Goal: Task Accomplishment & Management: Manage account settings

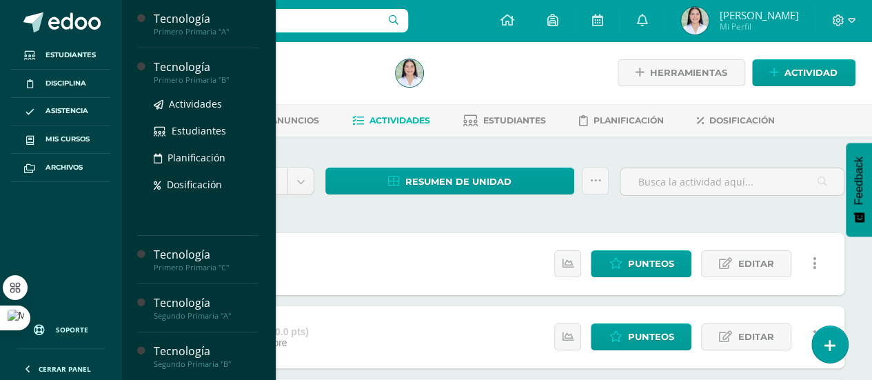
click at [178, 75] on div "Primero Primaria "B"" at bounding box center [206, 80] width 105 height 10
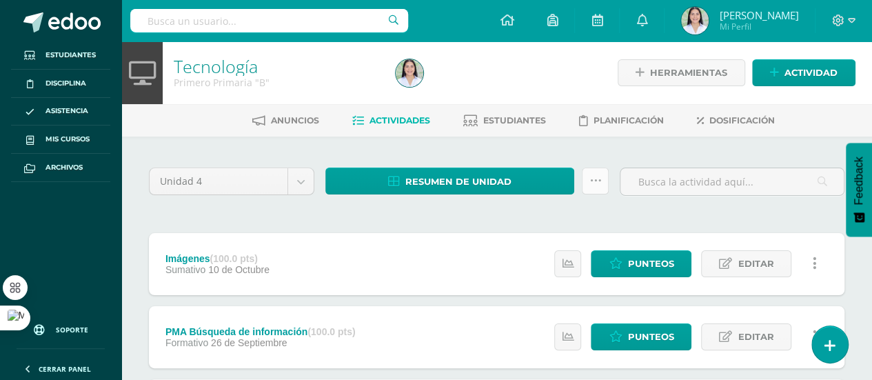
click at [604, 181] on link at bounding box center [595, 180] width 27 height 27
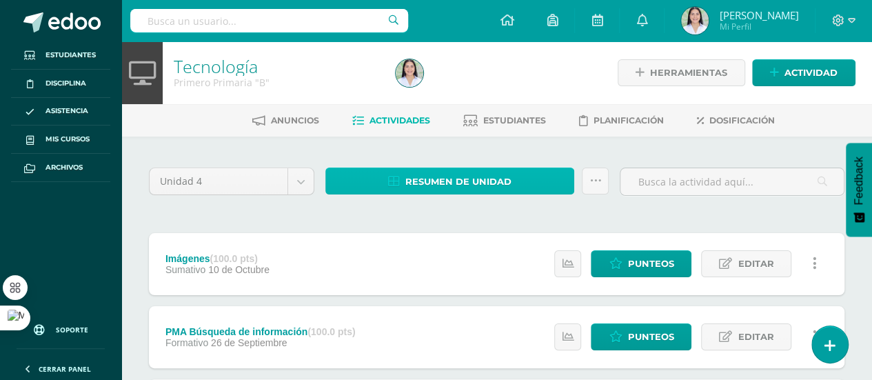
click at [487, 181] on span "Resumen de unidad" at bounding box center [458, 182] width 106 height 26
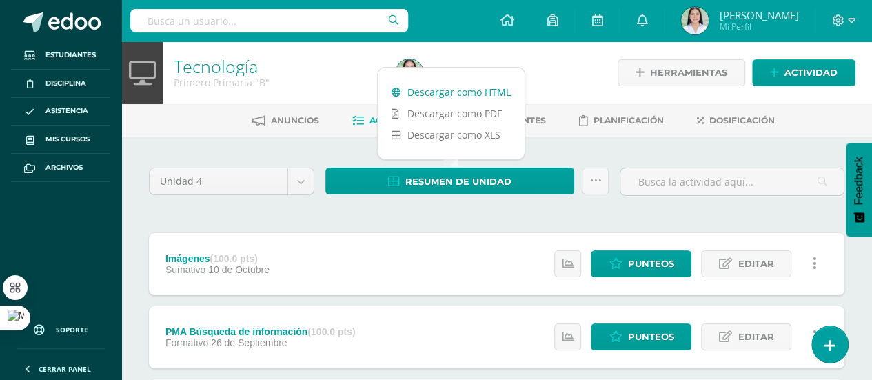
click at [487, 94] on link "Descargar como HTML" at bounding box center [451, 91] width 147 height 21
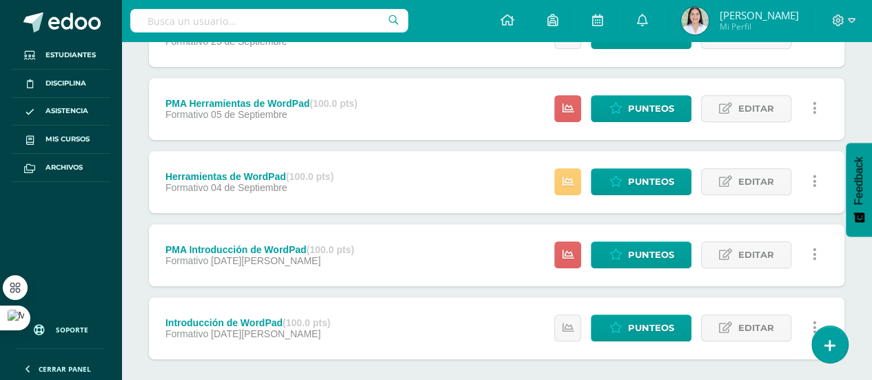
scroll to position [380, 0]
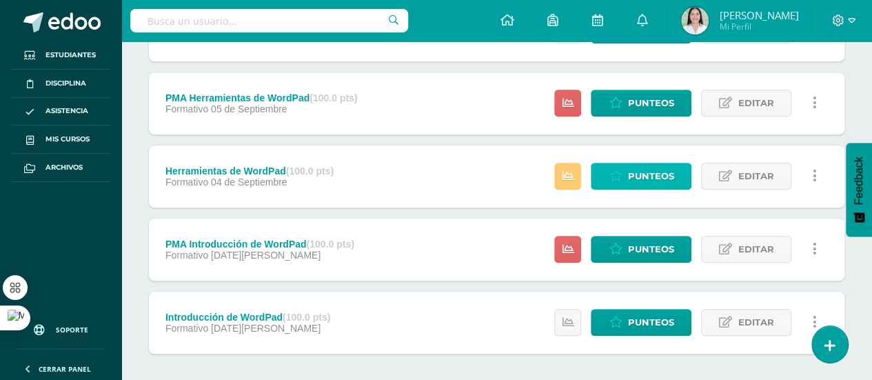
click at [649, 174] on span "Punteos" at bounding box center [650, 176] width 46 height 26
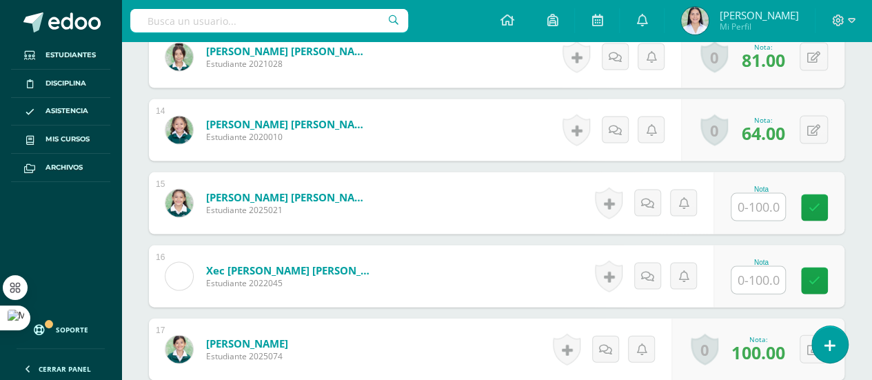
scroll to position [1352, 0]
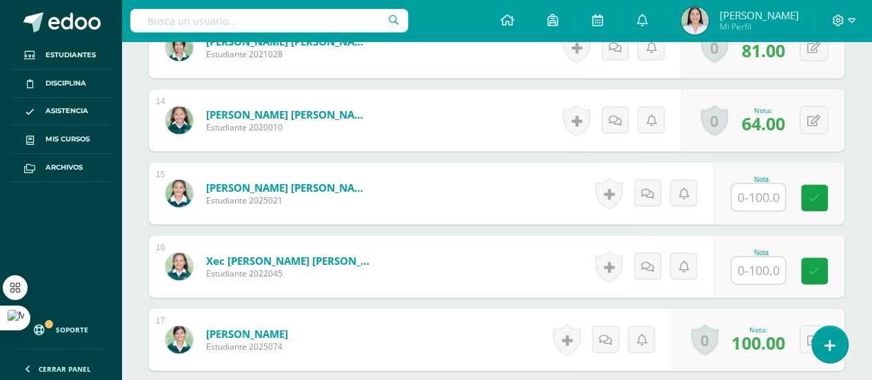
click at [751, 193] on input "text" at bounding box center [758, 197] width 54 height 27
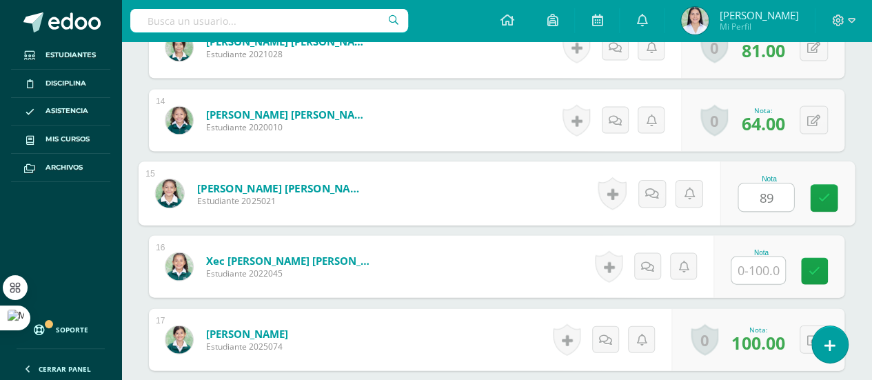
type input "89"
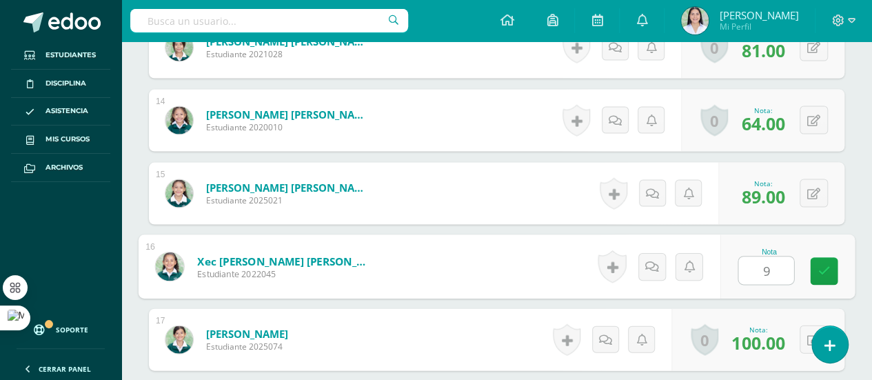
type input "96"
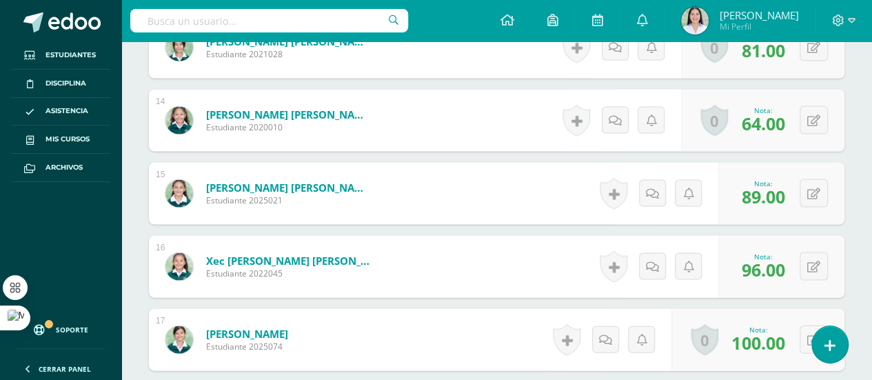
scroll to position [1569, 0]
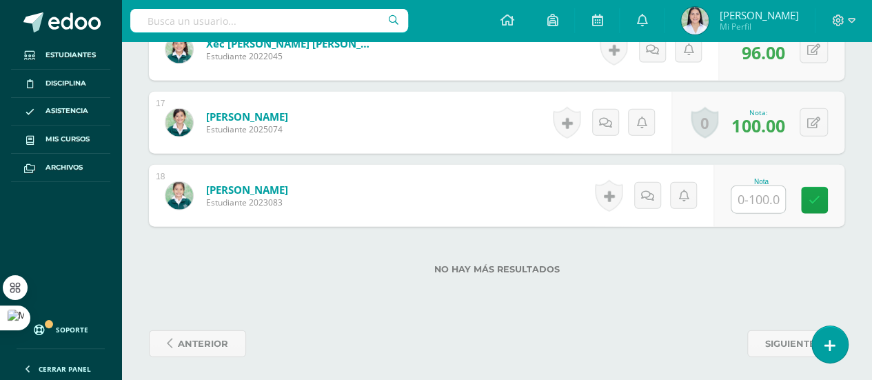
click at [758, 191] on input "text" at bounding box center [758, 199] width 54 height 27
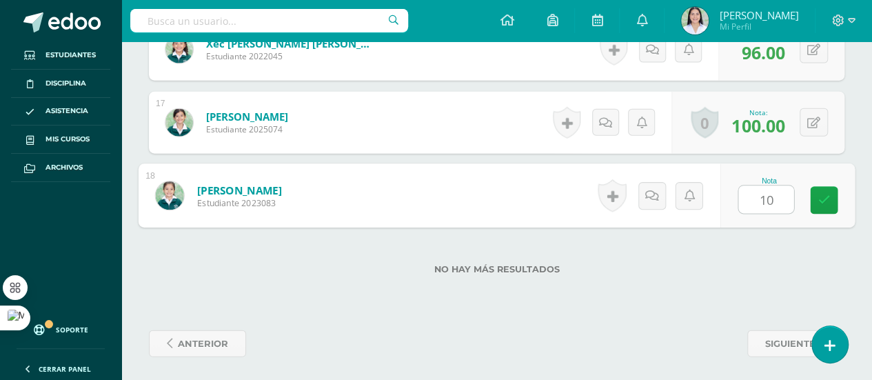
type input "100"
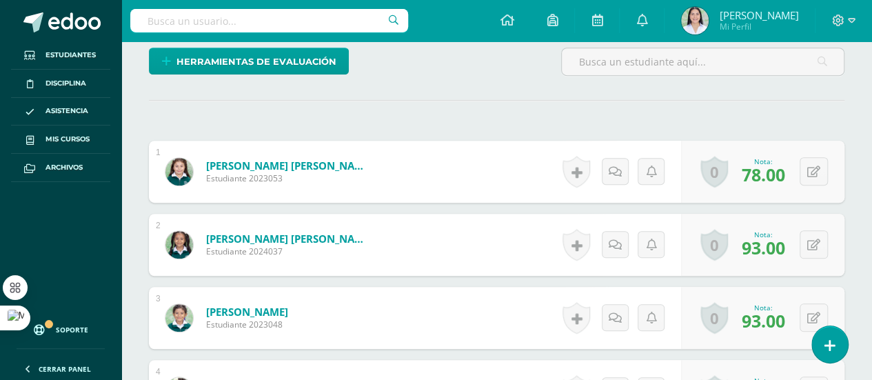
scroll to position [0, 0]
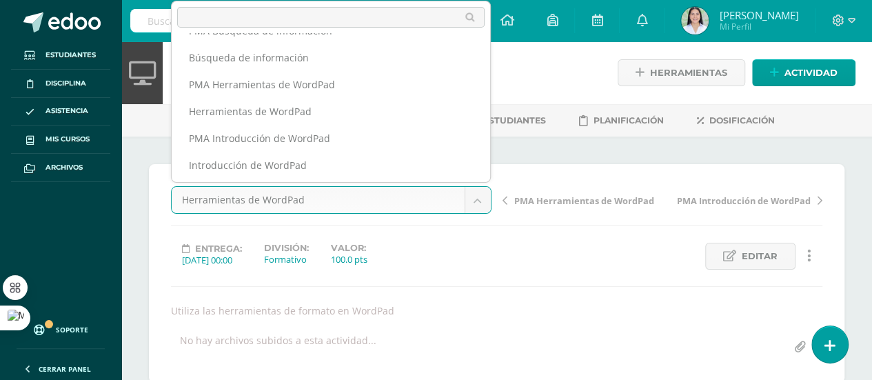
scroll to position [50, 0]
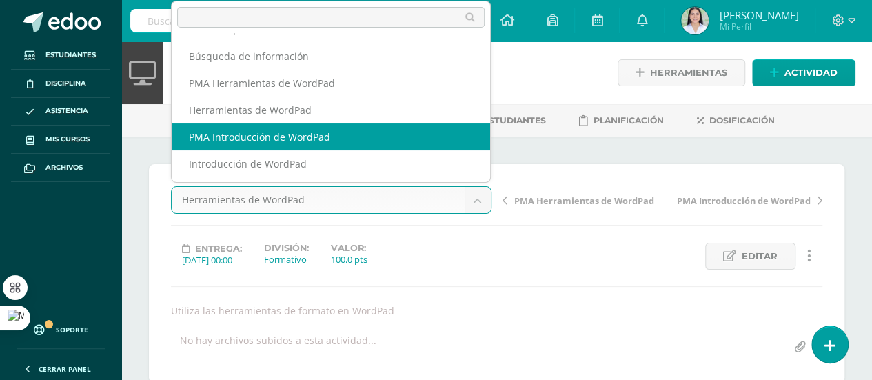
select select "/dashboard/teacher/grade-activity/261040/"
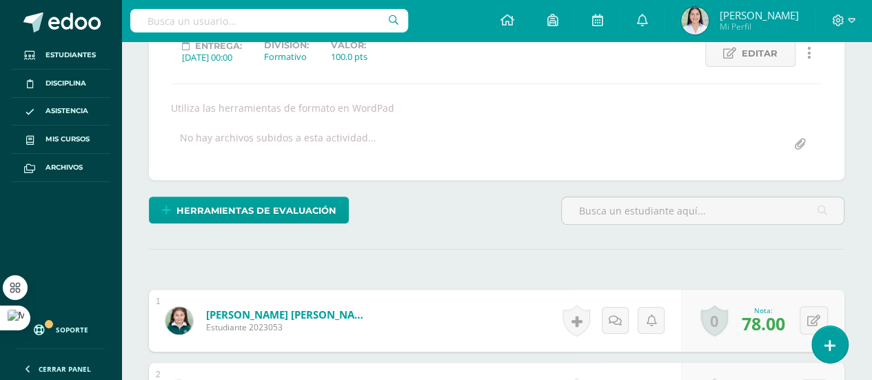
scroll to position [0, 0]
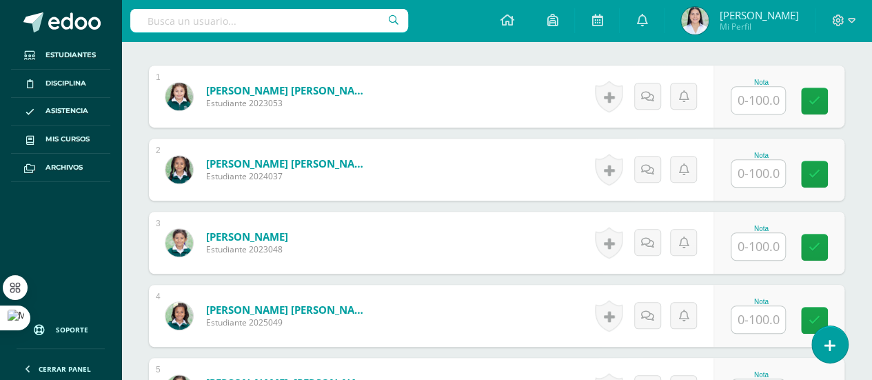
scroll to position [452, 0]
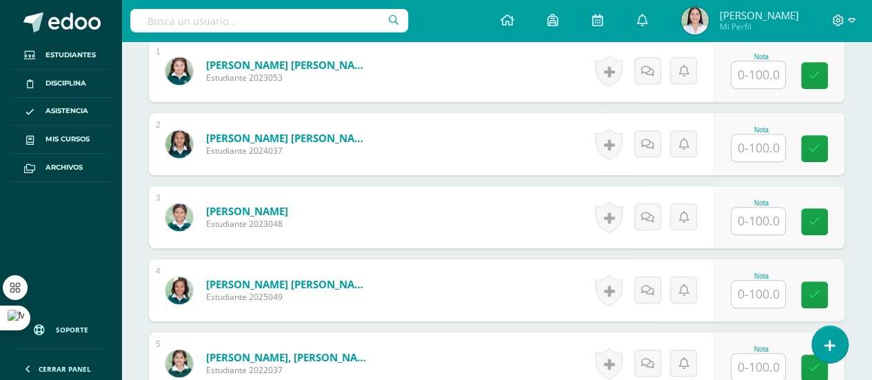
click at [751, 354] on input "text" at bounding box center [758, 367] width 54 height 27
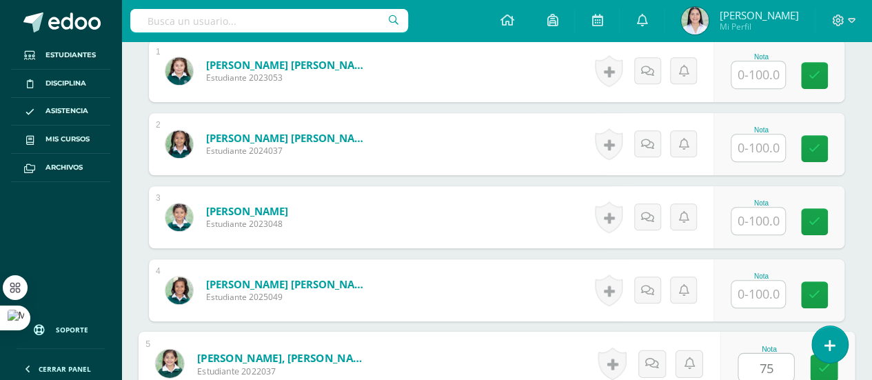
type input "75"
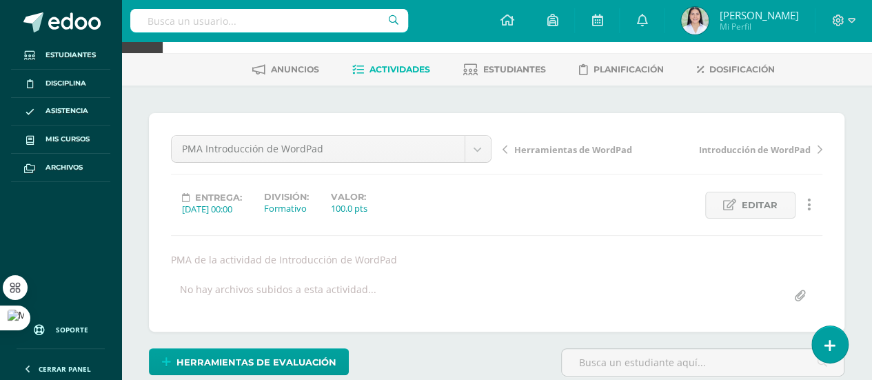
scroll to position [0, 0]
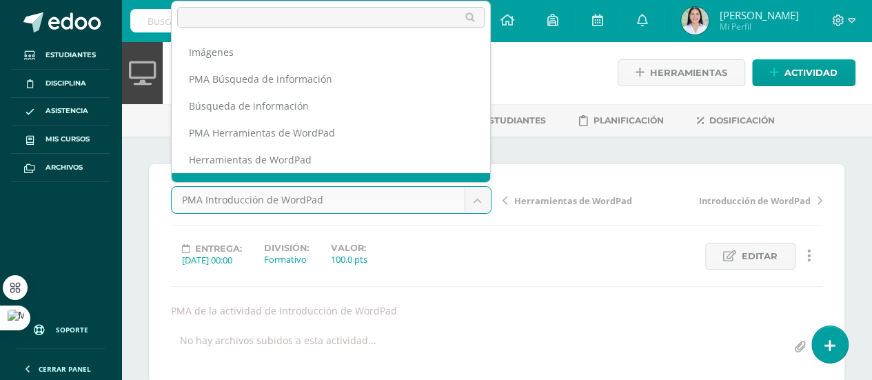
scroll to position [18, 0]
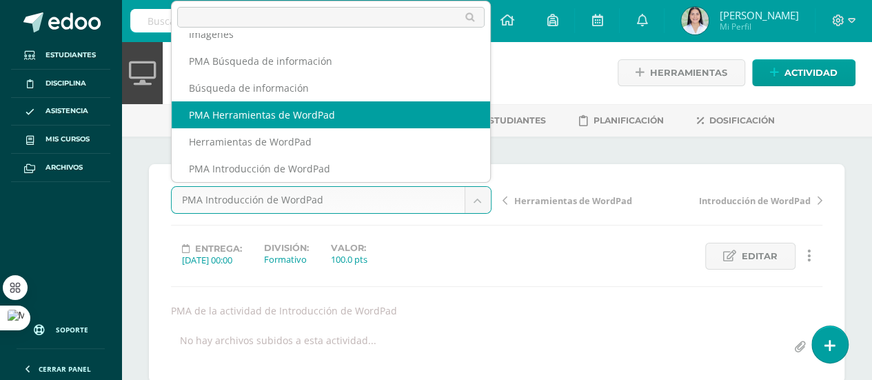
select select "/dashboard/teacher/grade-activity/261046/"
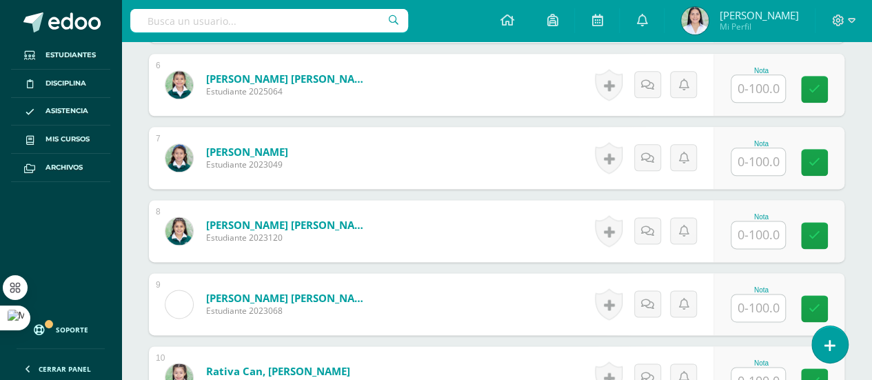
scroll to position [864, 0]
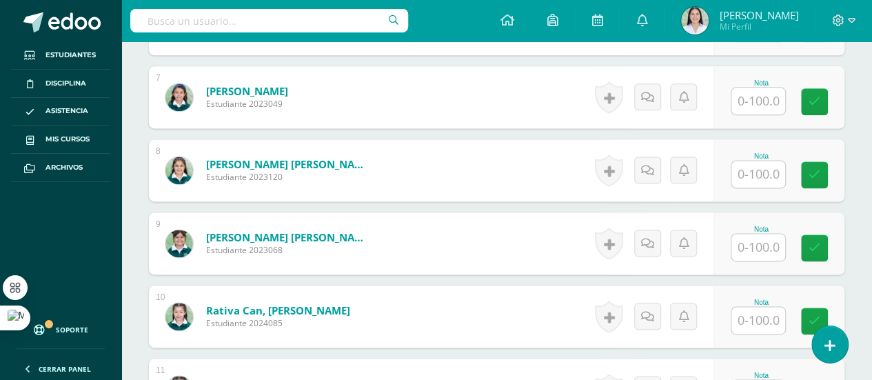
click at [771, 163] on input "text" at bounding box center [758, 174] width 54 height 27
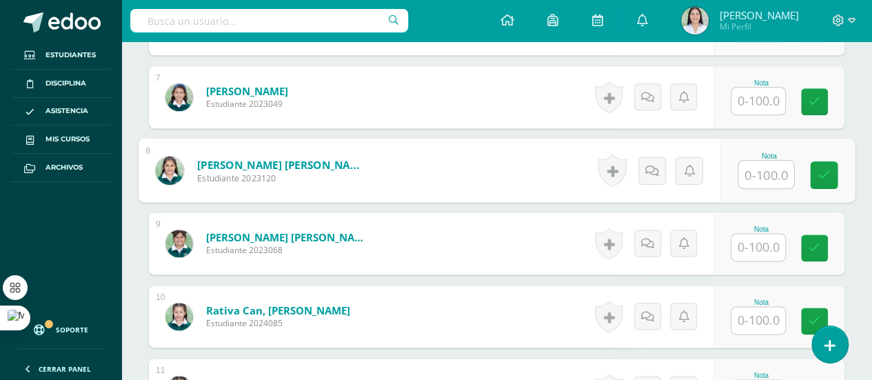
click at [768, 88] on input "text" at bounding box center [758, 101] width 54 height 27
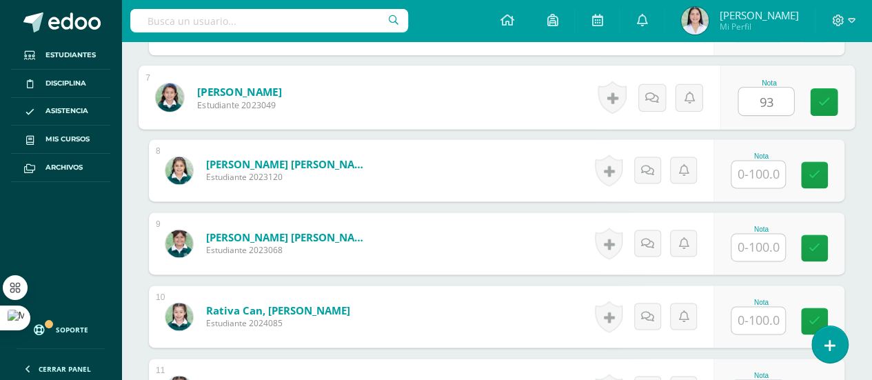
type input "93"
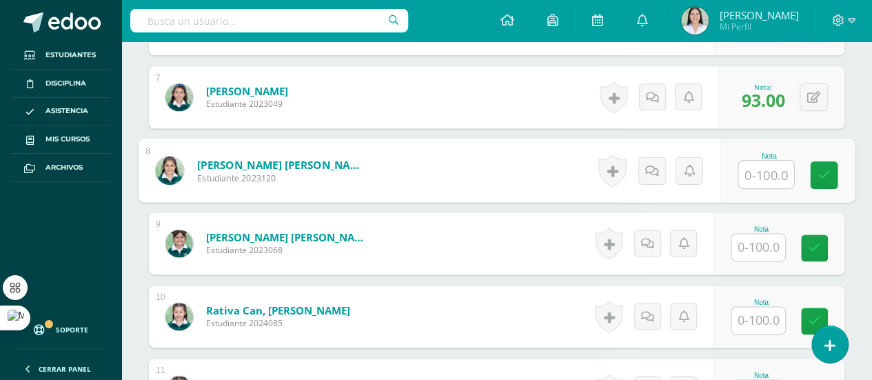
type input "9"
type input "81"
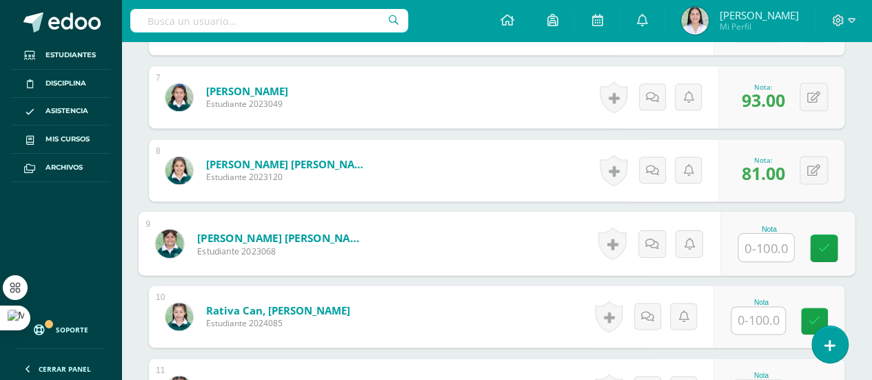
scroll to position [0, 0]
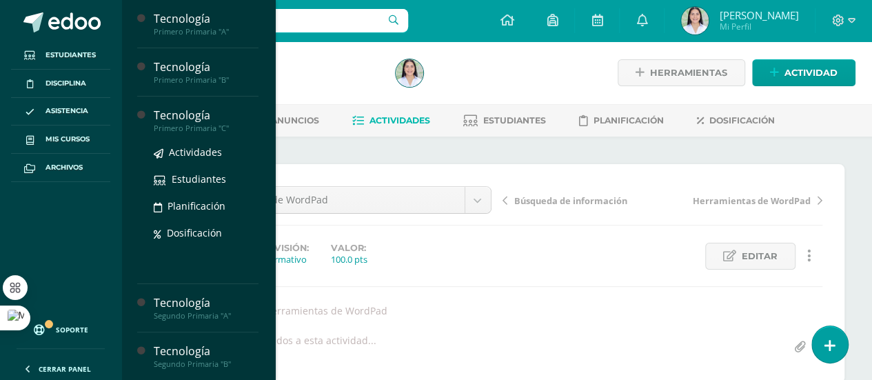
click at [192, 119] on div "Tecnología" at bounding box center [206, 116] width 105 height 16
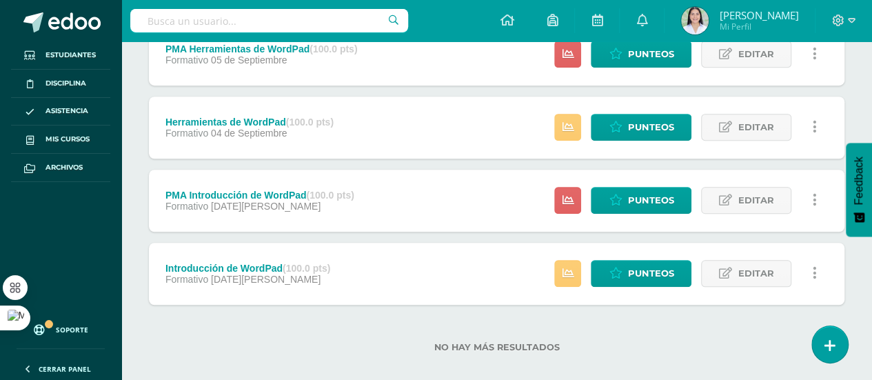
scroll to position [443, 0]
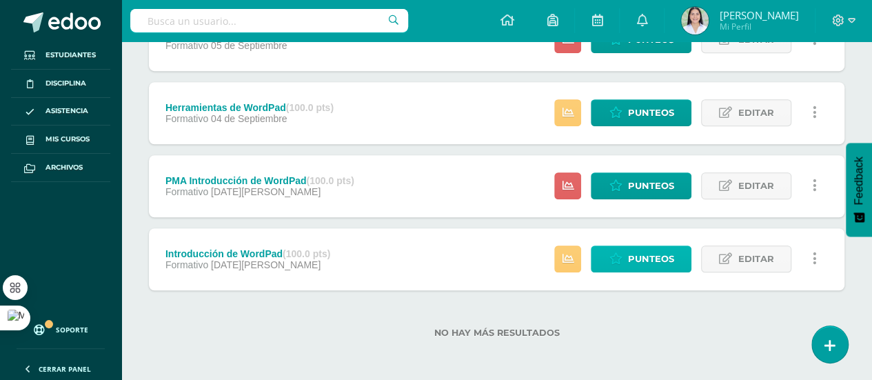
click at [648, 257] on span "Punteos" at bounding box center [650, 259] width 46 height 26
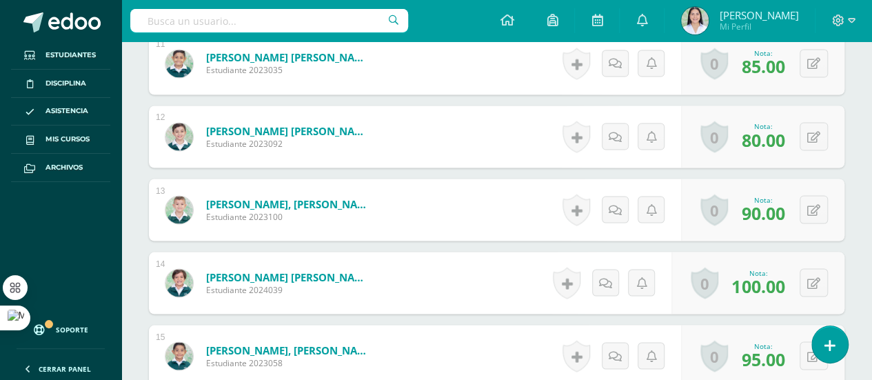
scroll to position [1483, 0]
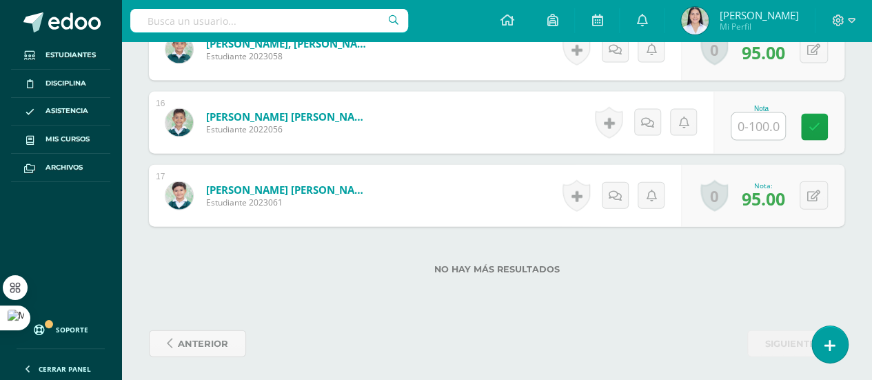
click at [760, 118] on input "text" at bounding box center [758, 126] width 54 height 27
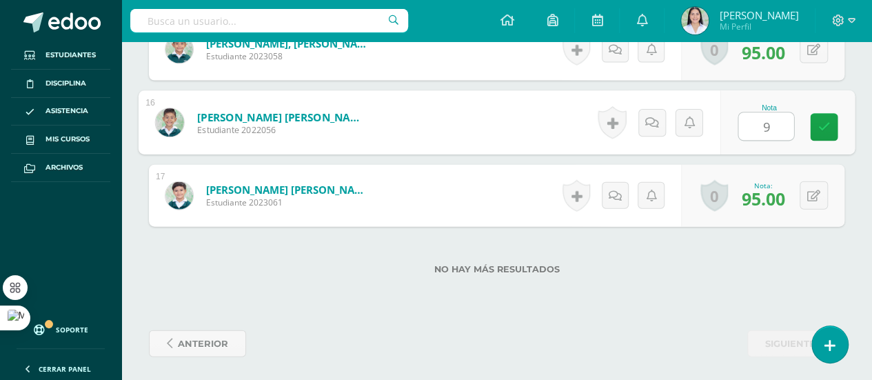
type input "95"
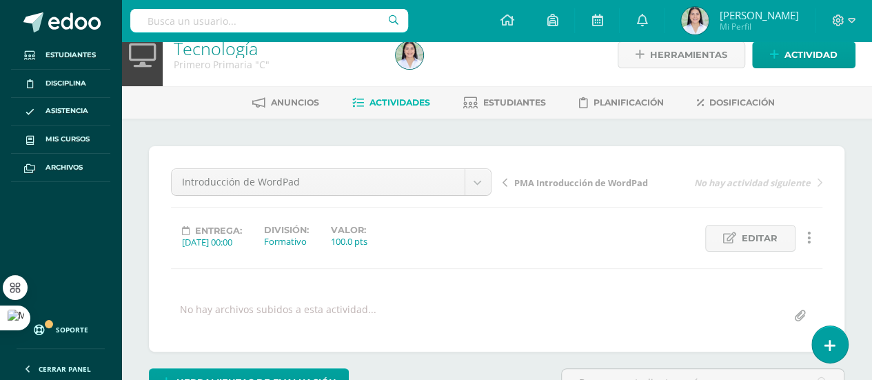
scroll to position [0, 0]
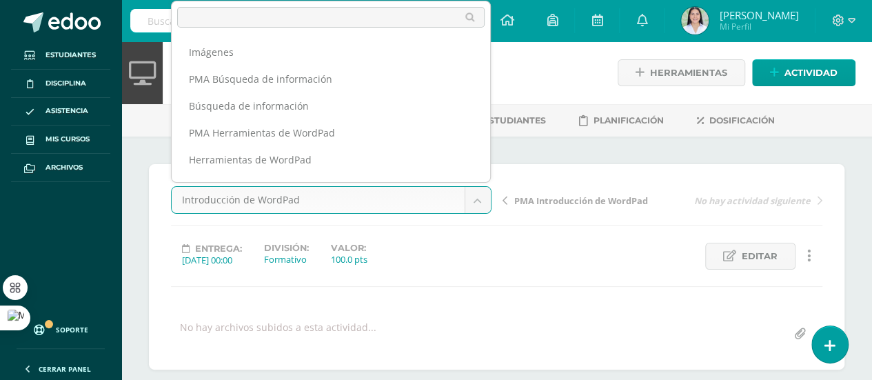
scroll to position [45, 0]
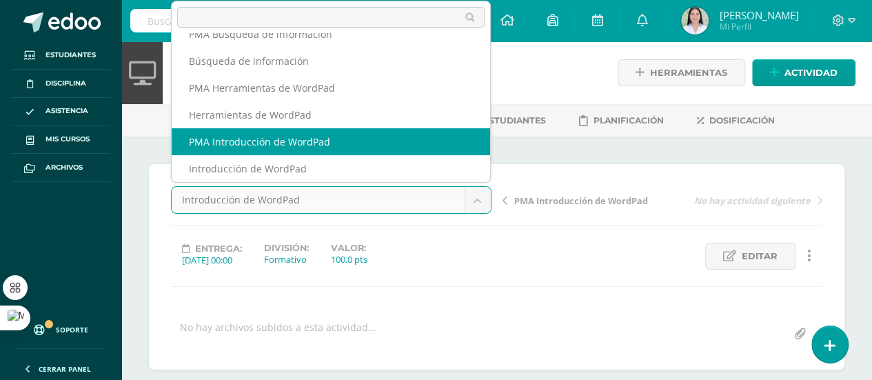
select select "/dashboard/teacher/grade-activity/261042/"
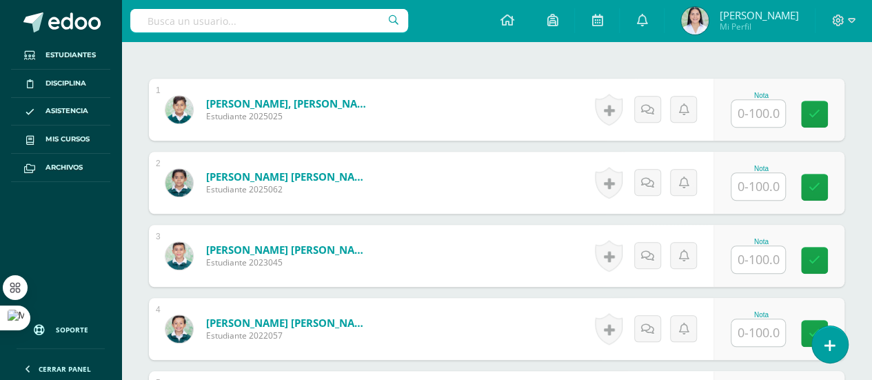
scroll to position [416, 0]
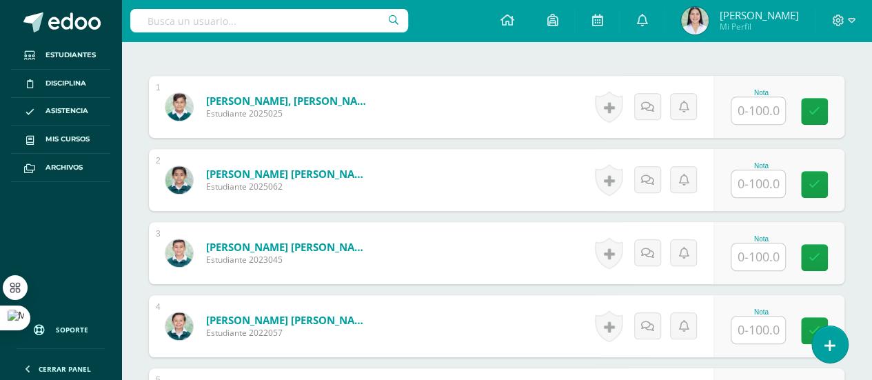
click at [753, 180] on input "text" at bounding box center [758, 183] width 54 height 27
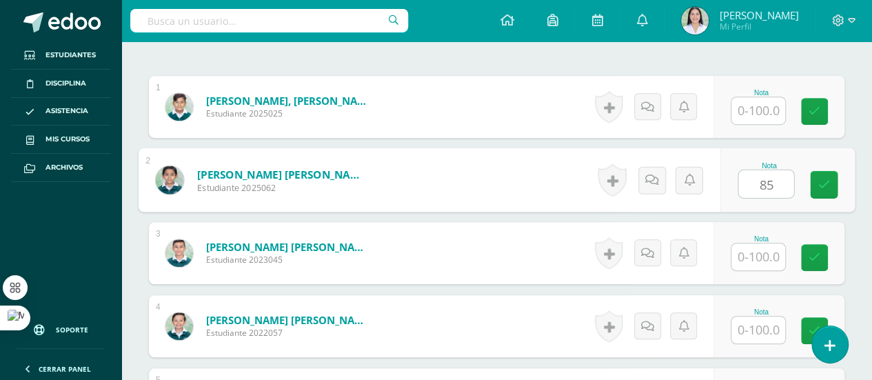
type input "85"
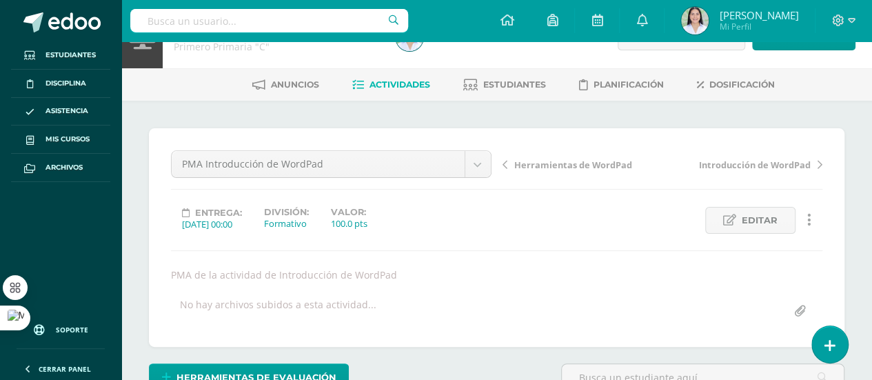
scroll to position [0, 0]
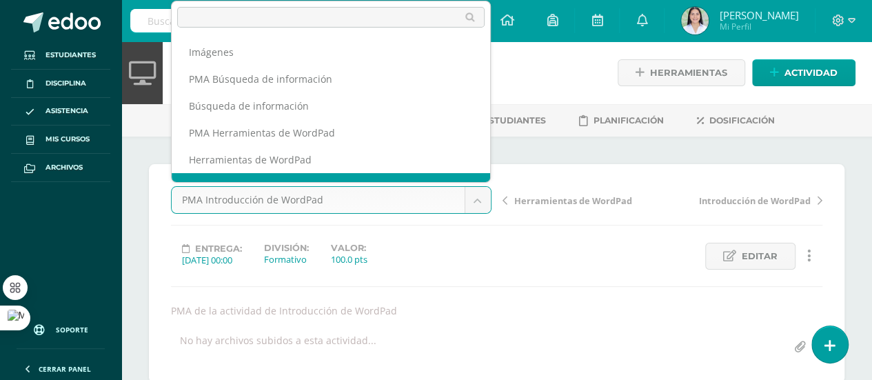
scroll to position [18, 0]
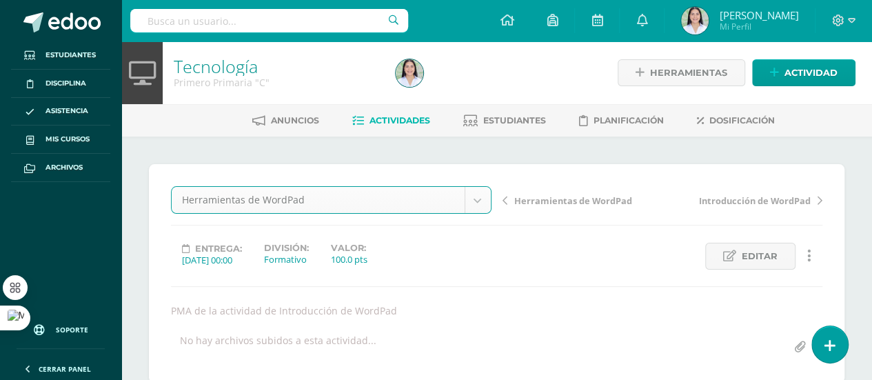
select select "/dashboard/teacher/grade-activity/261045/"
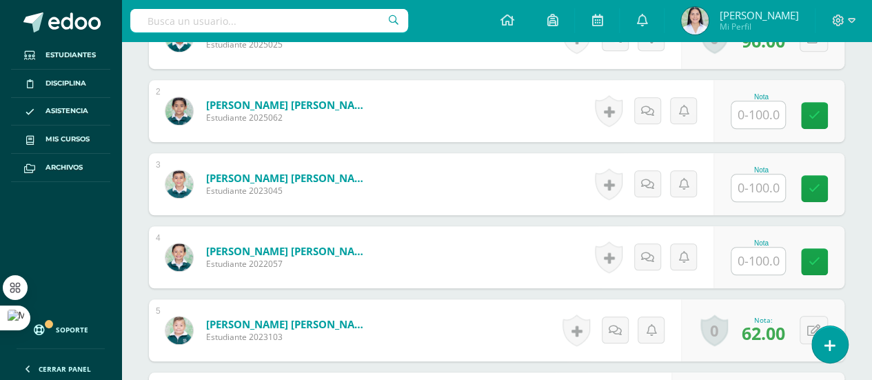
scroll to position [487, 0]
click at [749, 117] on input "text" at bounding box center [758, 114] width 54 height 27
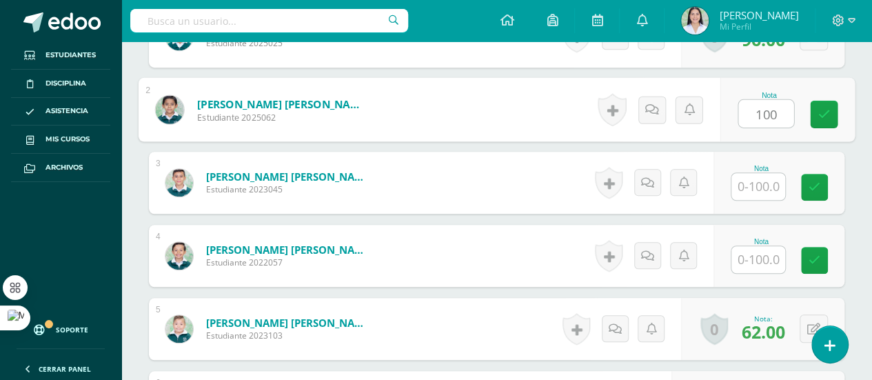
type input "100"
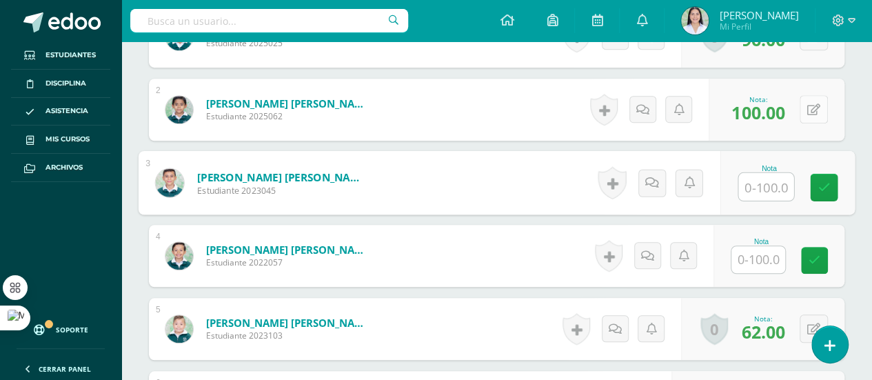
click at [817, 106] on icon at bounding box center [813, 110] width 13 height 12
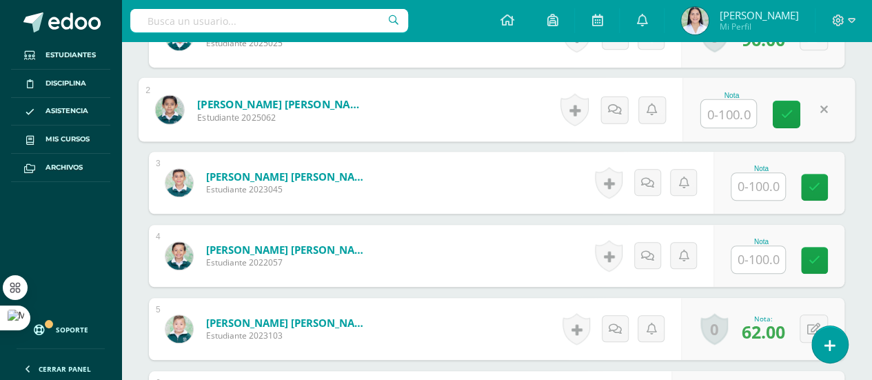
click at [755, 188] on input "text" at bounding box center [758, 186] width 54 height 27
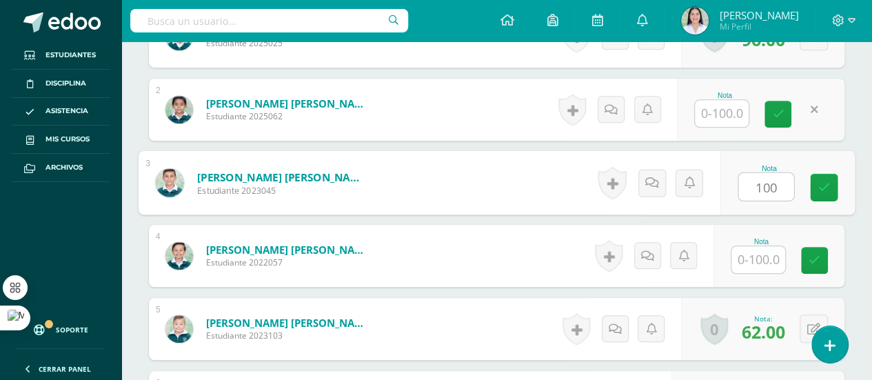
type input "100"
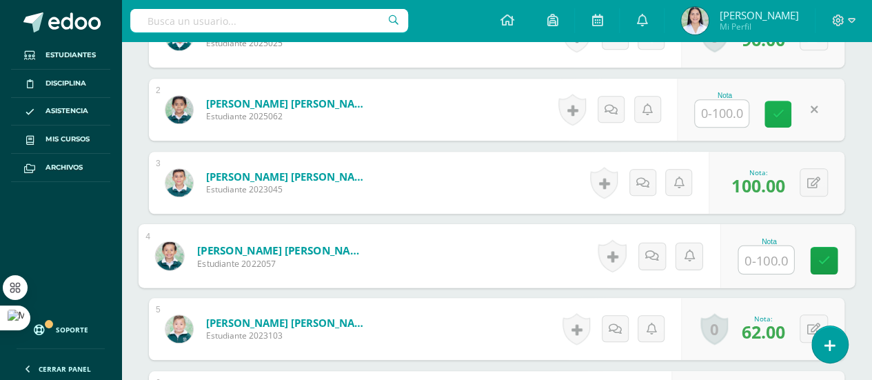
click at [772, 108] on icon at bounding box center [778, 114] width 12 height 12
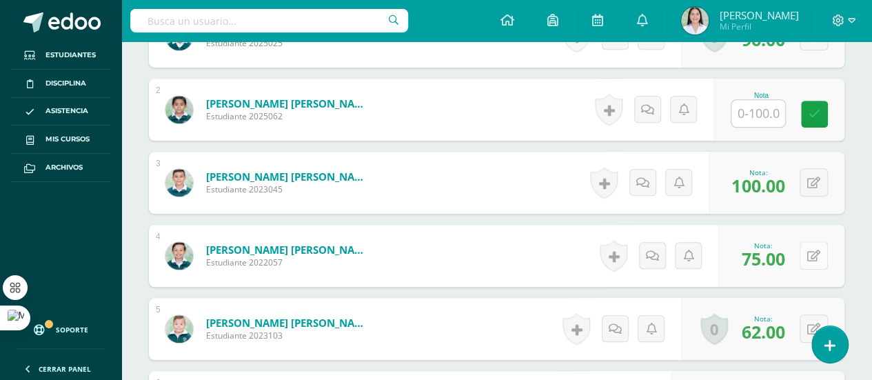
click at [811, 250] on icon at bounding box center [813, 256] width 13 height 12
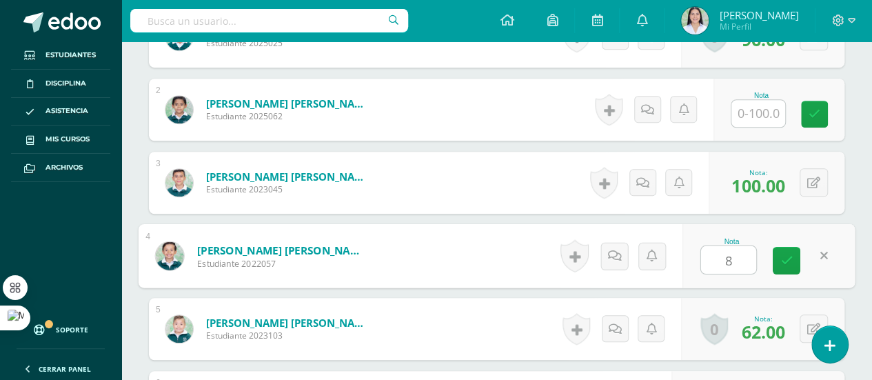
type input "85"
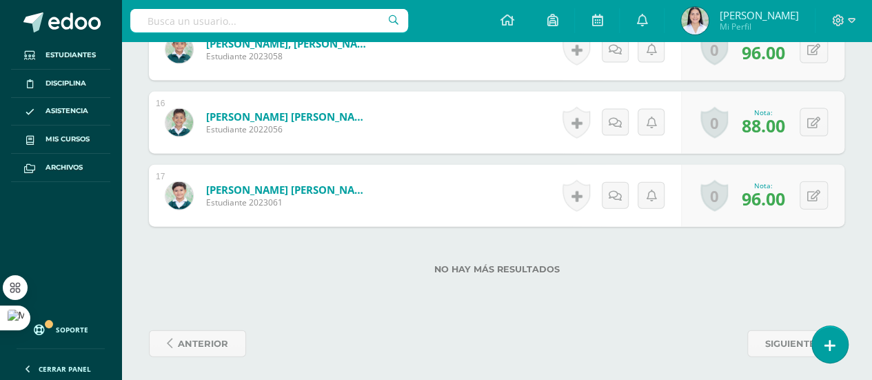
scroll to position [0, 0]
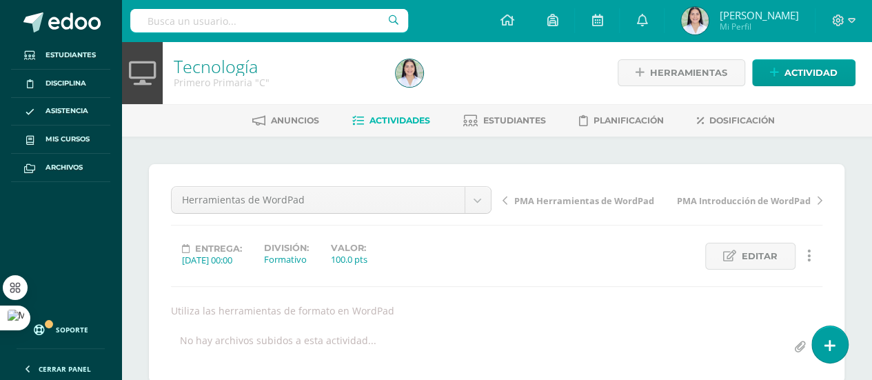
click at [241, 64] on link "Tecnología" at bounding box center [216, 65] width 84 height 23
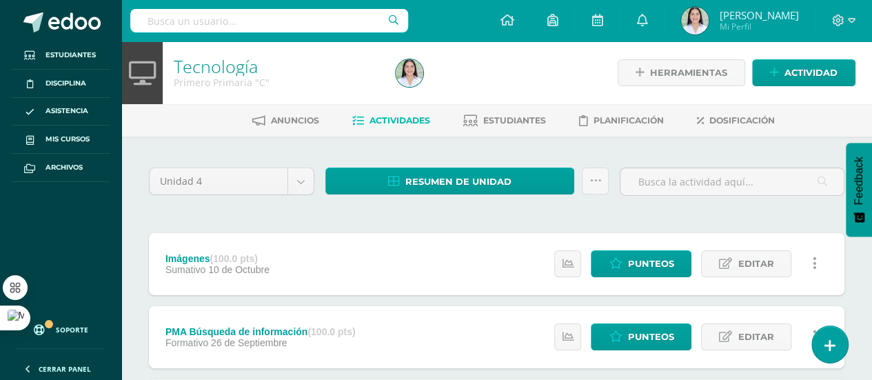
click at [226, 63] on link "Tecnología" at bounding box center [216, 65] width 84 height 23
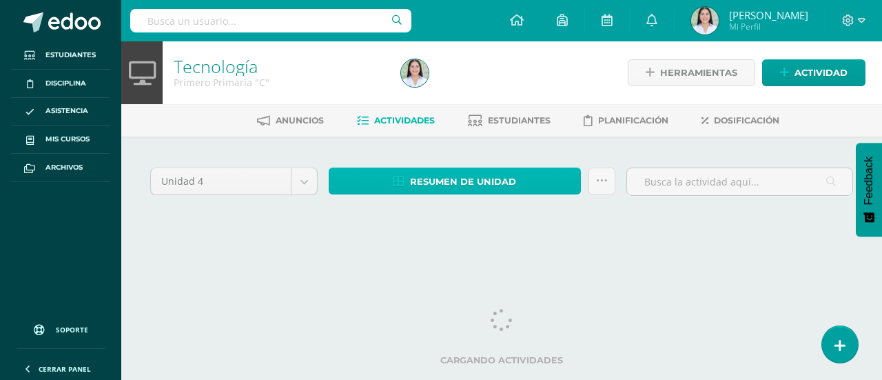
click at [492, 180] on span "Resumen de unidad" at bounding box center [463, 182] width 106 height 26
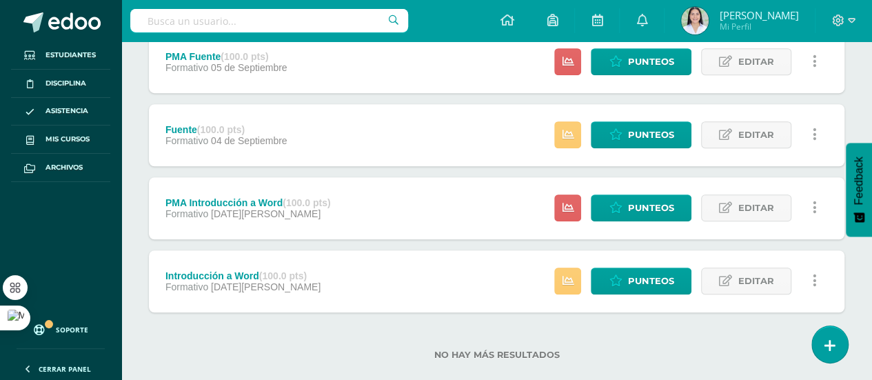
scroll to position [431, 0]
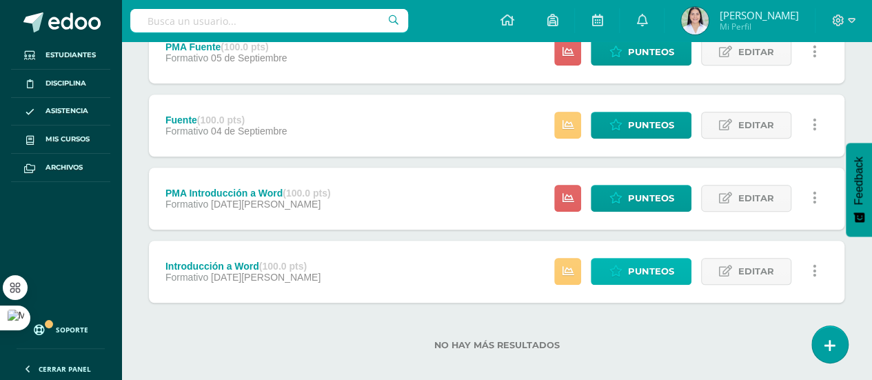
click at [649, 275] on span "Punteos" at bounding box center [650, 271] width 46 height 26
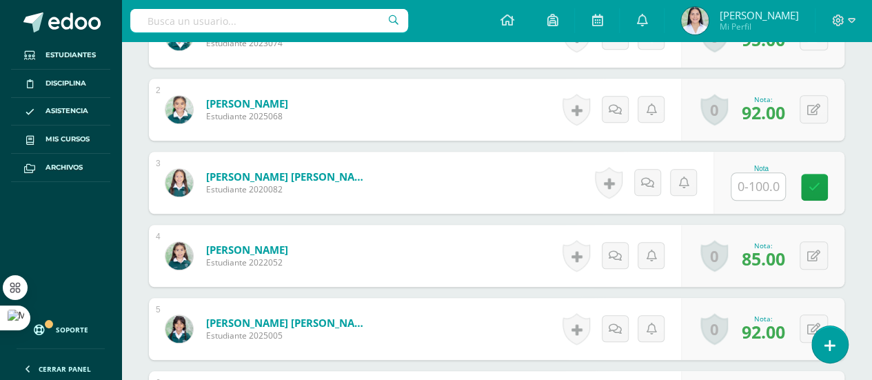
scroll to position [482, 0]
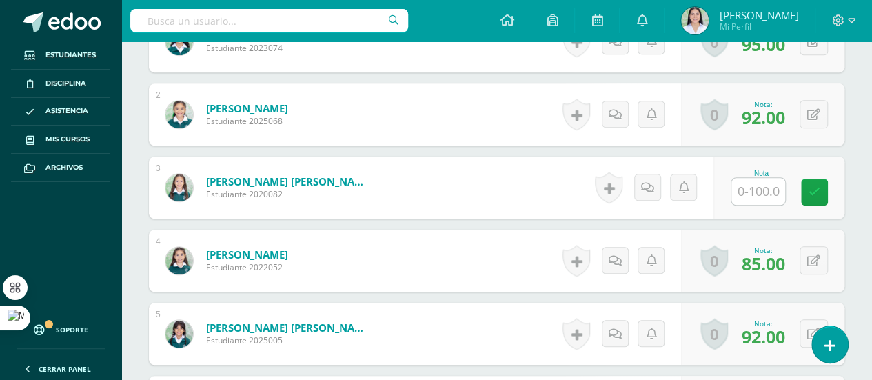
click at [769, 190] on input "text" at bounding box center [758, 191] width 54 height 27
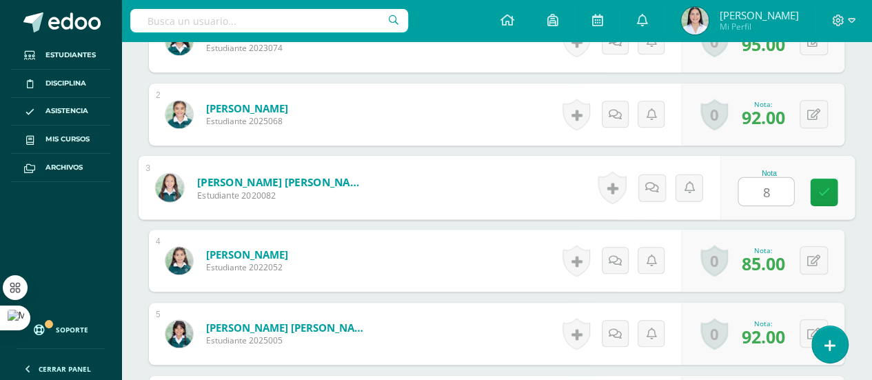
type input "85"
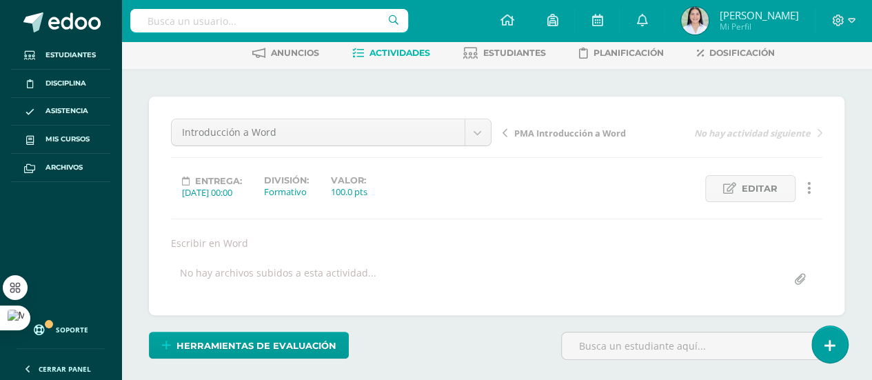
scroll to position [0, 0]
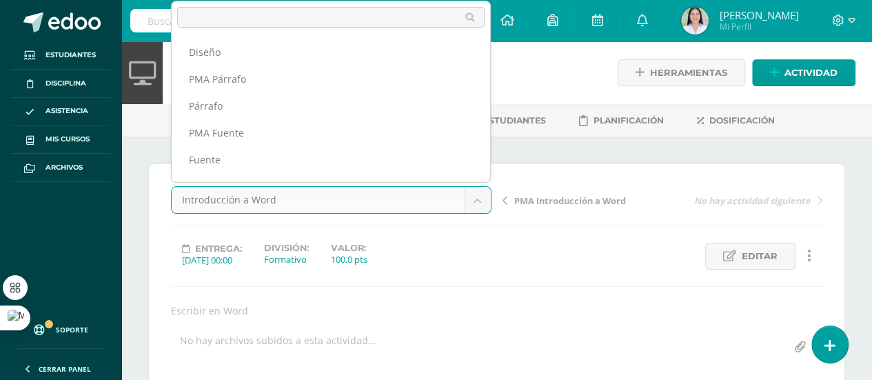
scroll to position [45, 0]
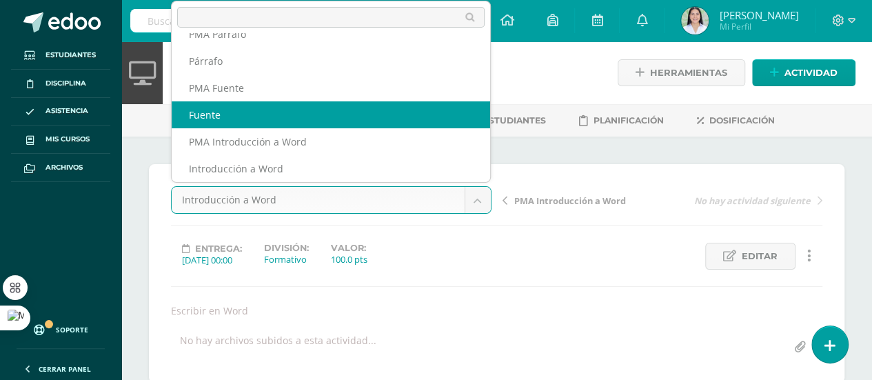
select select "/dashboard/teacher/grade-activity/261092/"
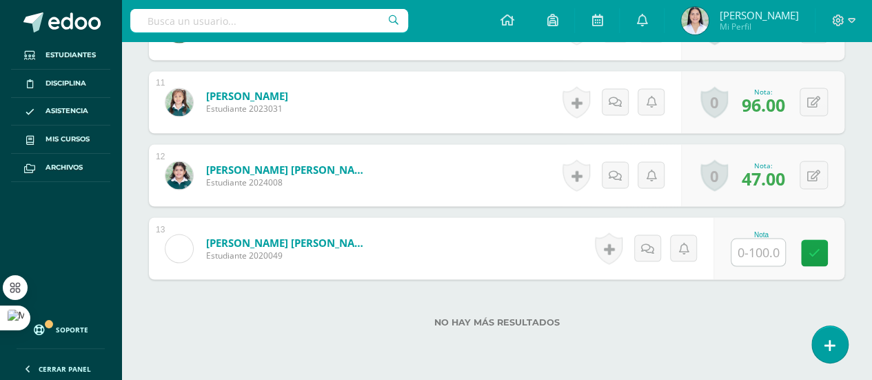
scroll to position [1204, 0]
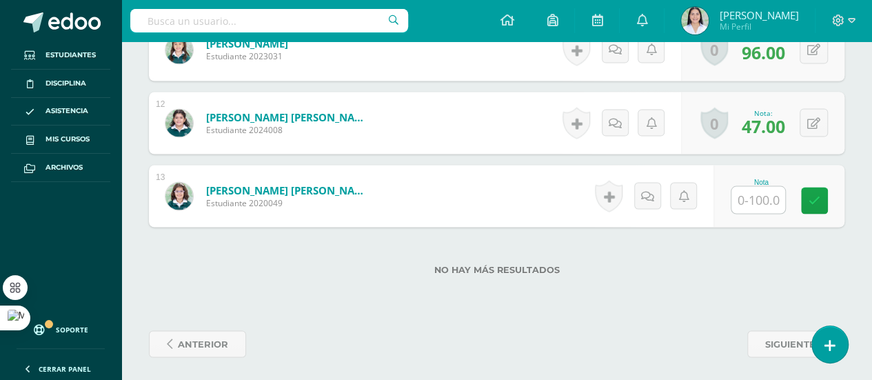
click at [751, 194] on input "text" at bounding box center [758, 199] width 54 height 27
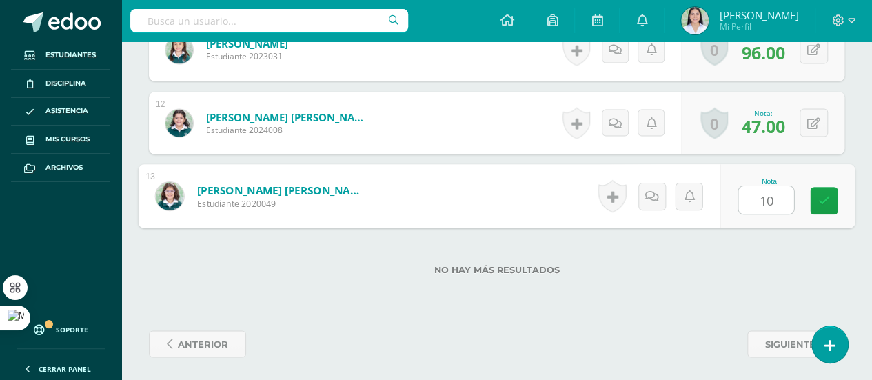
type input "100"
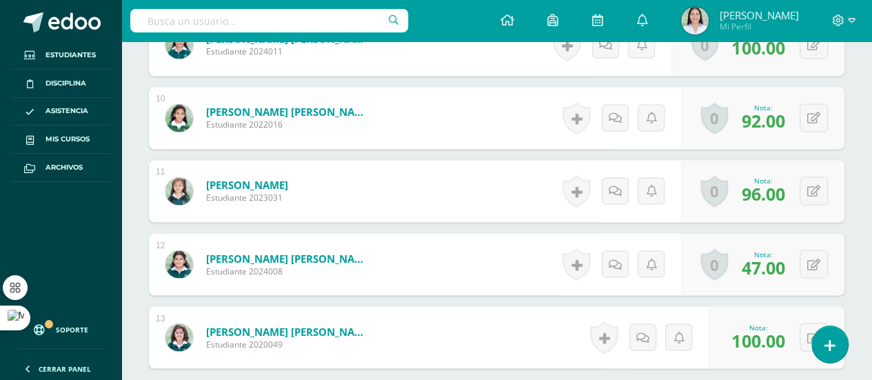
scroll to position [1059, 0]
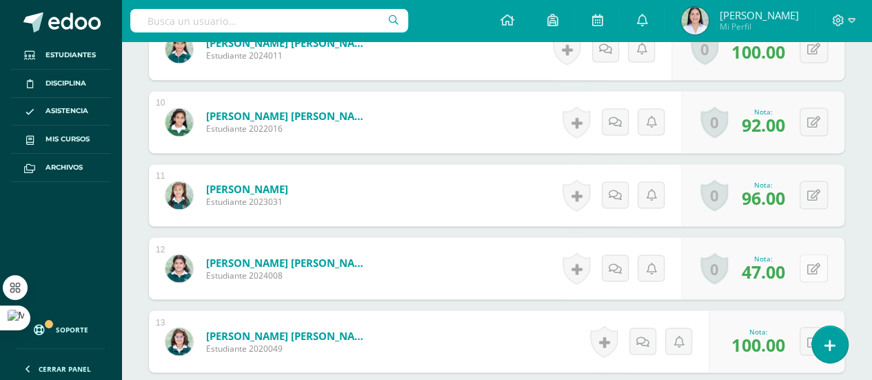
click at [813, 270] on button at bounding box center [814, 268] width 28 height 28
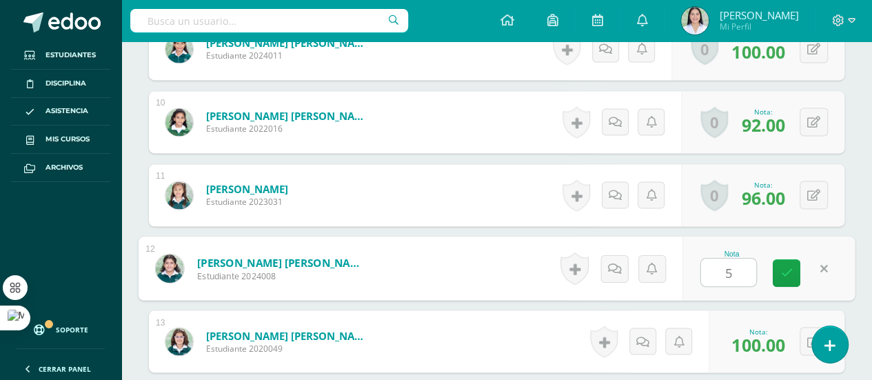
type input "50"
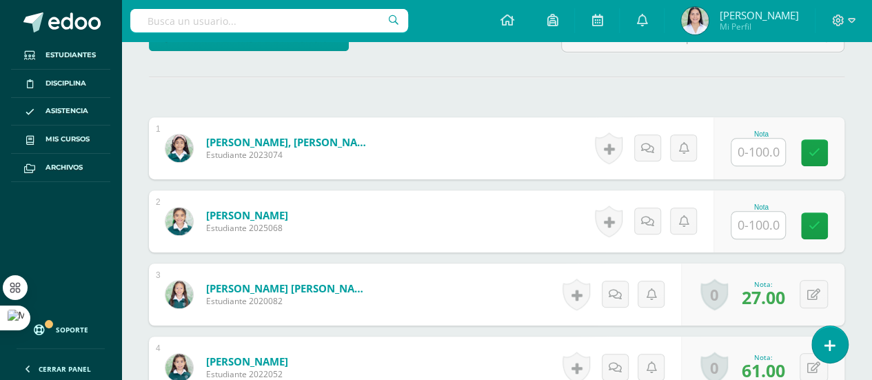
scroll to position [372, 0]
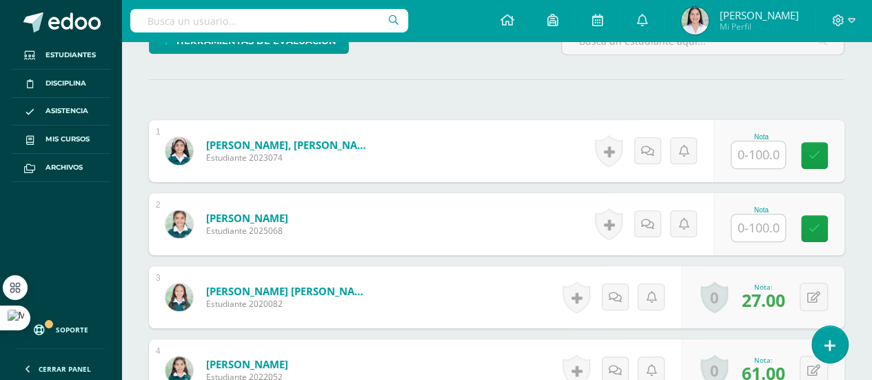
click at [761, 216] on input "text" at bounding box center [758, 227] width 54 height 27
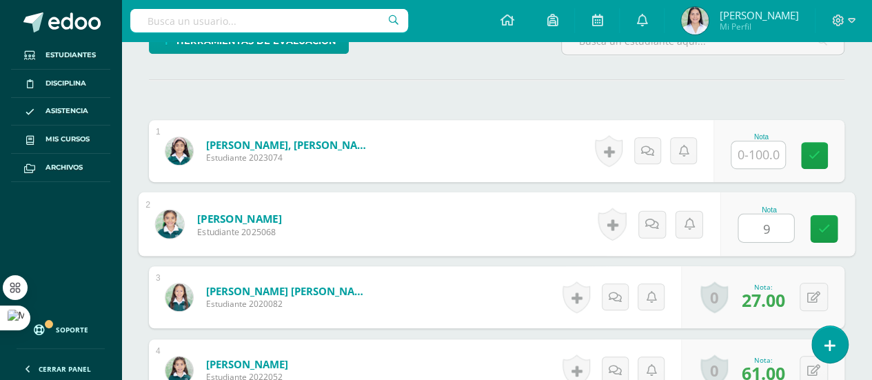
type input "94"
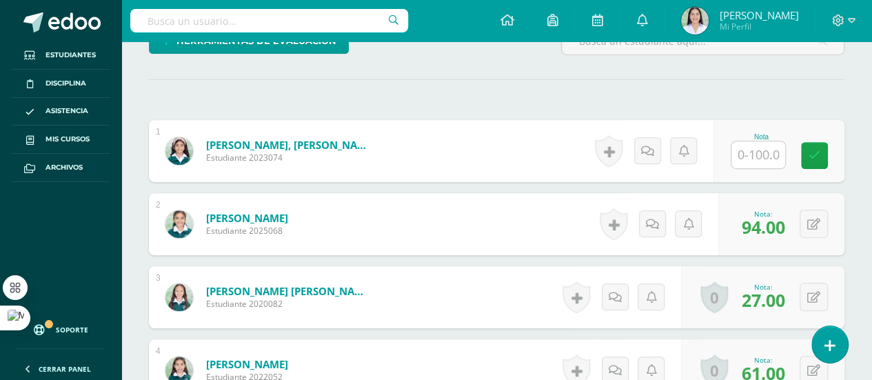
click at [764, 150] on input "text" at bounding box center [758, 154] width 54 height 27
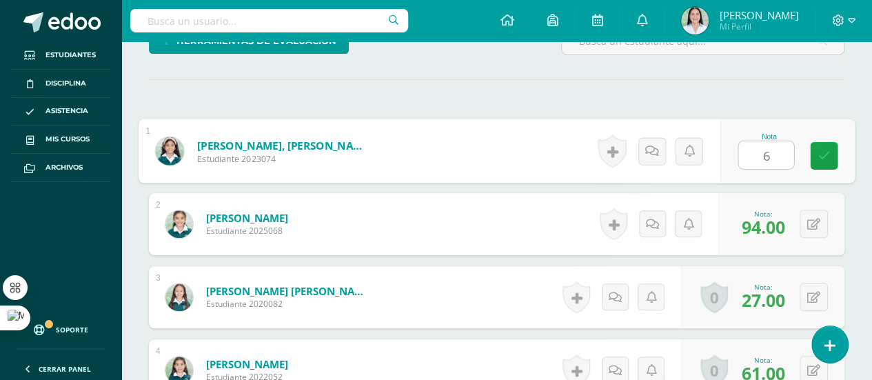
type input "67"
click at [830, 147] on link at bounding box center [824, 156] width 28 height 28
click at [822, 152] on icon at bounding box center [824, 156] width 12 height 12
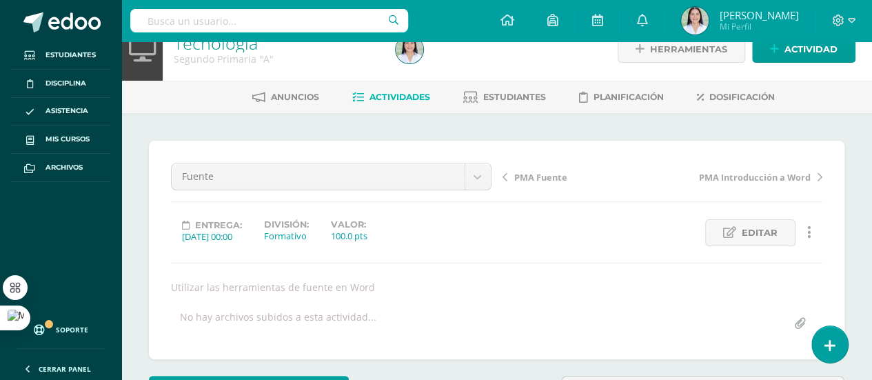
scroll to position [9, 0]
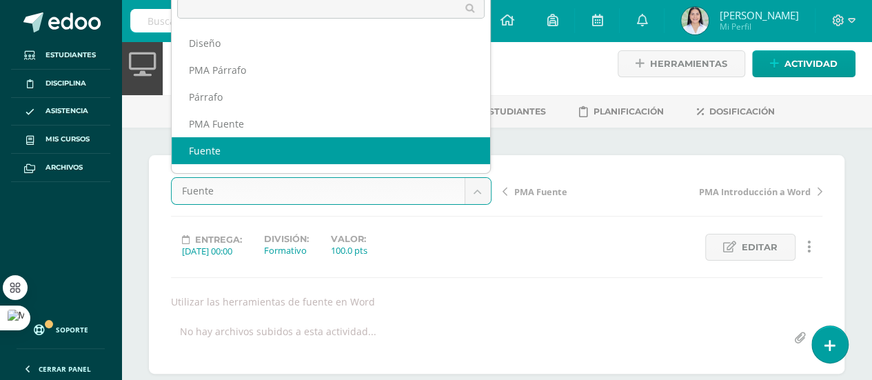
scroll to position [18, 0]
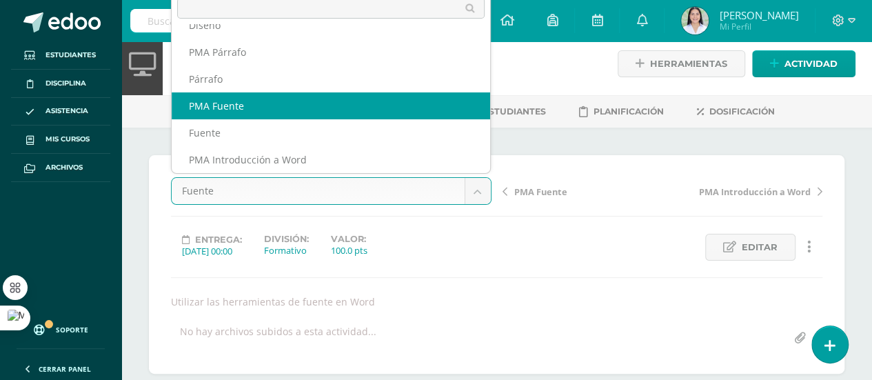
select select "/dashboard/teacher/grade-activity/261099/"
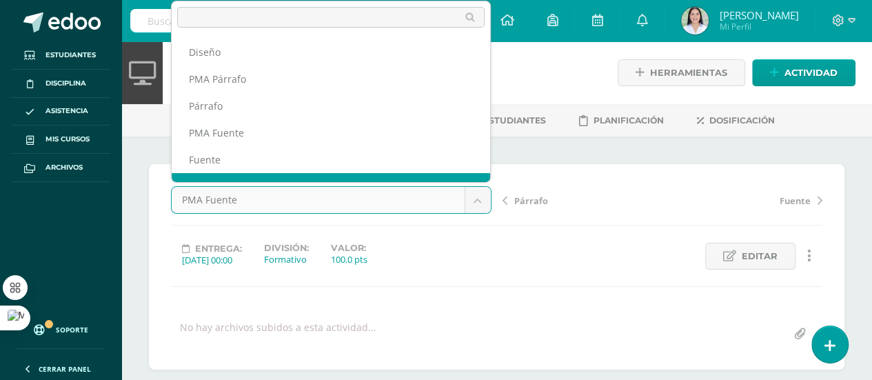
scroll to position [18, 0]
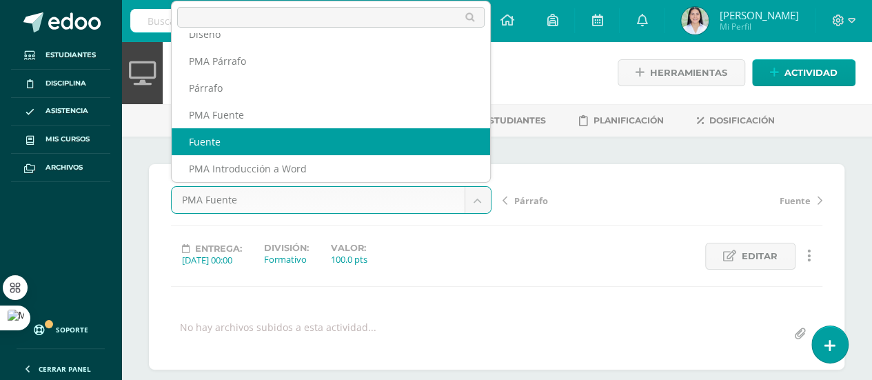
select select "/dashboard/teacher/grade-activity/261092/"
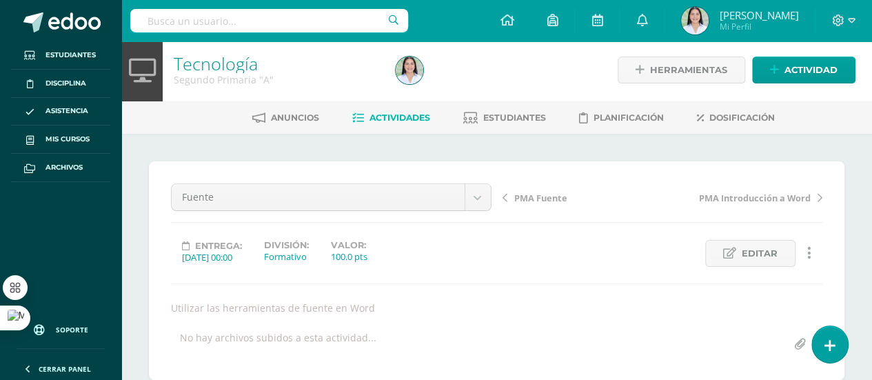
scroll to position [3, 0]
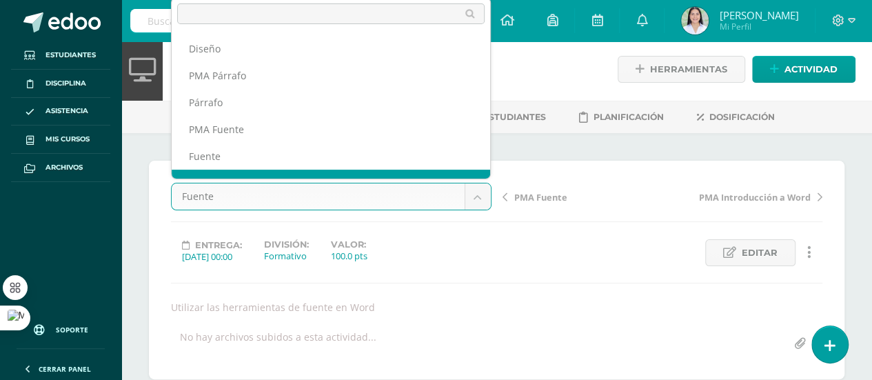
scroll to position [18, 0]
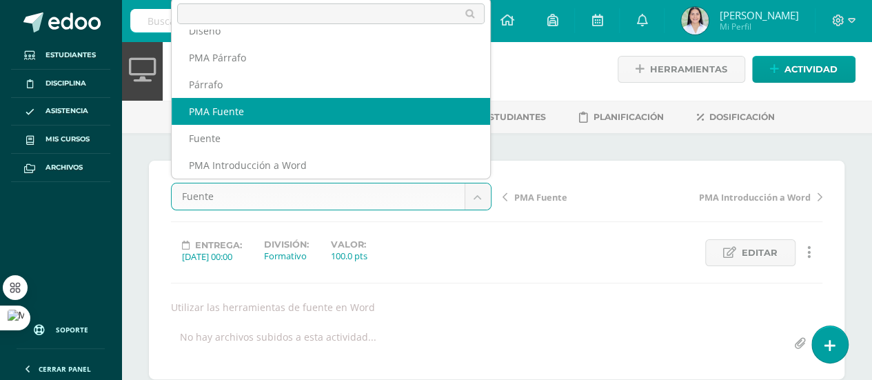
select select "/dashboard/teacher/grade-activity/261099/"
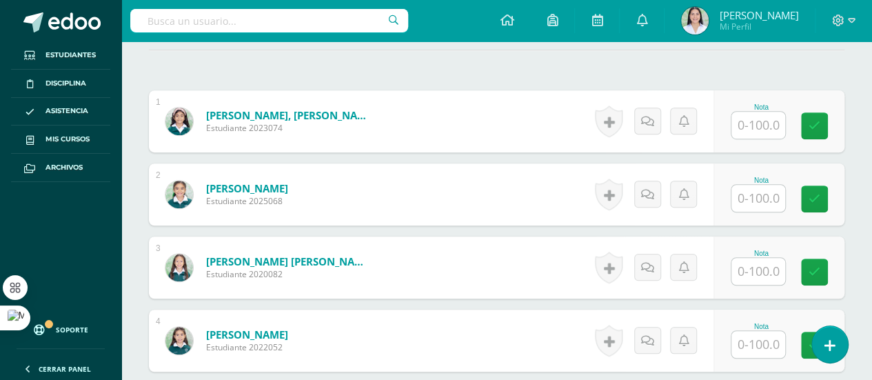
scroll to position [429, 0]
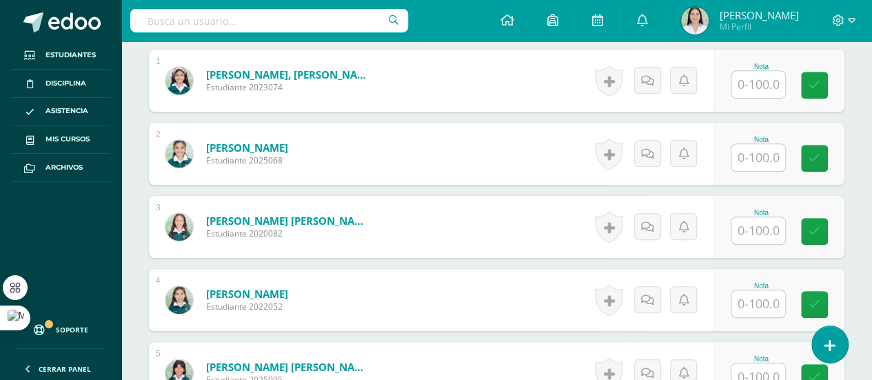
click at [760, 230] on input "text" at bounding box center [758, 230] width 54 height 27
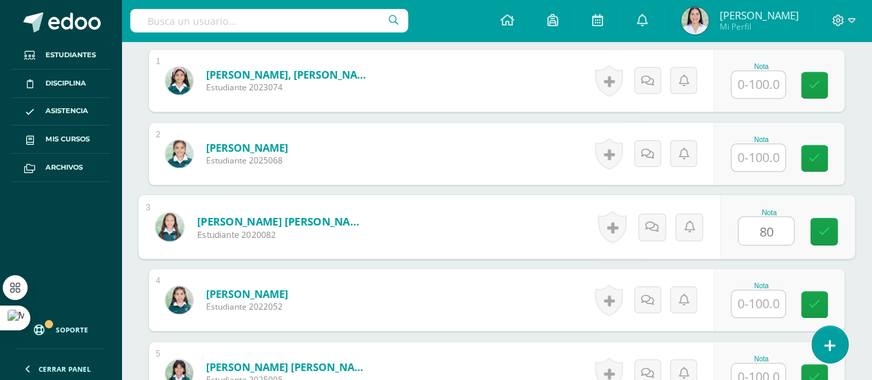
type input "80"
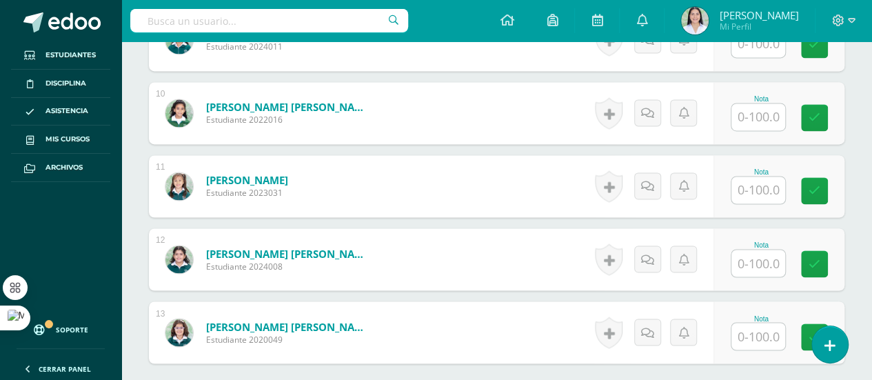
scroll to position [1084, 0]
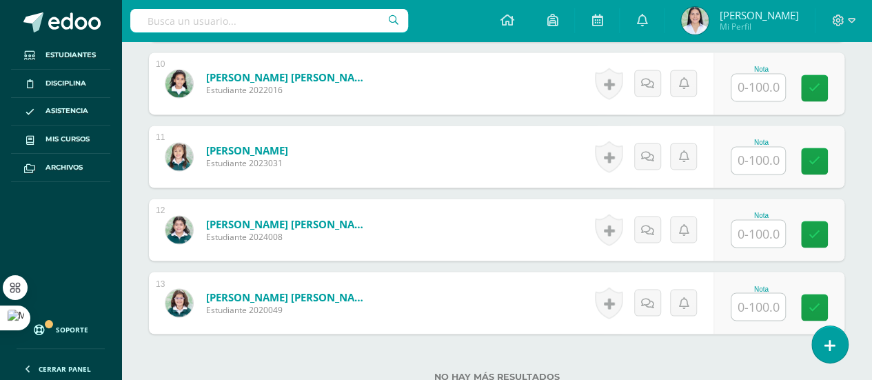
click at [748, 232] on input "text" at bounding box center [758, 233] width 54 height 27
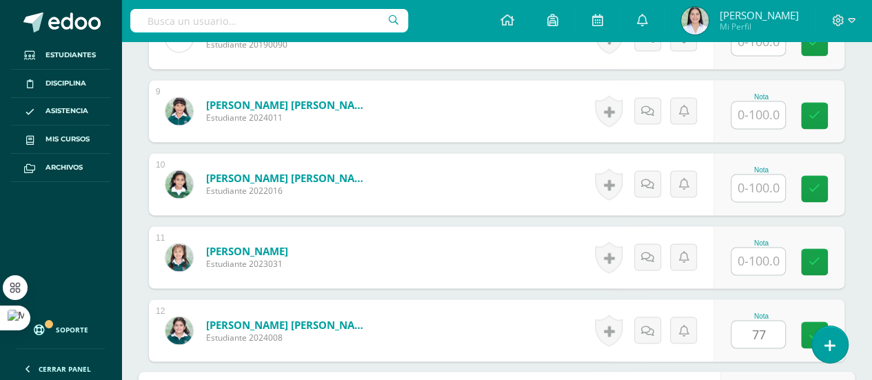
scroll to position [1106, 0]
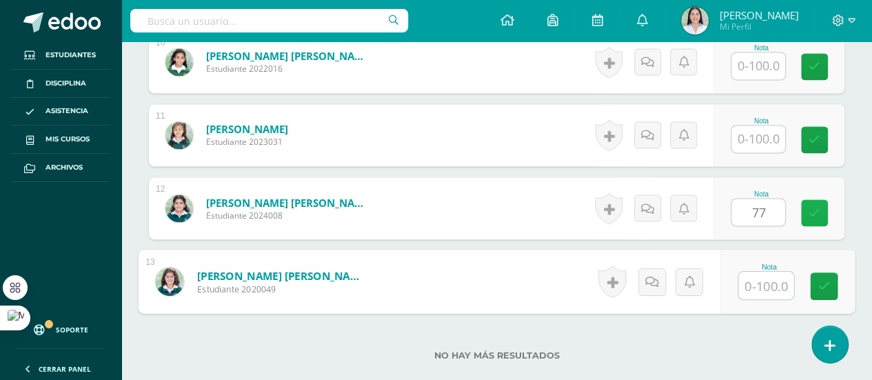
click at [802, 211] on link at bounding box center [814, 212] width 27 height 27
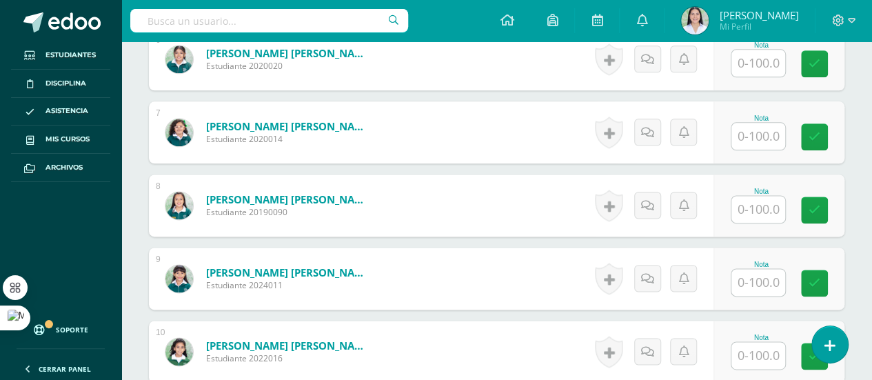
scroll to position [0, 0]
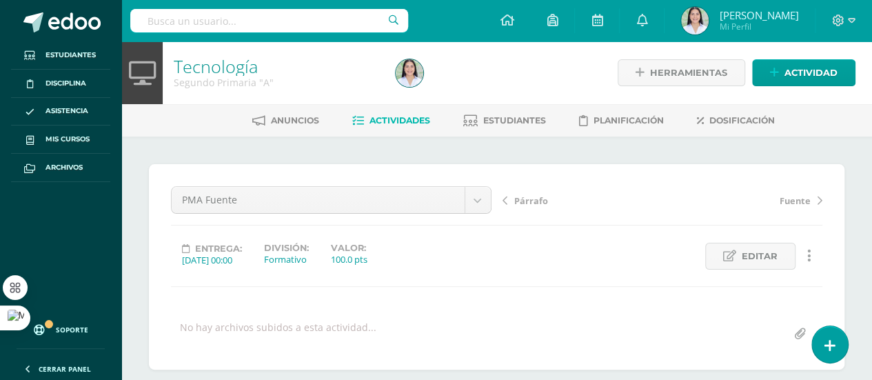
click at [205, 63] on link "Tecnología" at bounding box center [216, 65] width 84 height 23
type input "0"
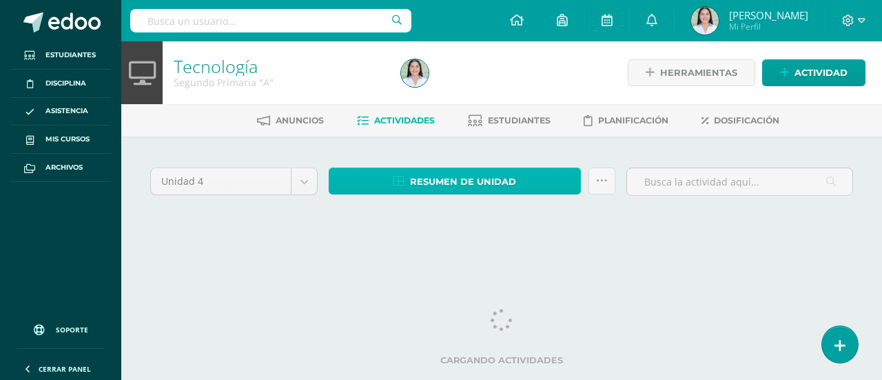
click at [529, 174] on link "Resumen de unidad" at bounding box center [455, 180] width 252 height 27
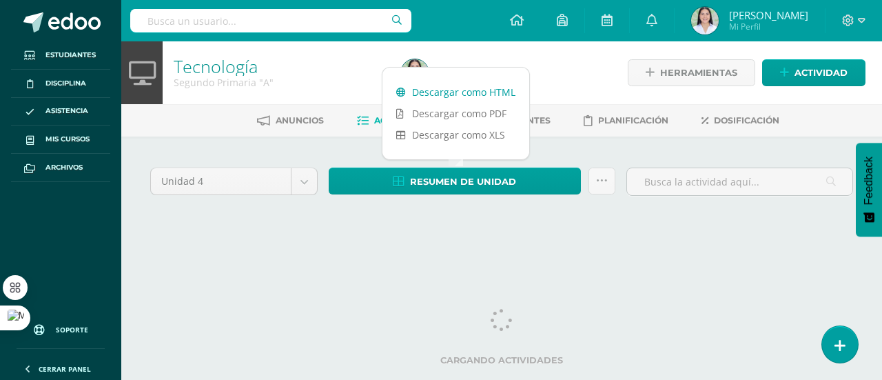
click at [517, 89] on link "Descargar como HTML" at bounding box center [456, 91] width 147 height 21
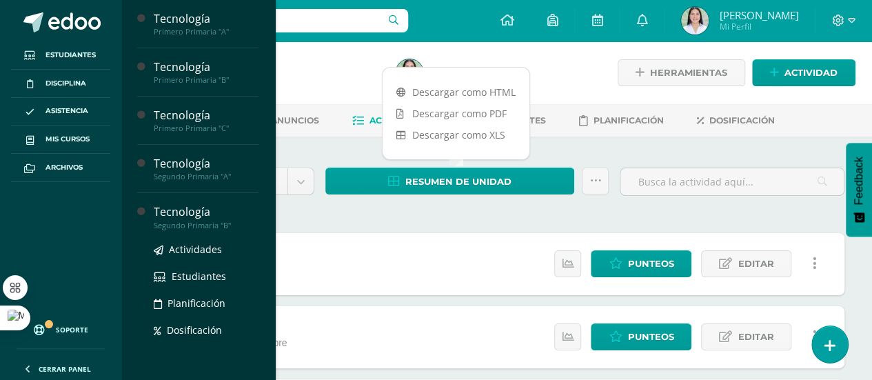
click at [214, 221] on div "Segundo Primaria "B"" at bounding box center [206, 226] width 105 height 10
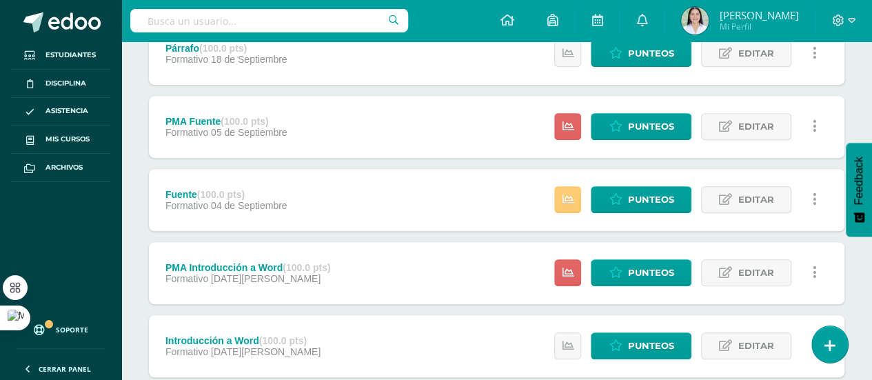
scroll to position [350, 0]
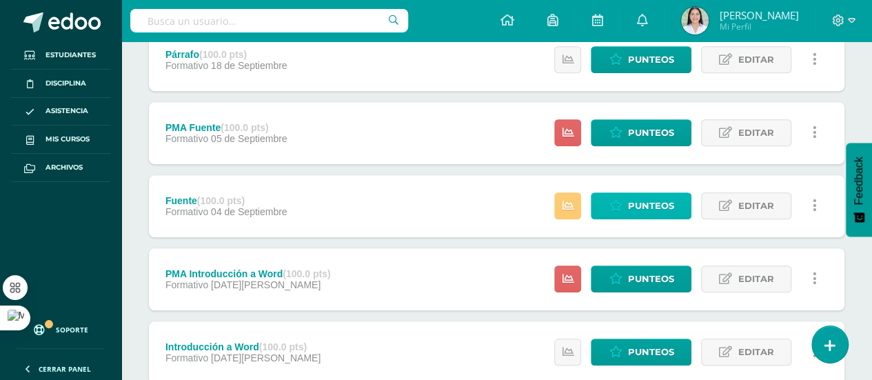
click at [645, 193] on span "Punteos" at bounding box center [650, 206] width 46 height 26
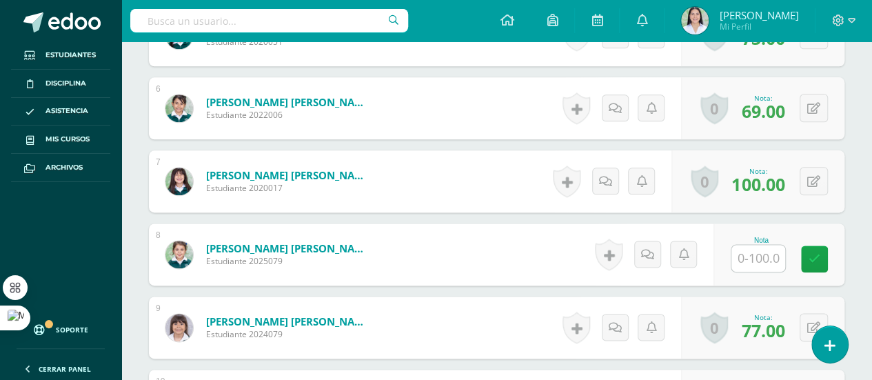
scroll to position [782, 0]
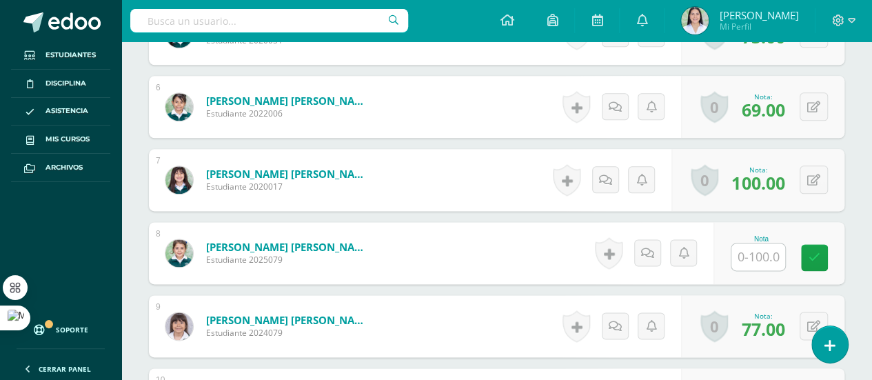
click at [773, 261] on input "text" at bounding box center [758, 256] width 54 height 27
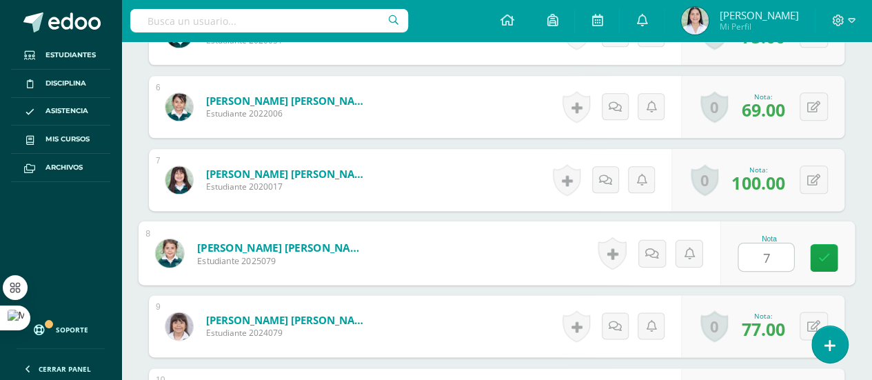
type input "73"
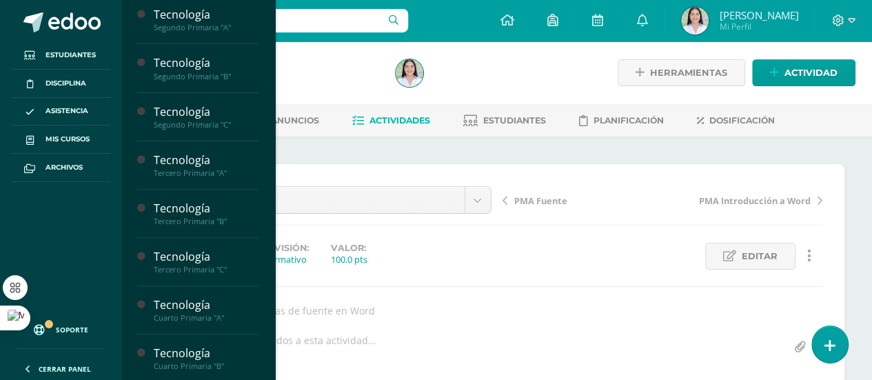
scroll to position [152, 0]
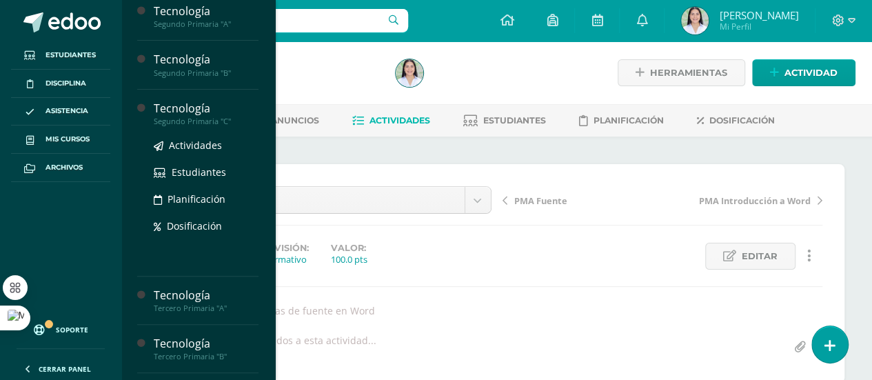
click at [215, 116] on div "Segundo Primaria "C"" at bounding box center [206, 121] width 105 height 10
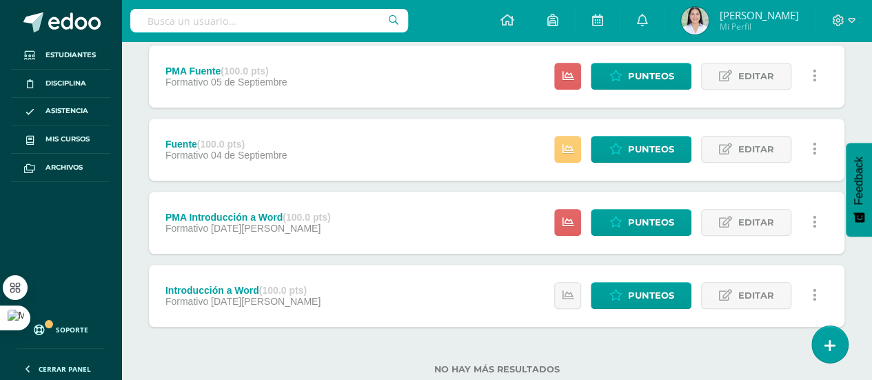
scroll to position [437, 0]
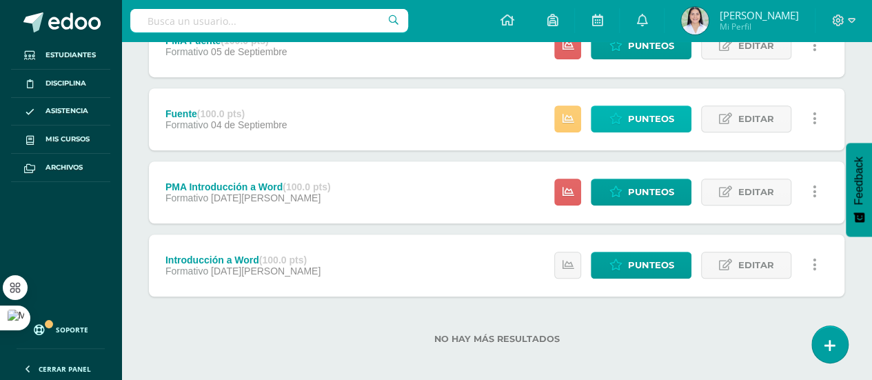
click at [658, 113] on span "Punteos" at bounding box center [650, 119] width 46 height 26
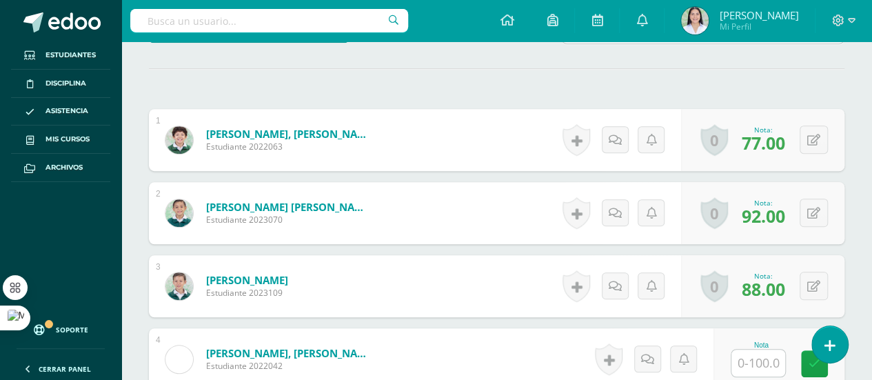
scroll to position [514, 0]
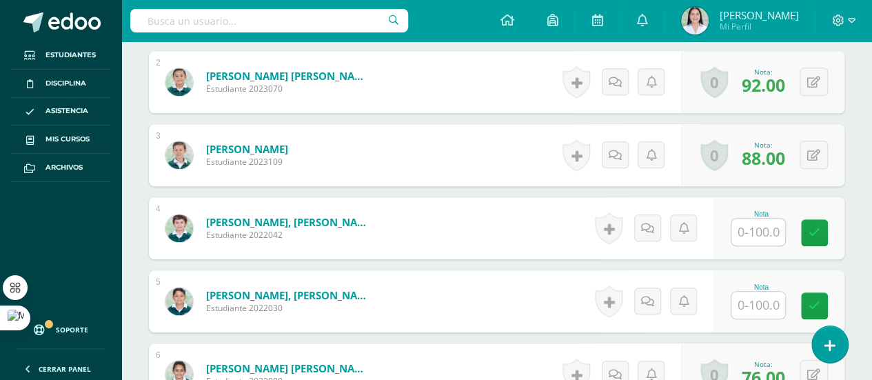
click at [753, 234] on input "text" at bounding box center [758, 231] width 54 height 27
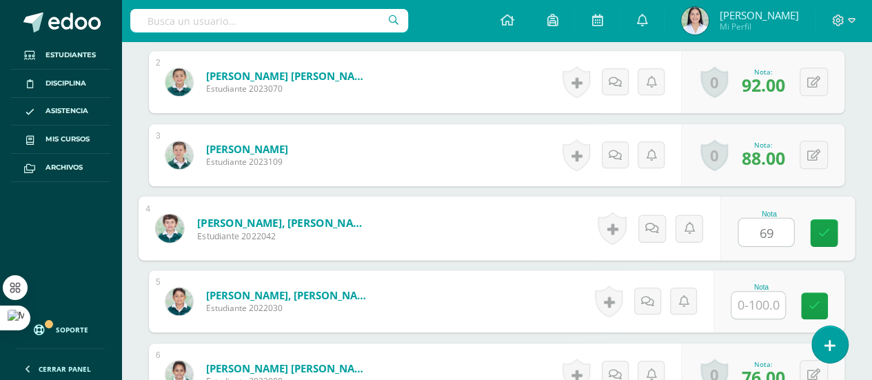
type input "69"
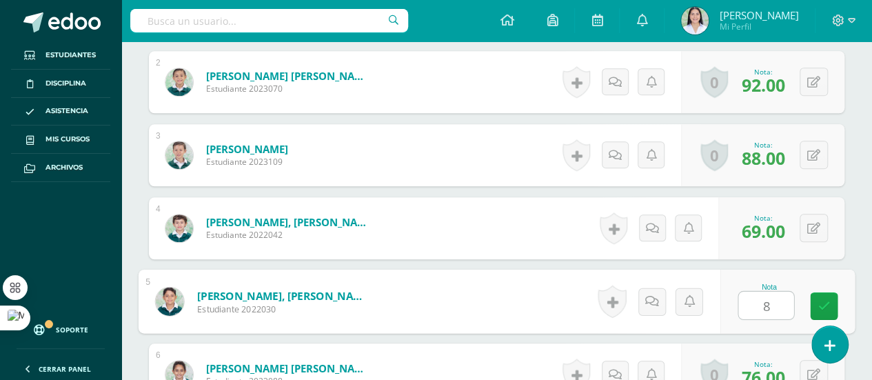
type input "80"
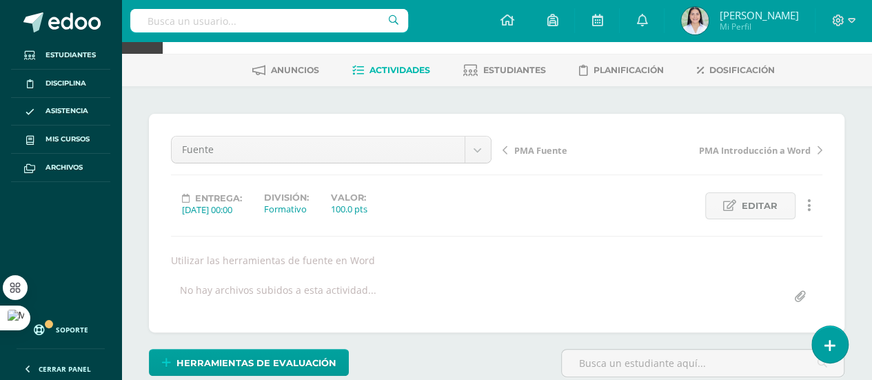
scroll to position [0, 0]
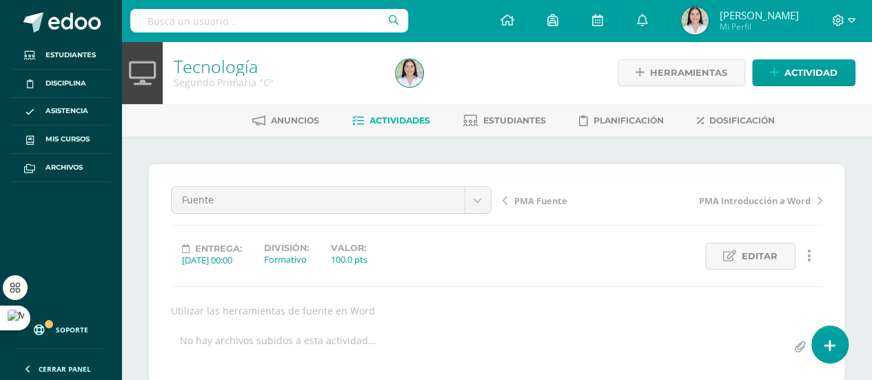
click at [222, 67] on link "Tecnología" at bounding box center [216, 65] width 84 height 23
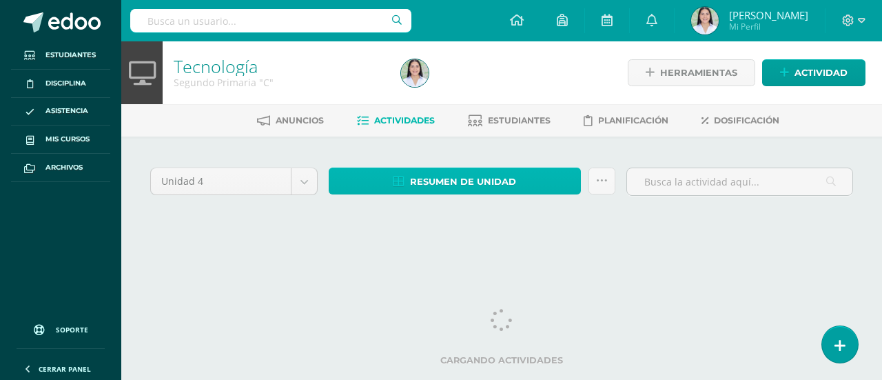
click at [487, 188] on span "Resumen de unidad" at bounding box center [463, 182] width 106 height 26
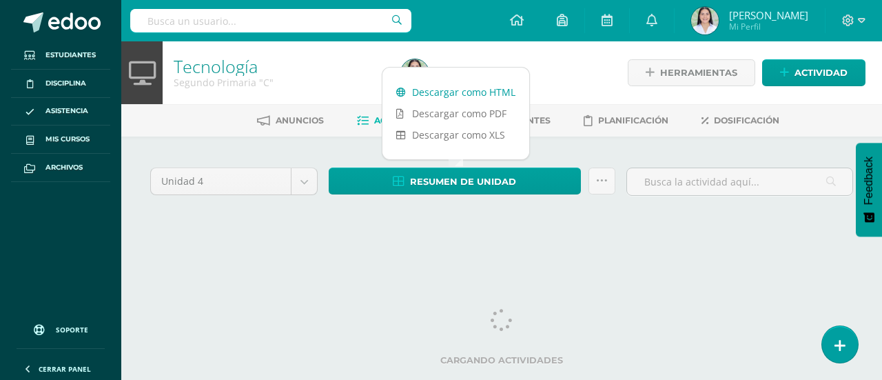
click at [484, 89] on link "Descargar como HTML" at bounding box center [456, 91] width 147 height 21
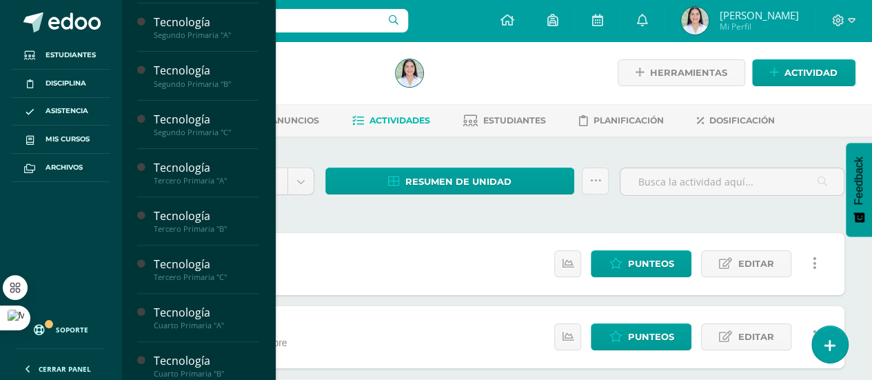
scroll to position [160, 0]
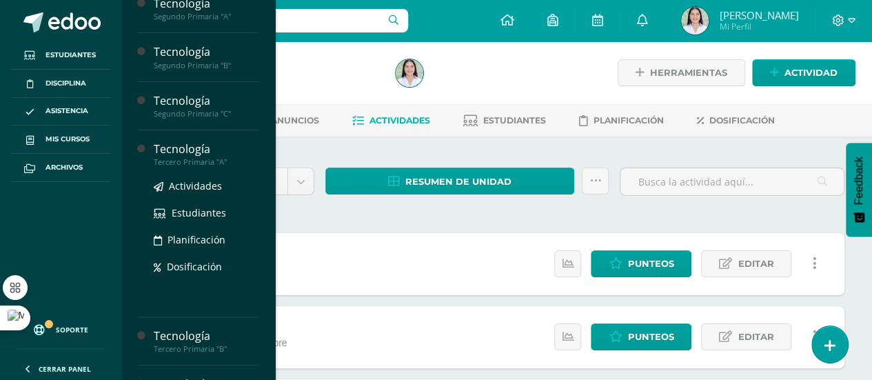
click at [221, 152] on div "Tecnología" at bounding box center [206, 149] width 105 height 16
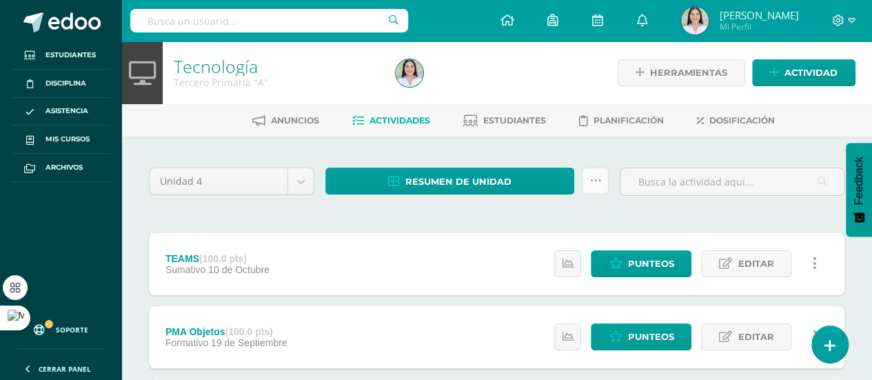
click at [597, 183] on icon at bounding box center [595, 181] width 12 height 12
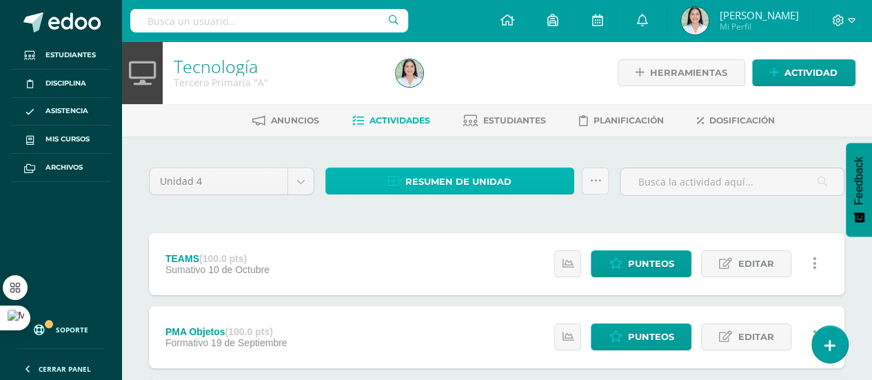
click at [488, 185] on span "Resumen de unidad" at bounding box center [458, 182] width 106 height 26
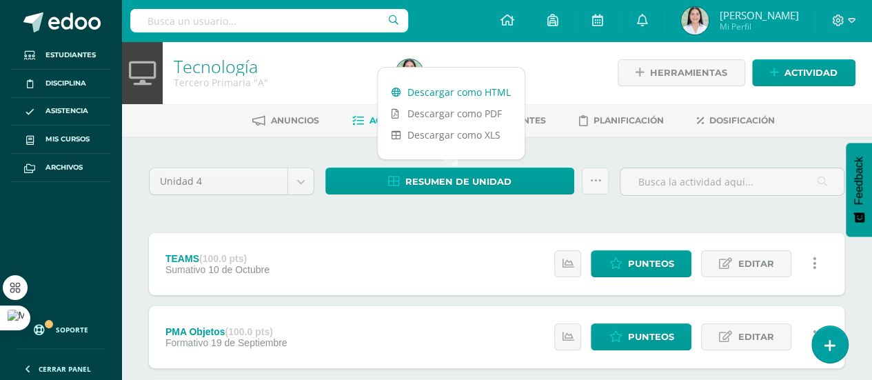
click at [470, 82] on link "Descargar como HTML" at bounding box center [451, 91] width 147 height 21
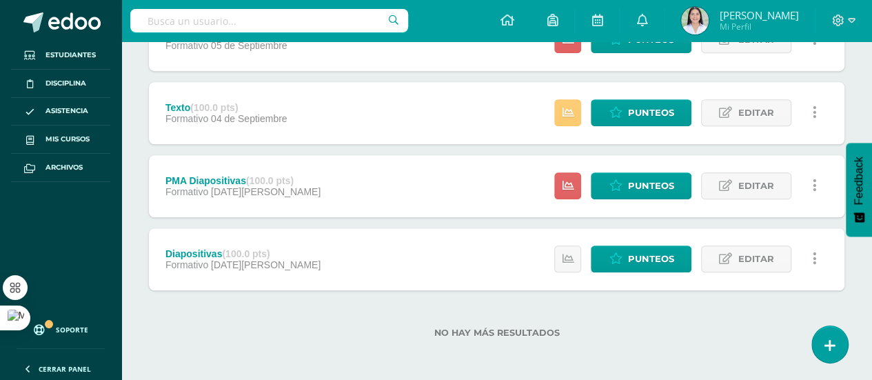
scroll to position [356, 0]
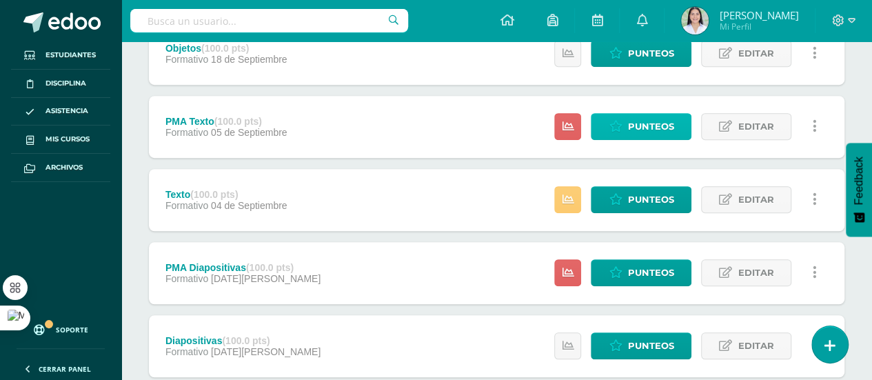
click at [651, 125] on span "Punteos" at bounding box center [650, 127] width 46 height 26
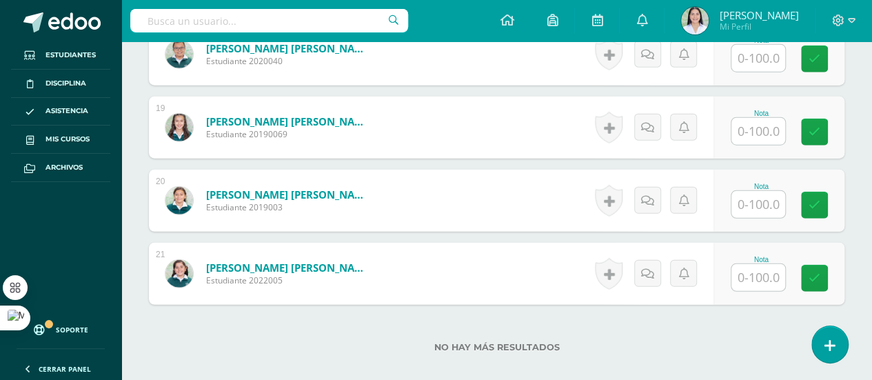
scroll to position [1711, 0]
click at [751, 276] on input "text" at bounding box center [758, 276] width 54 height 27
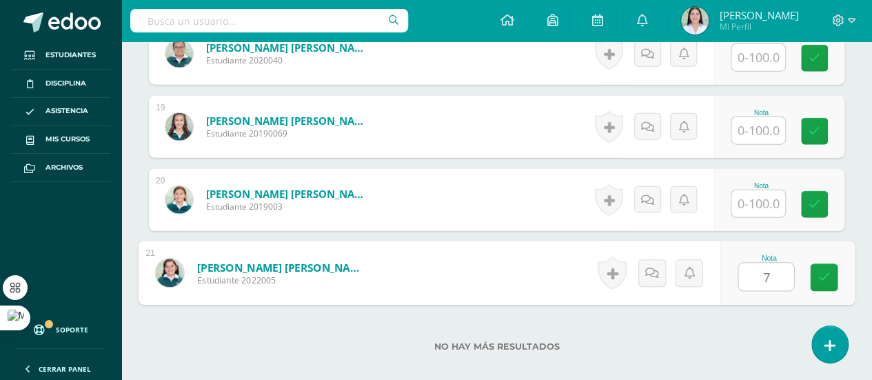
type input "70"
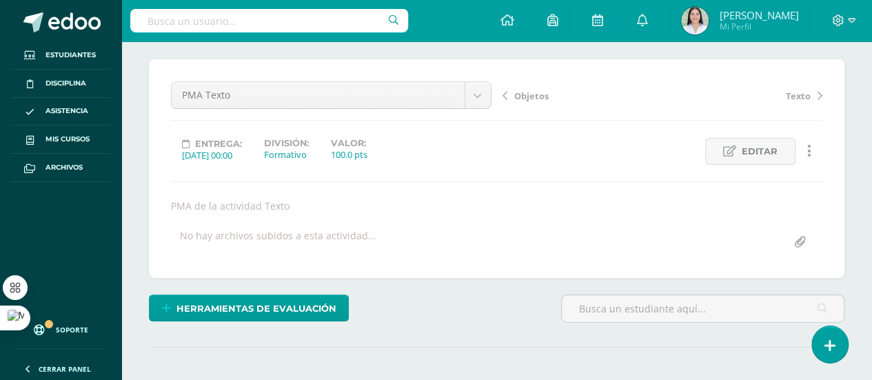
scroll to position [0, 0]
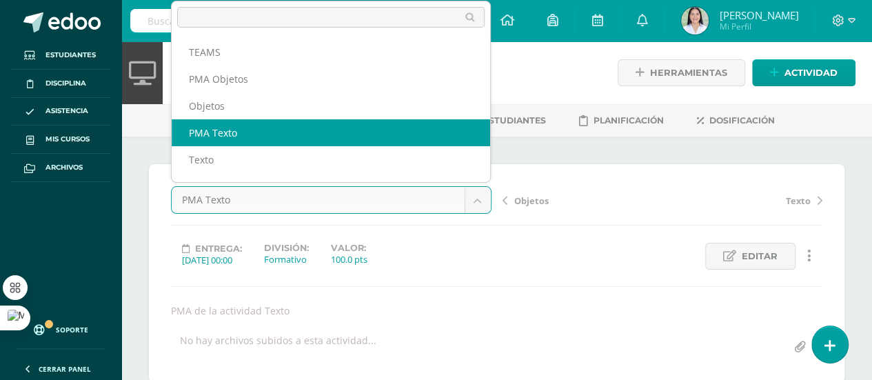
select select "/dashboard/teacher/grade-activity/261126/"
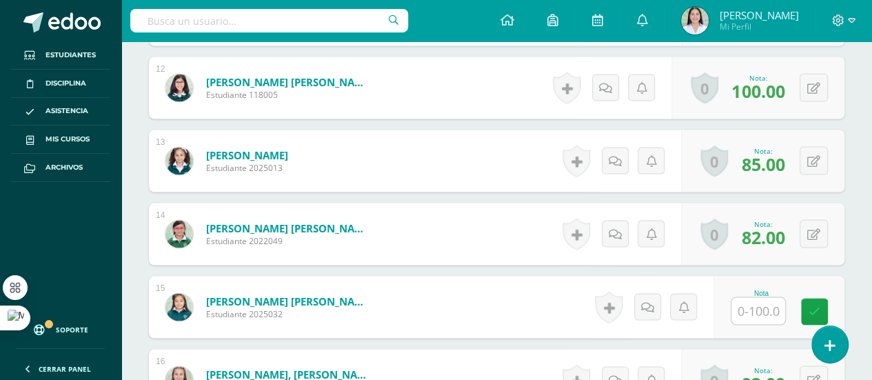
scroll to position [1281, 0]
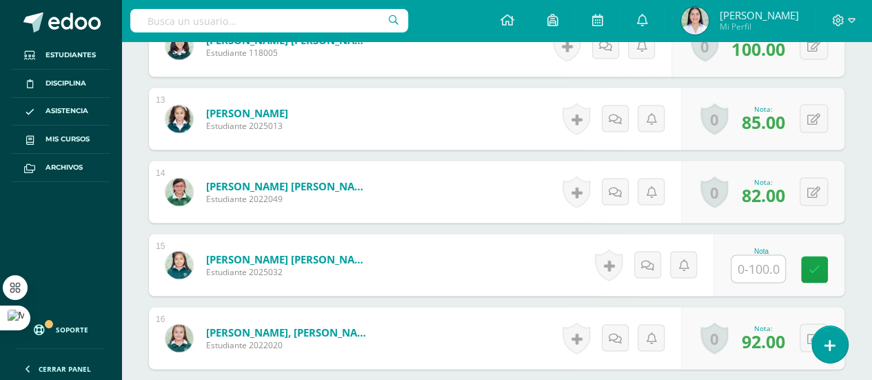
click at [775, 261] on input "text" at bounding box center [758, 268] width 54 height 27
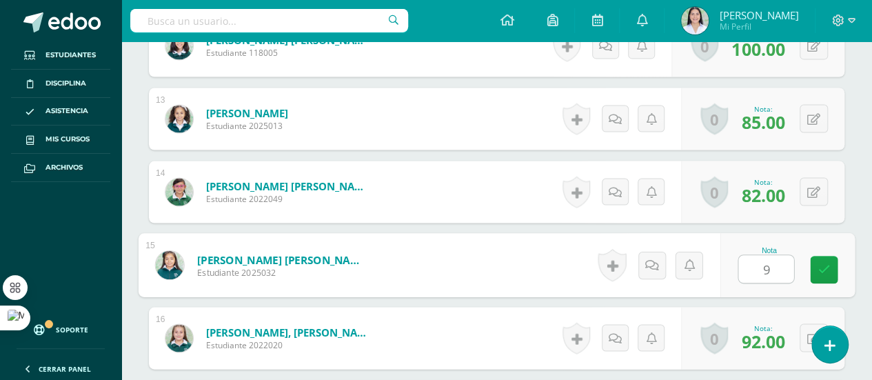
type input "90"
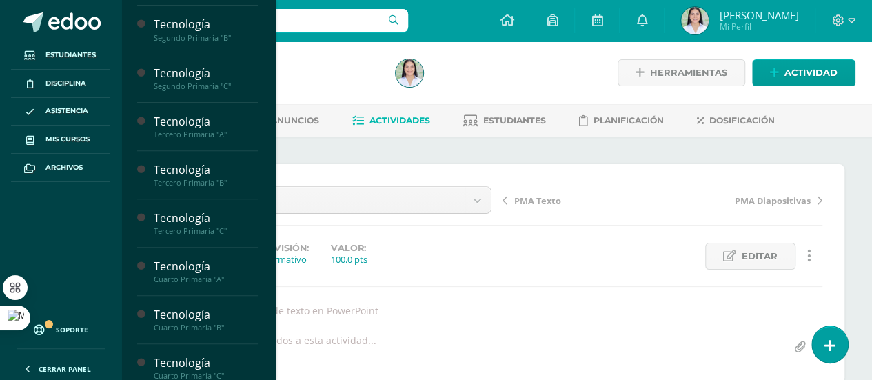
scroll to position [188, 0]
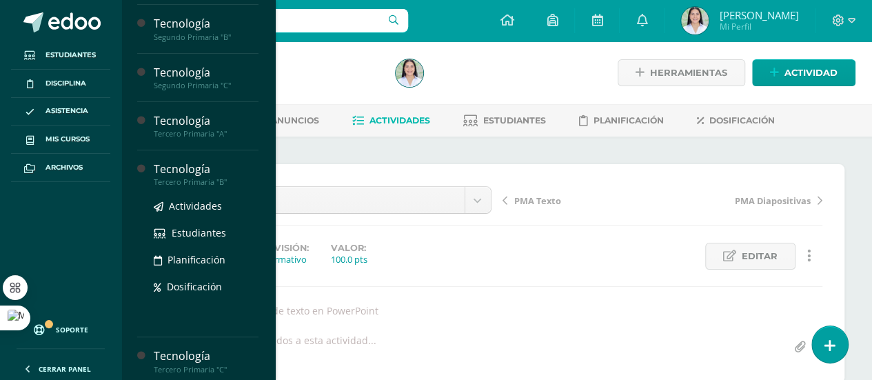
click at [210, 177] on div "Tercero Primaria "B"" at bounding box center [206, 182] width 105 height 10
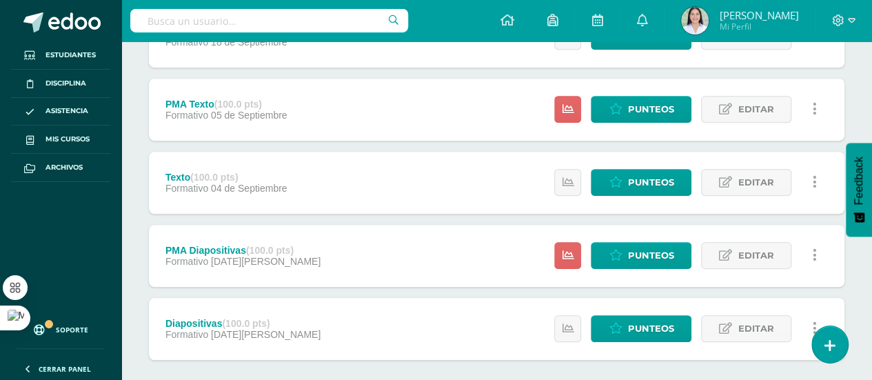
scroll to position [360, 0]
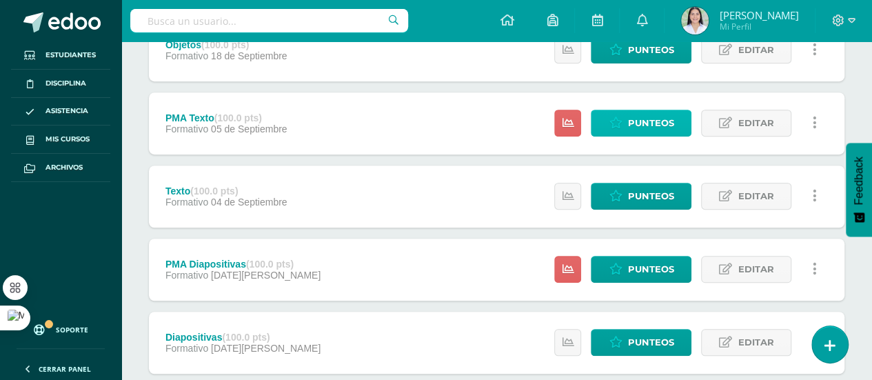
click at [655, 113] on span "Punteos" at bounding box center [650, 123] width 46 height 26
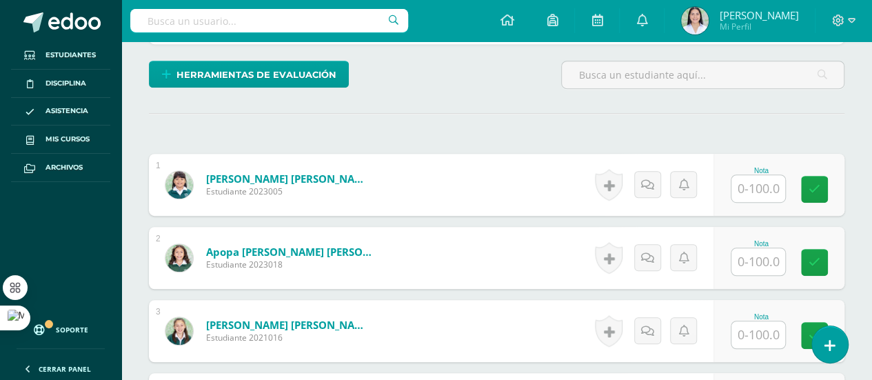
scroll to position [344, 0]
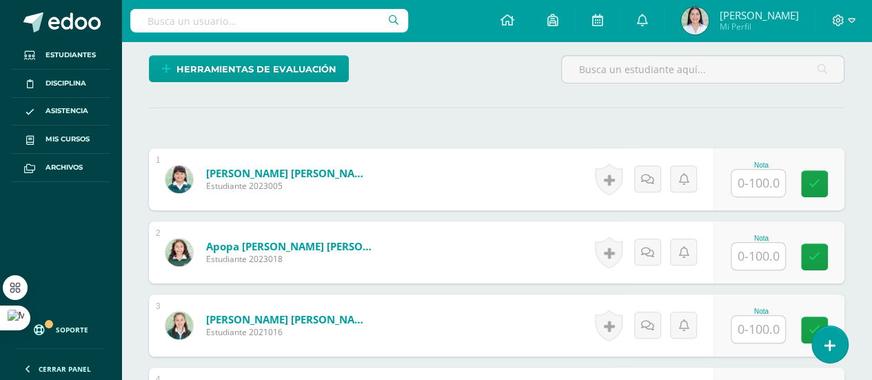
click at [764, 183] on input "text" at bounding box center [758, 183] width 54 height 27
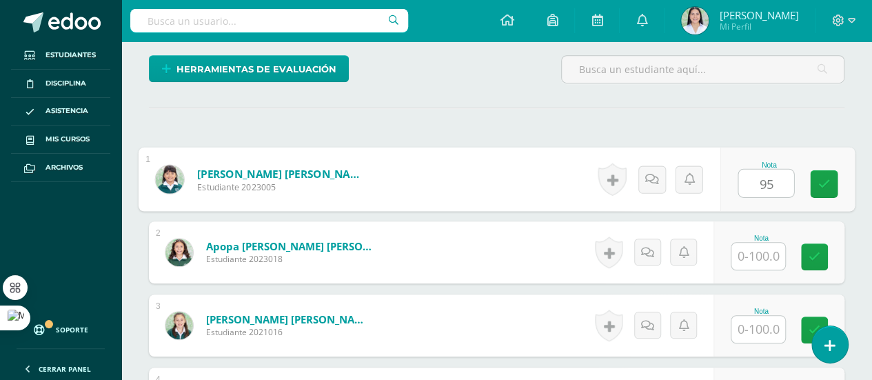
type input "95"
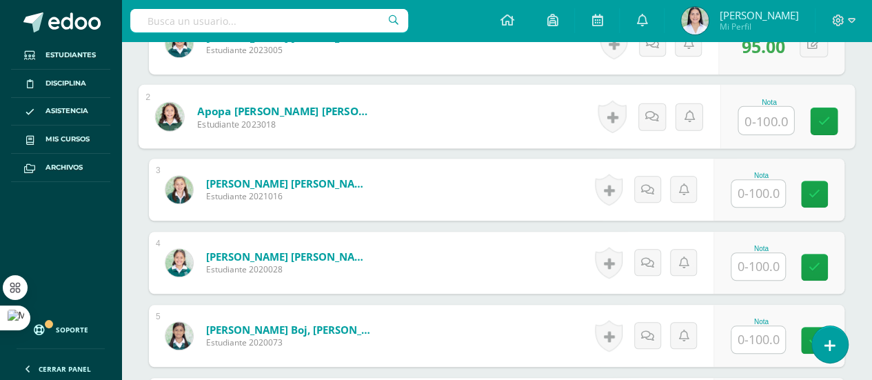
scroll to position [482, 0]
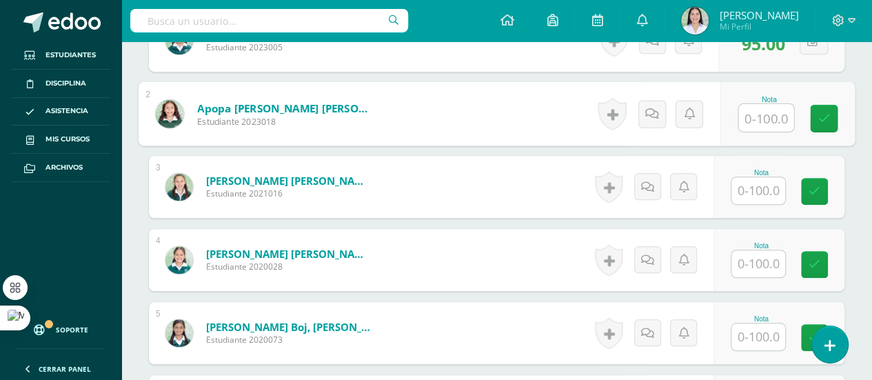
click at [755, 258] on input "text" at bounding box center [758, 263] width 54 height 27
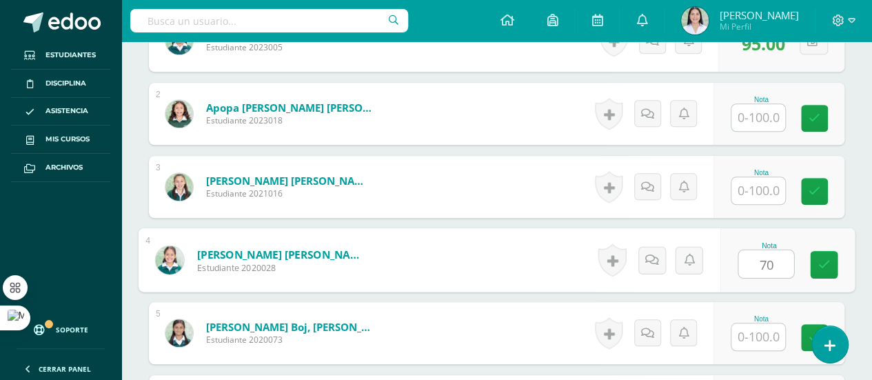
type input "70"
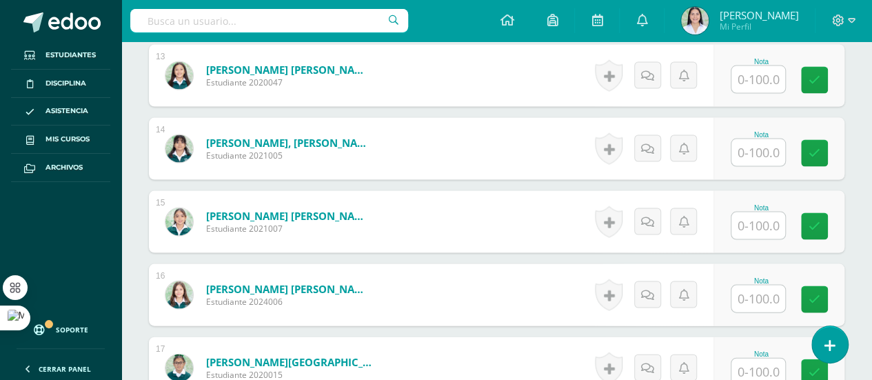
scroll to position [1335, 0]
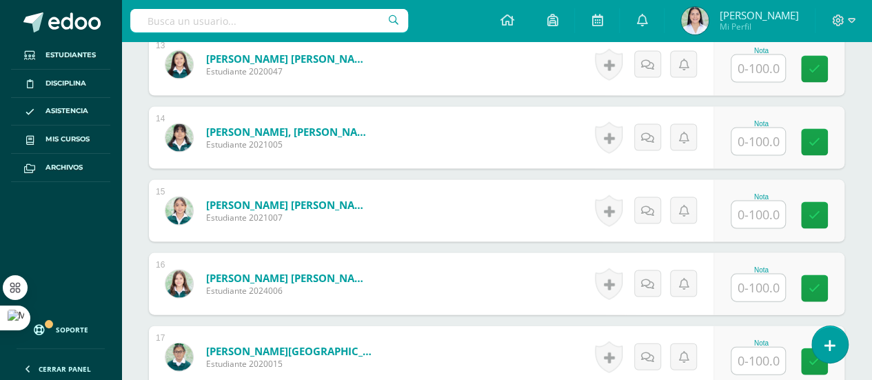
click at [765, 286] on input "text" at bounding box center [758, 287] width 54 height 27
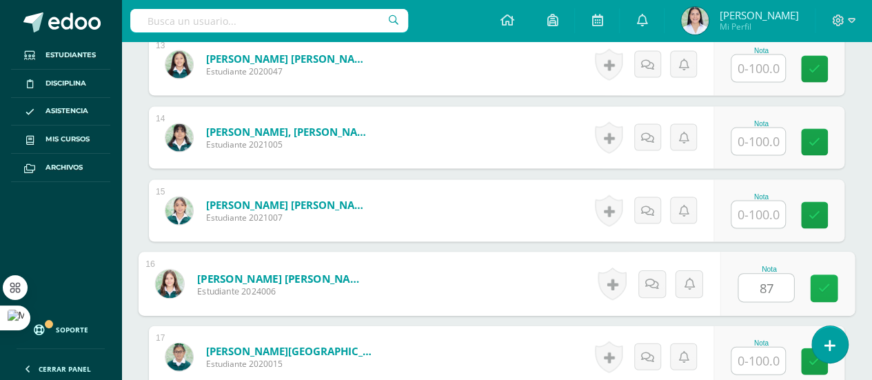
type input "87"
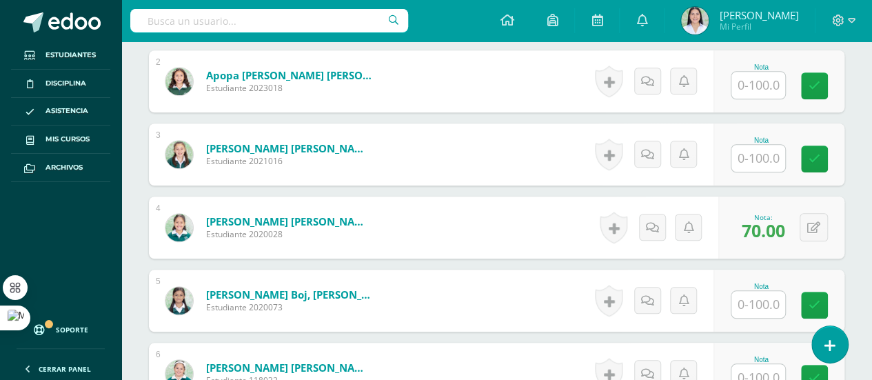
scroll to position [0, 0]
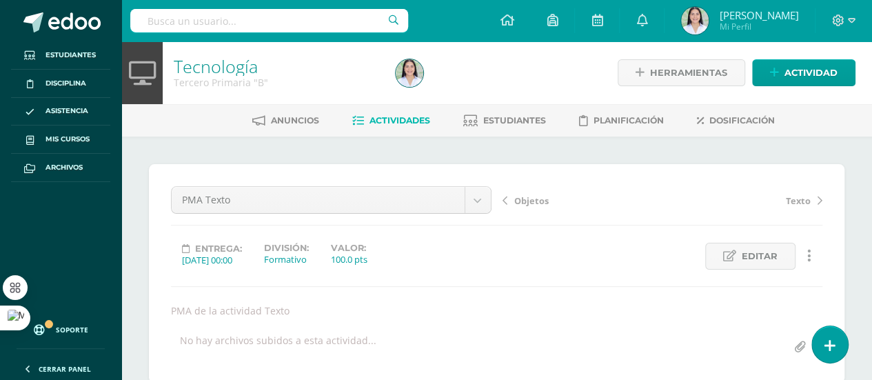
click at [200, 65] on link "Tecnología" at bounding box center [216, 65] width 84 height 23
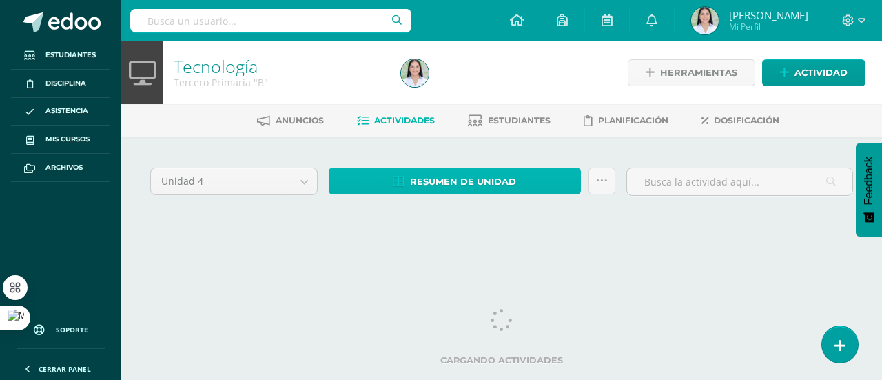
click at [437, 178] on span "Resumen de unidad" at bounding box center [463, 182] width 106 height 26
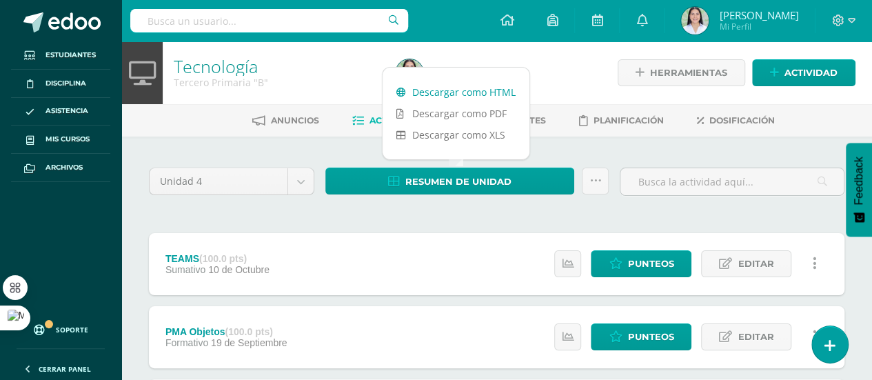
click at [465, 94] on link "Descargar como HTML" at bounding box center [456, 91] width 147 height 21
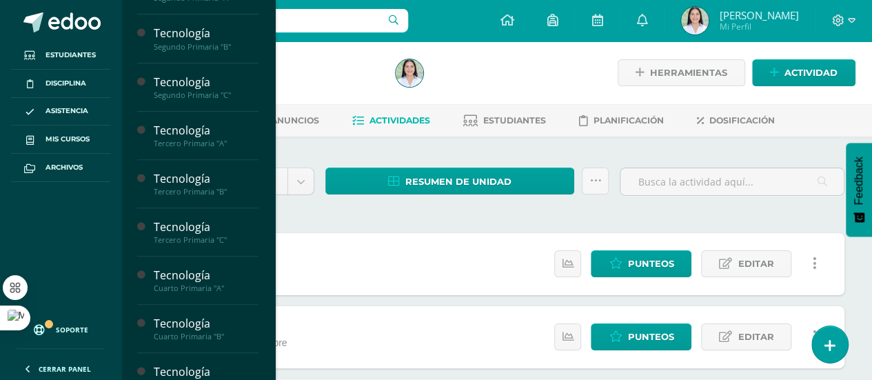
scroll to position [181, 0]
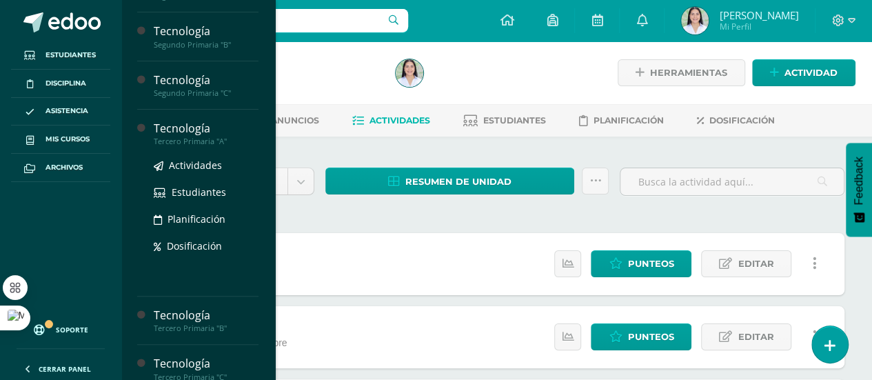
click at [200, 136] on div "Tercero Primaria "A"" at bounding box center [206, 141] width 105 height 10
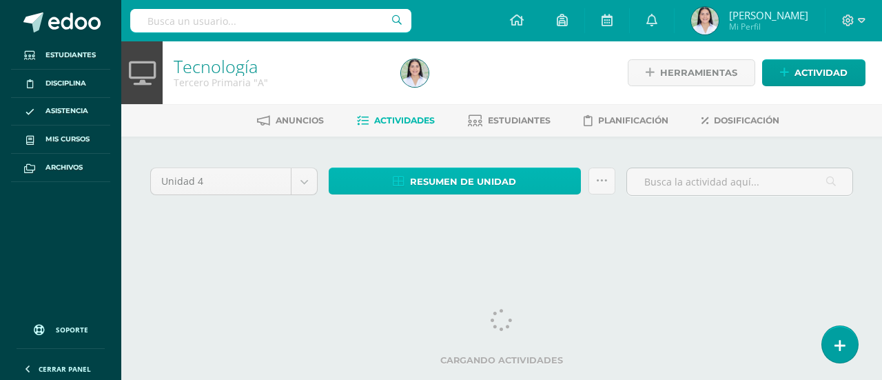
click at [460, 179] on span "Resumen de unidad" at bounding box center [463, 182] width 106 height 26
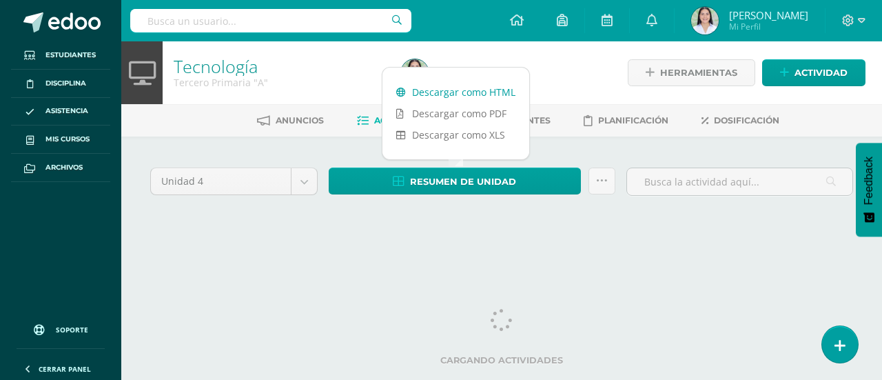
click at [469, 87] on link "Descargar como HTML" at bounding box center [456, 91] width 147 height 21
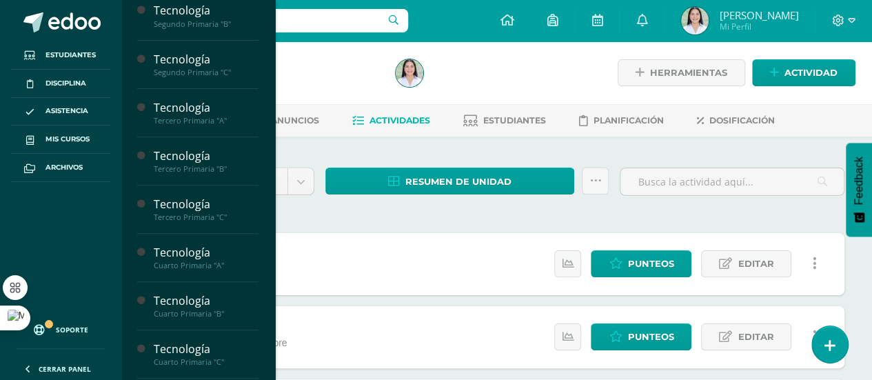
scroll to position [204, 0]
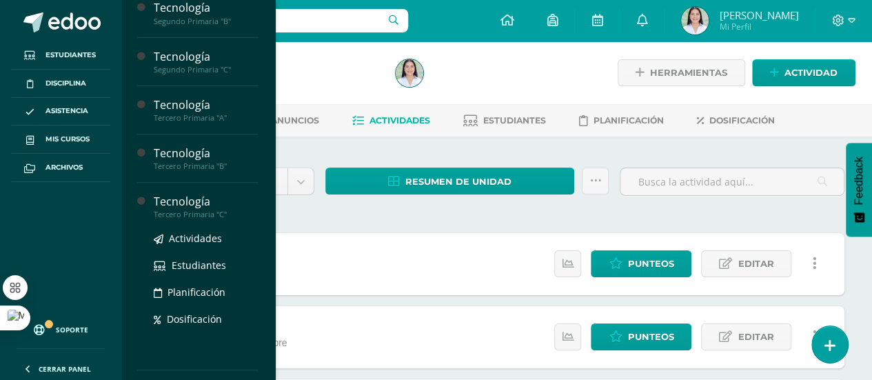
click at [213, 205] on div "Tecnología" at bounding box center [206, 202] width 105 height 16
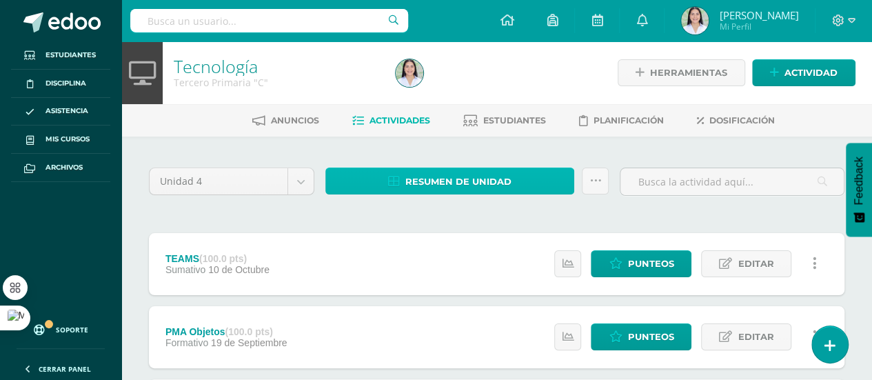
click at [447, 190] on span "Resumen de unidad" at bounding box center [458, 182] width 106 height 26
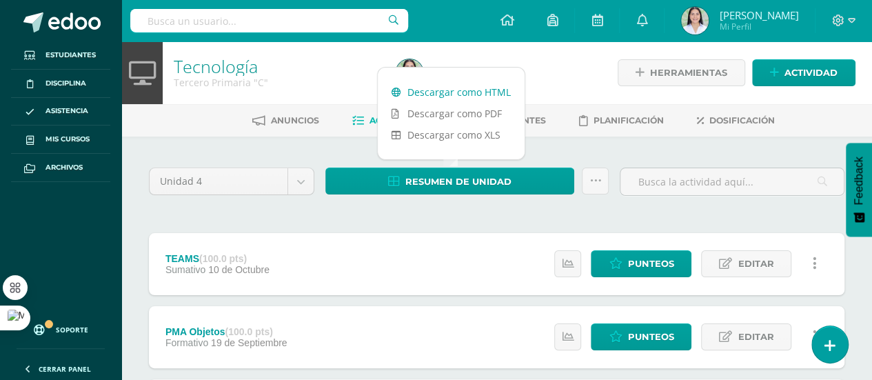
click at [462, 92] on link "Descargar como HTML" at bounding box center [451, 91] width 147 height 21
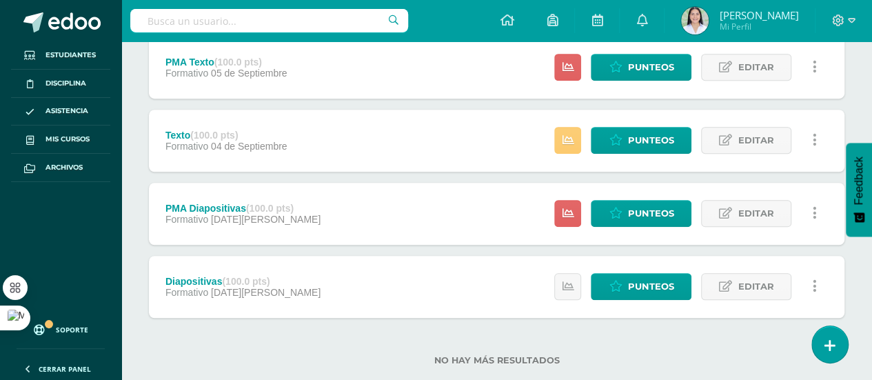
scroll to position [437, 0]
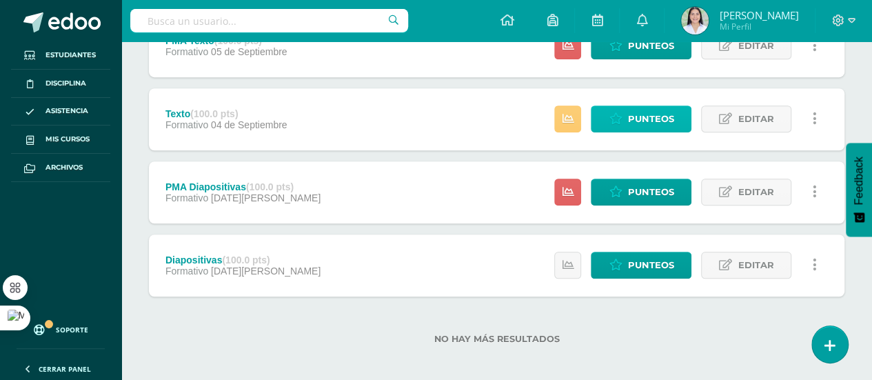
click at [636, 116] on span "Punteos" at bounding box center [650, 119] width 46 height 26
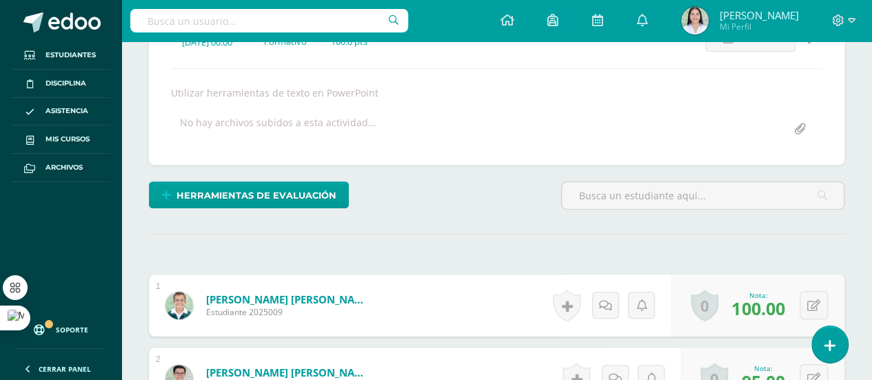
scroll to position [218, 0]
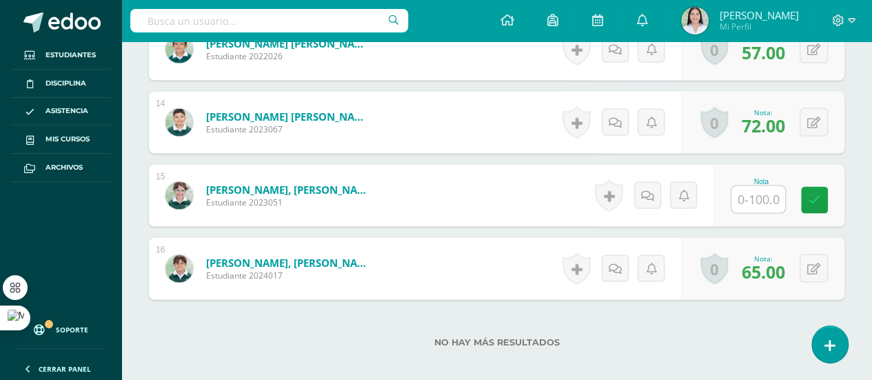
scroll to position [1341, 0]
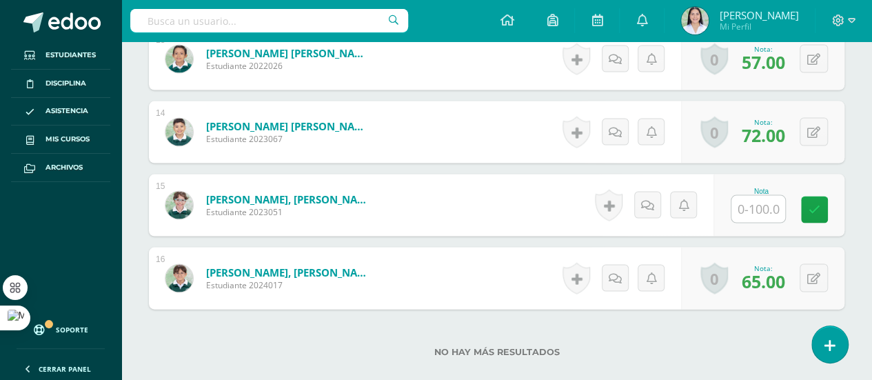
click at [763, 205] on input "text" at bounding box center [758, 209] width 54 height 27
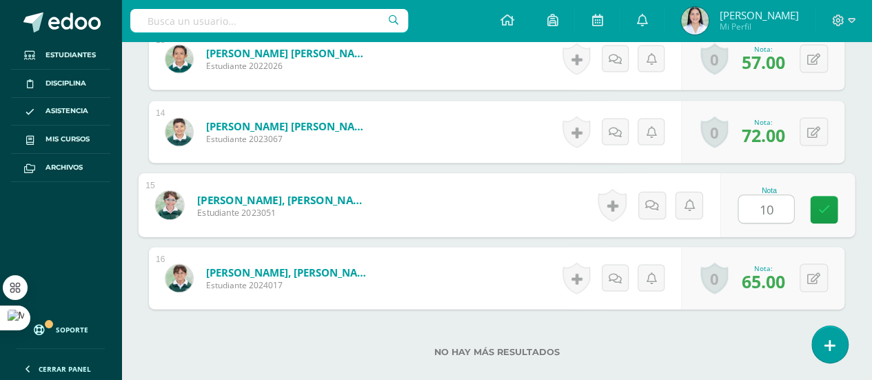
type input "100"
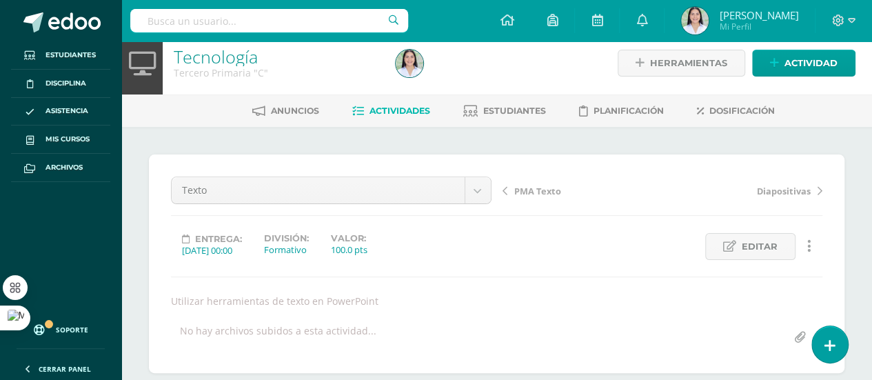
scroll to position [0, 0]
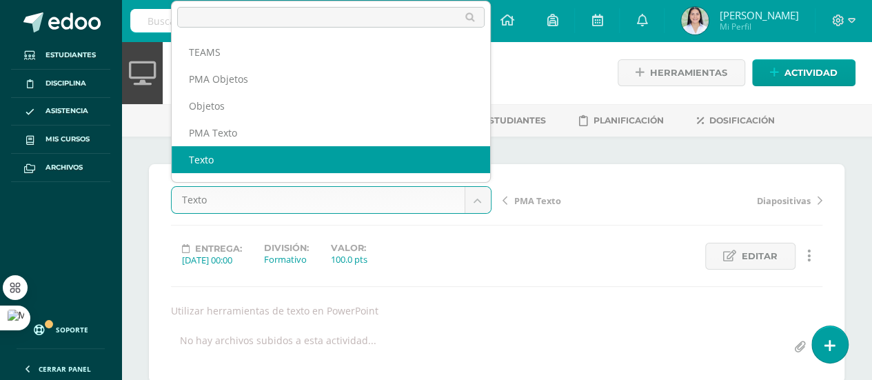
select select "/dashboard/teacher/grade-activity/261132/"
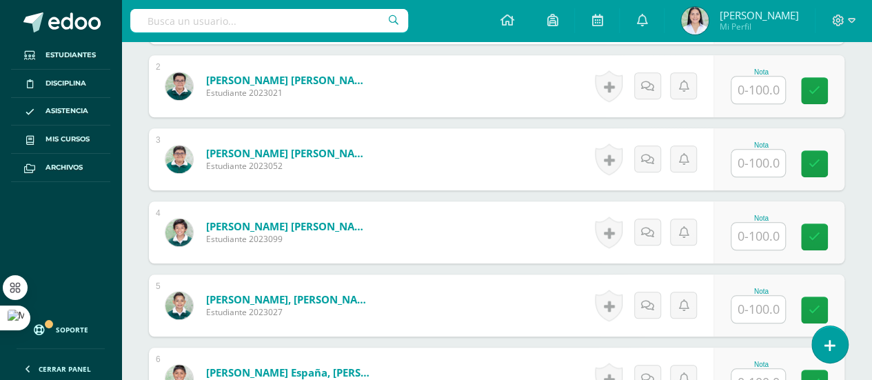
scroll to position [516, 0]
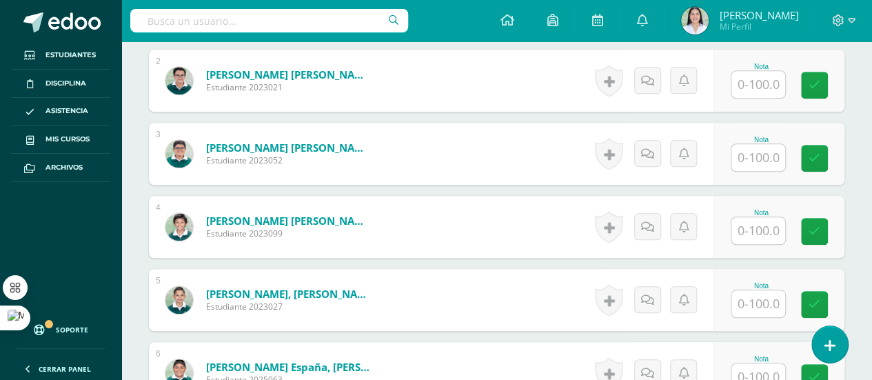
click at [764, 232] on input "text" at bounding box center [758, 230] width 54 height 27
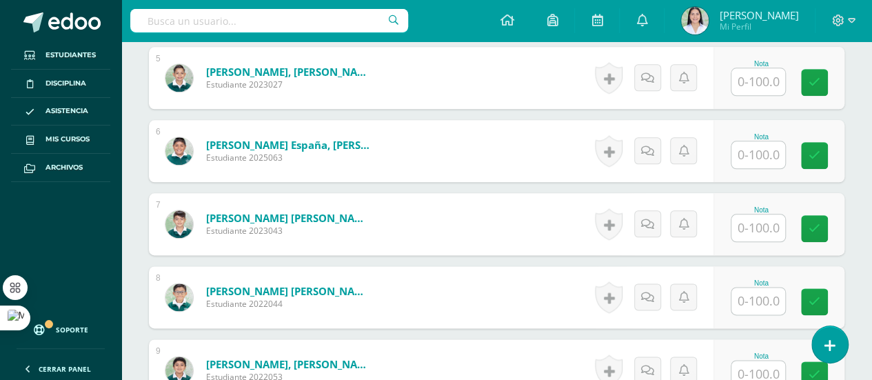
scroll to position [738, 0]
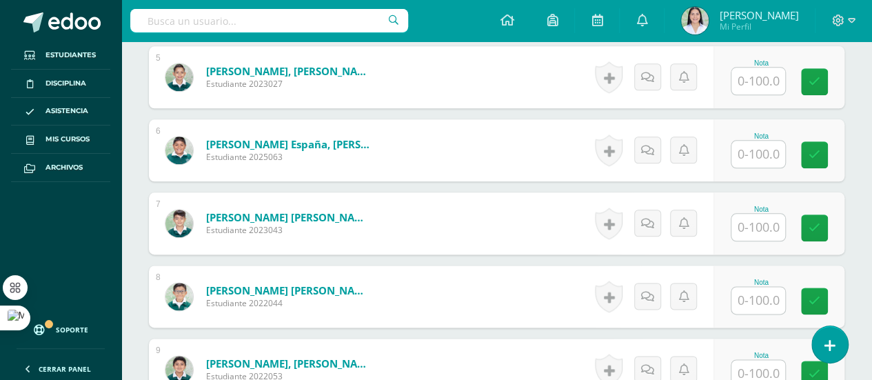
click at [769, 301] on input "text" at bounding box center [758, 300] width 54 height 27
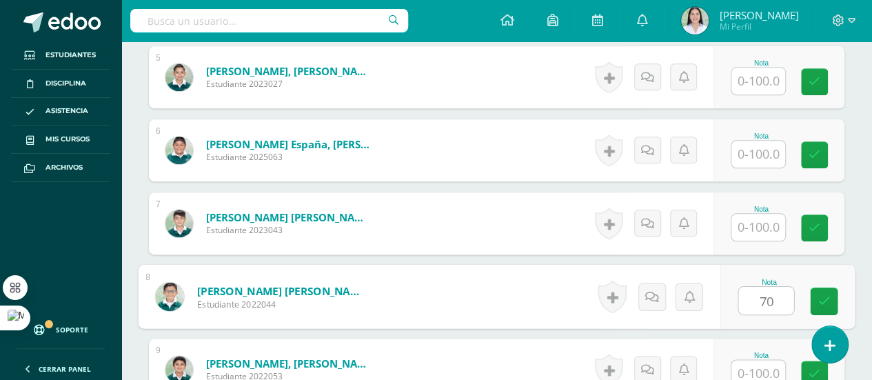
type input "70"
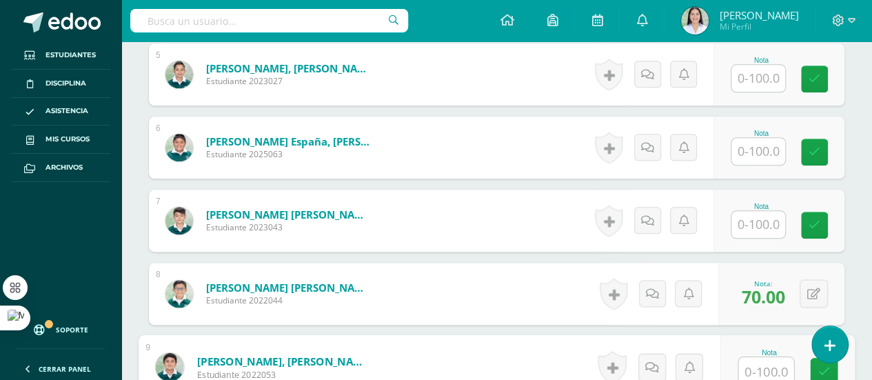
click at [768, 363] on input "text" at bounding box center [765, 371] width 55 height 28
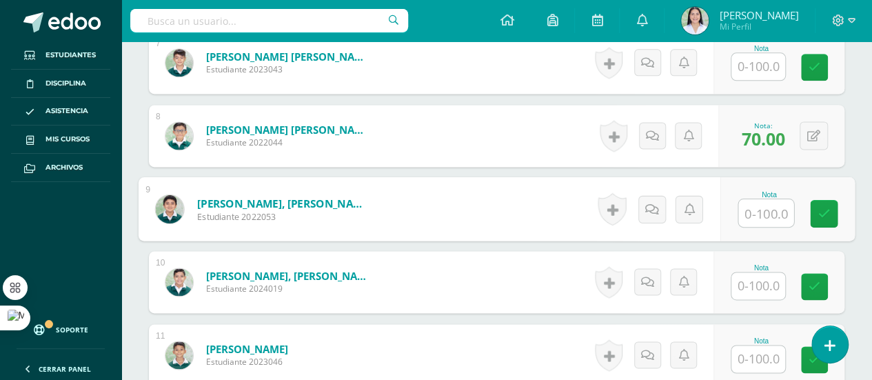
scroll to position [910, 0]
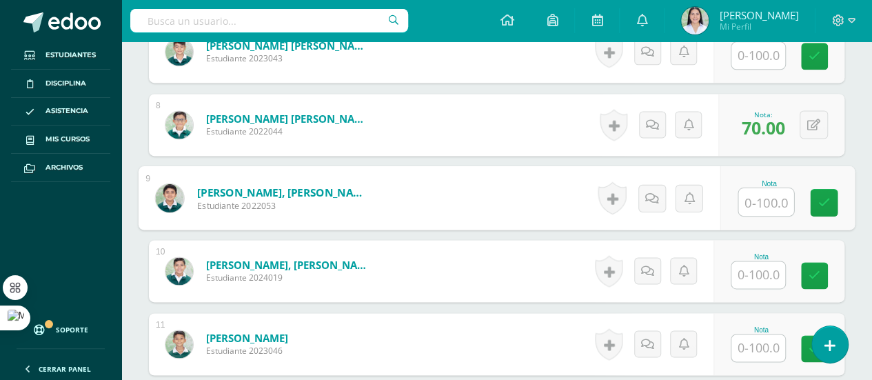
click at [761, 346] on input "text" at bounding box center [758, 347] width 54 height 27
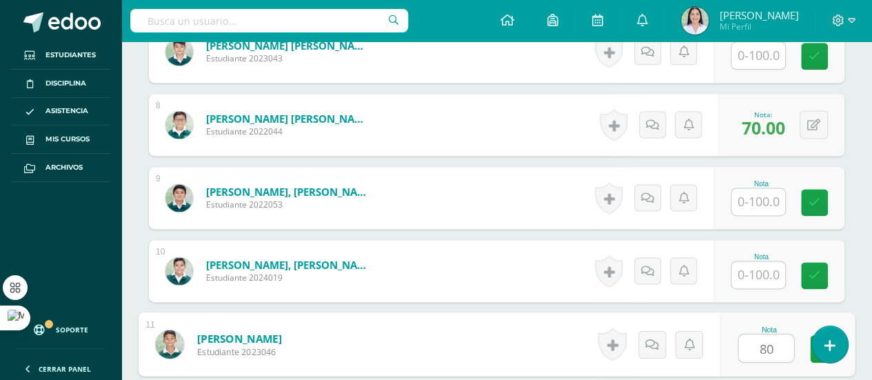
type input "80"
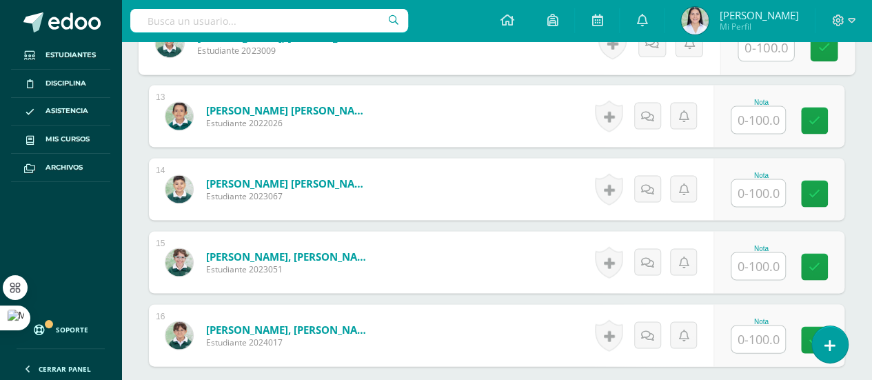
scroll to position [1286, 0]
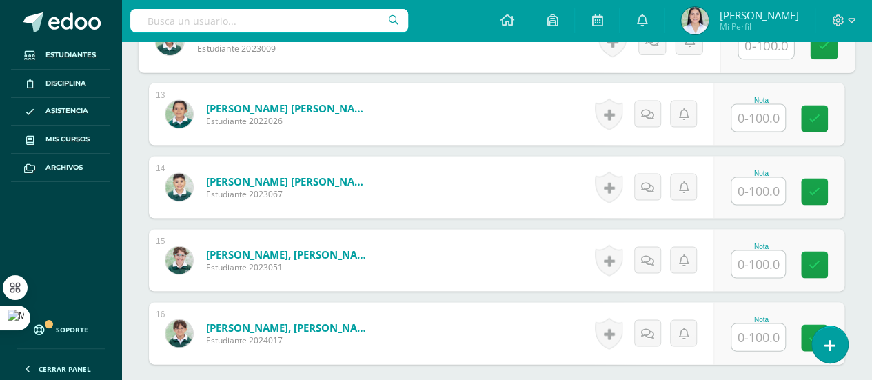
click at [765, 114] on input "text" at bounding box center [758, 117] width 54 height 27
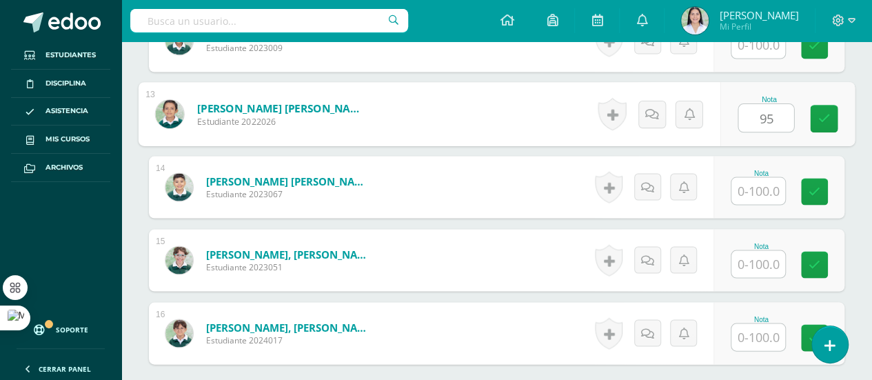
type input "95"
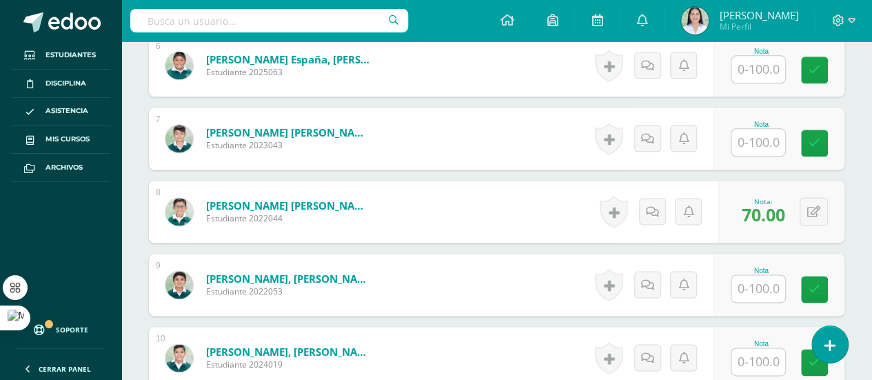
scroll to position [797, 0]
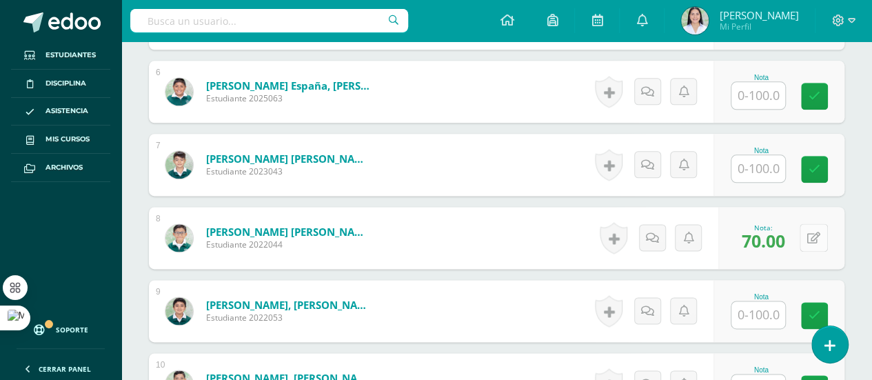
click at [810, 234] on icon at bounding box center [813, 238] width 13 height 12
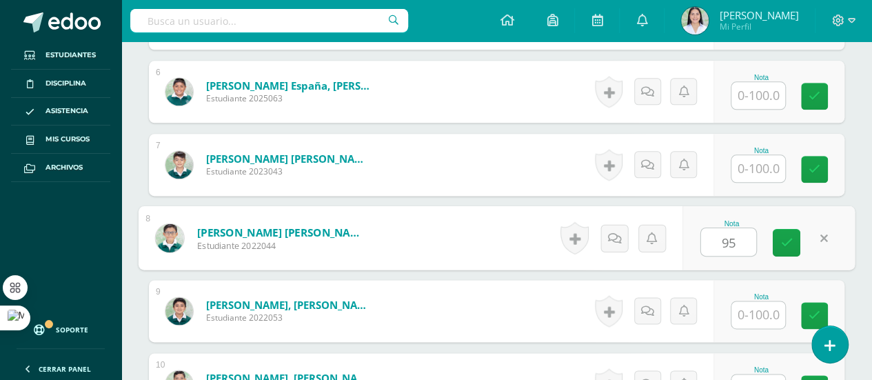
type input "95"
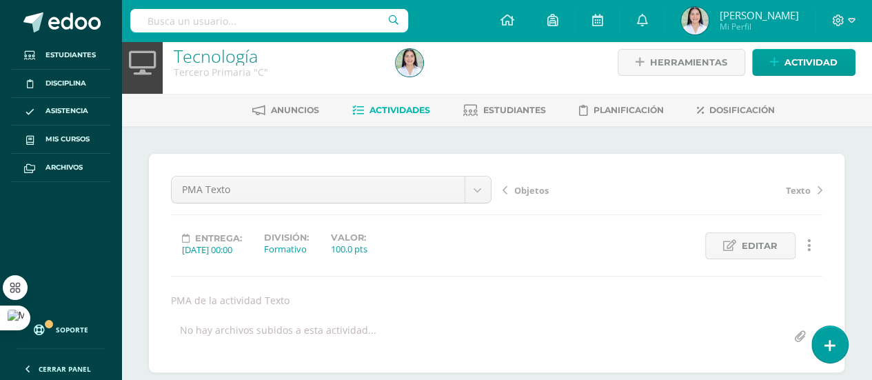
scroll to position [0, 0]
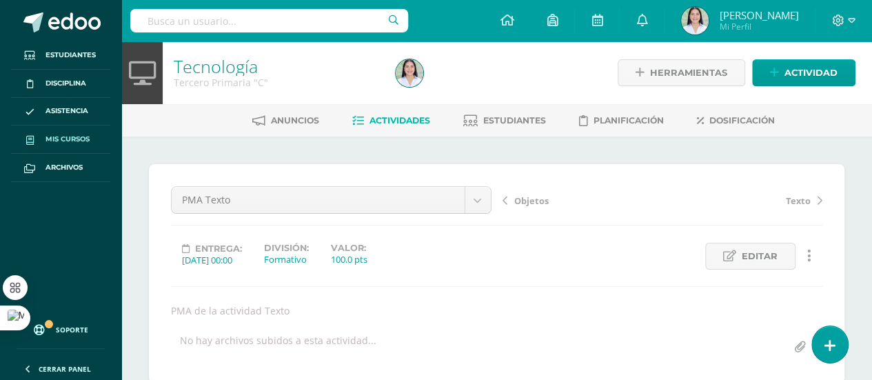
click at [99, 149] on link "Mis cursos" at bounding box center [60, 139] width 99 height 28
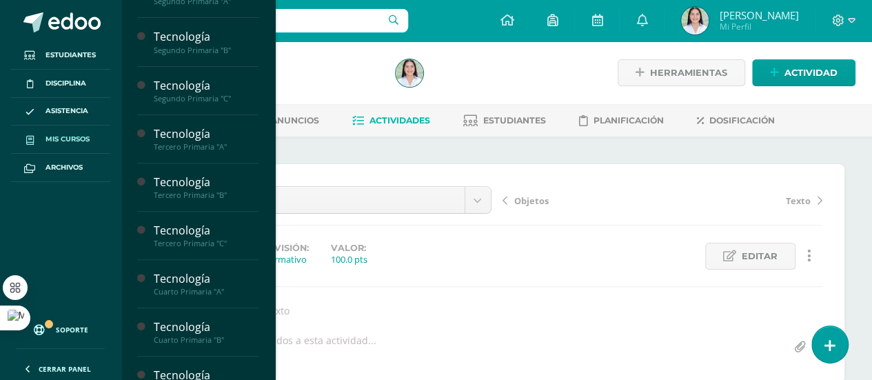
scroll to position [197, 0]
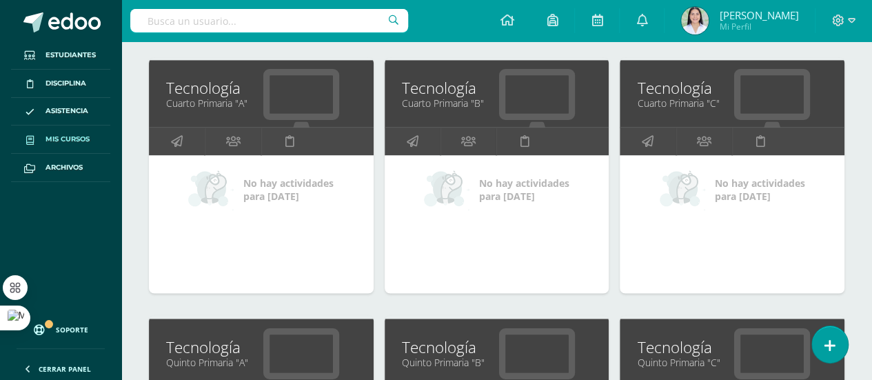
scroll to position [976, 0]
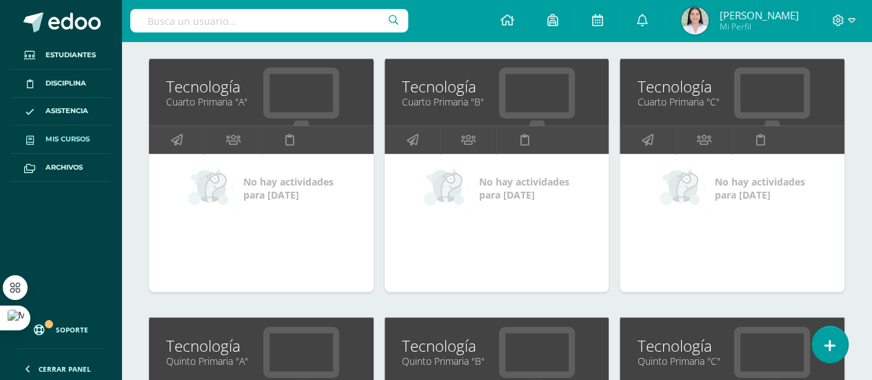
click at [272, 99] on link "Cuarto Primaria "A"" at bounding box center [261, 101] width 190 height 13
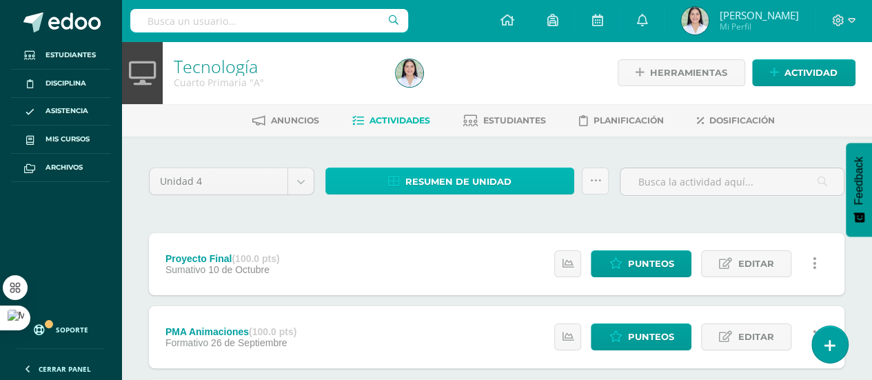
click at [511, 185] on link "Resumen de unidad" at bounding box center [449, 180] width 249 height 27
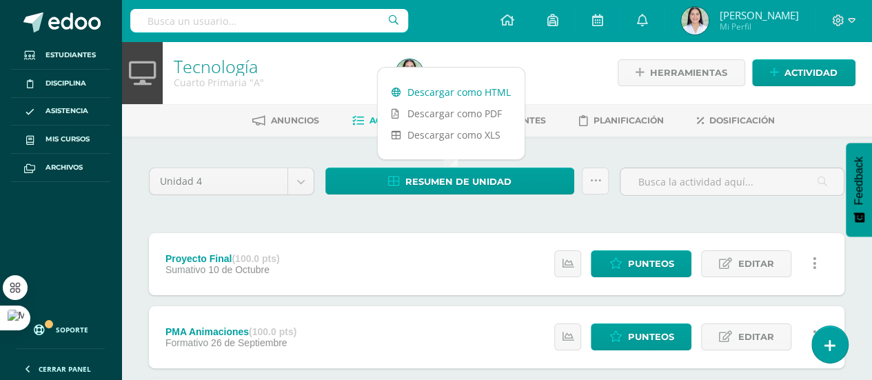
click at [489, 92] on link "Descargar como HTML" at bounding box center [451, 91] width 147 height 21
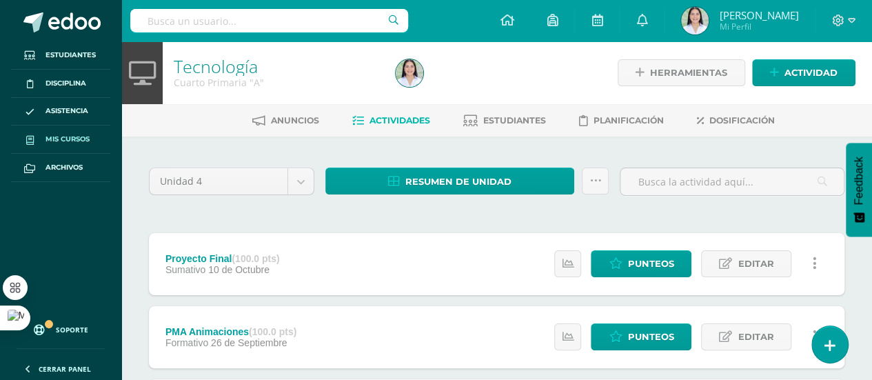
click at [95, 143] on link "Mis cursos" at bounding box center [60, 139] width 99 height 28
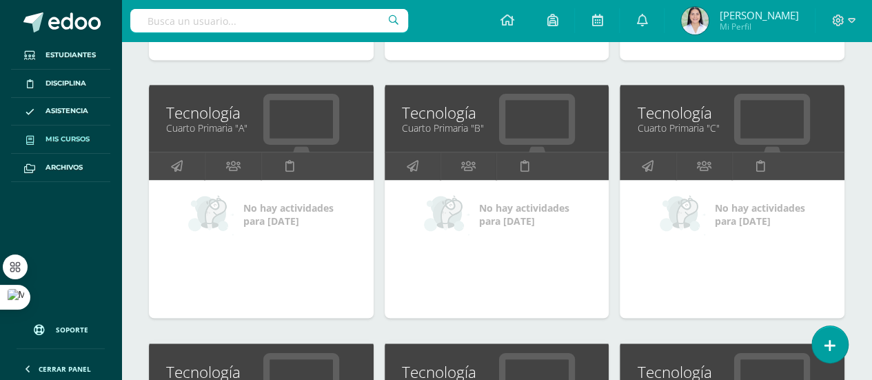
scroll to position [951, 0]
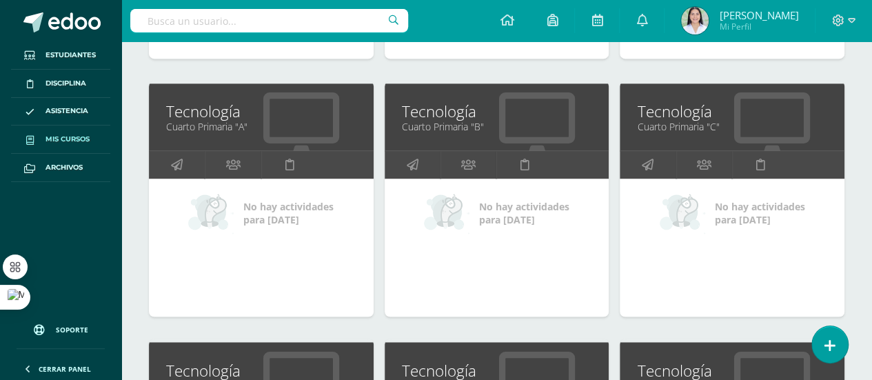
click at [495, 109] on link "Tecnología" at bounding box center [497, 111] width 190 height 21
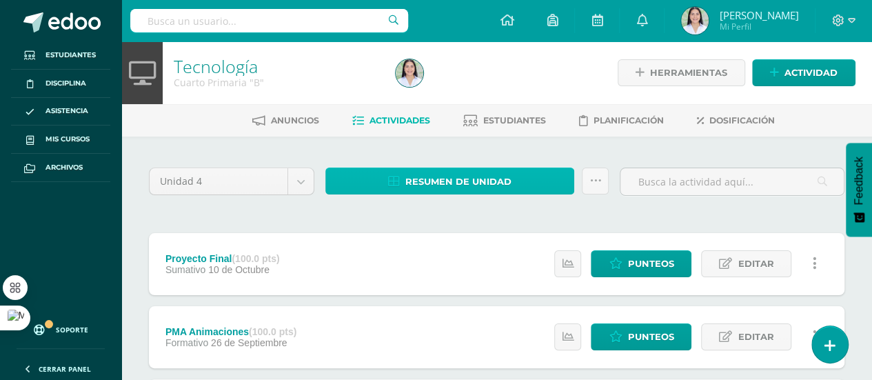
click at [500, 179] on span "Resumen de unidad" at bounding box center [458, 182] width 106 height 26
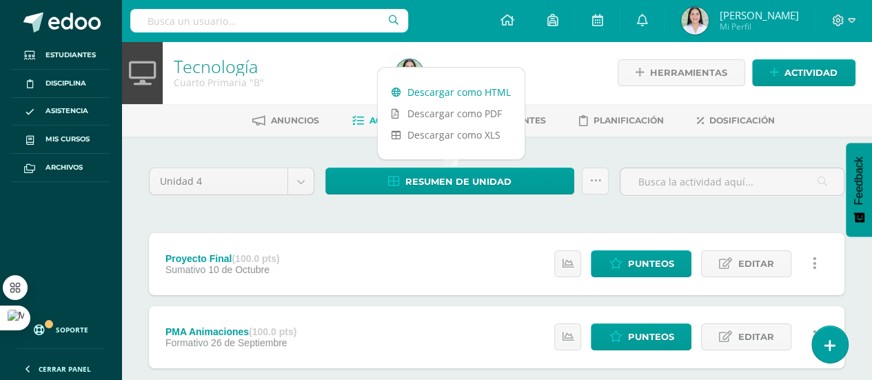
click at [491, 83] on link "Descargar como HTML" at bounding box center [451, 91] width 147 height 21
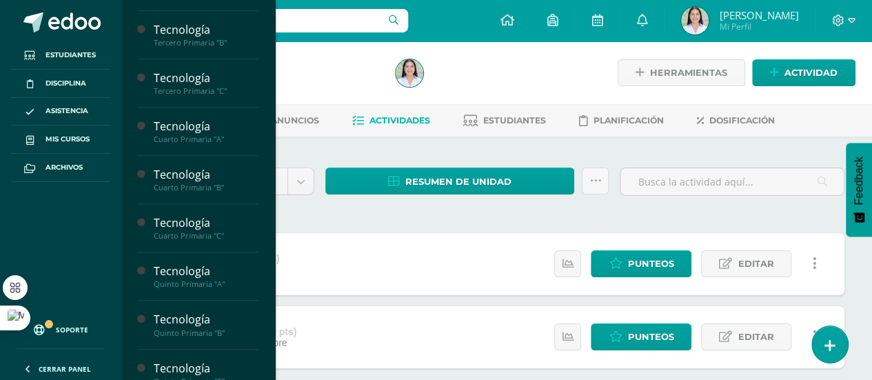
scroll to position [332, 0]
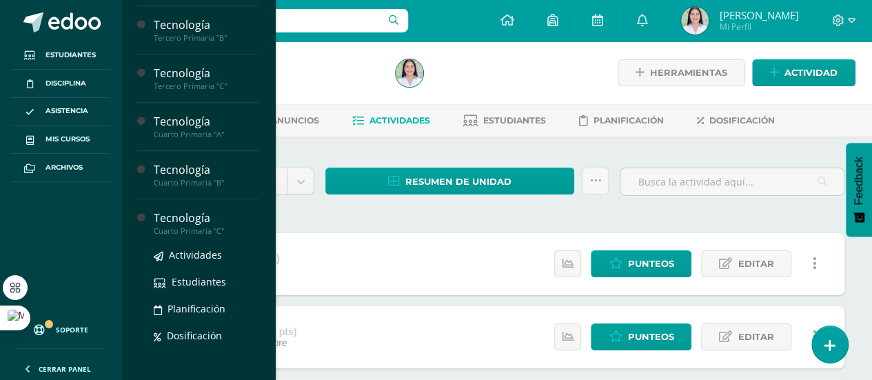
click at [221, 227] on div "Cuarto Primaria "C"" at bounding box center [206, 231] width 105 height 10
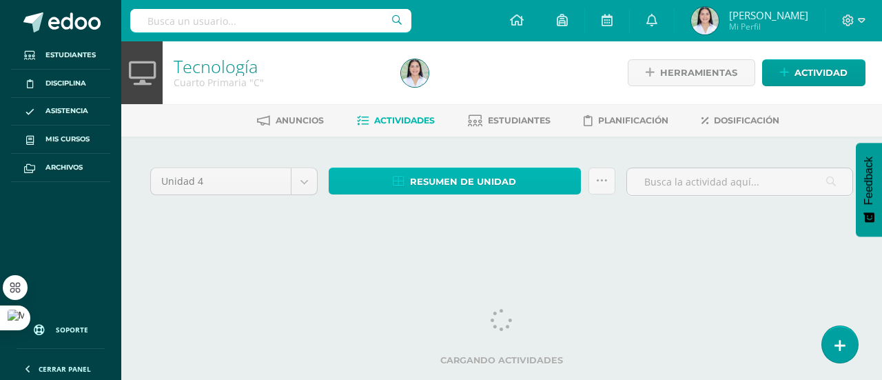
click at [460, 190] on span "Resumen de unidad" at bounding box center [463, 182] width 106 height 26
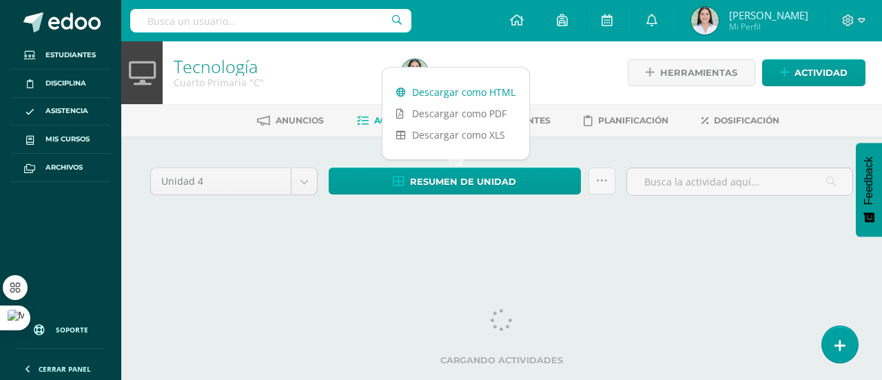
click at [458, 89] on link "Descargar como HTML" at bounding box center [456, 91] width 147 height 21
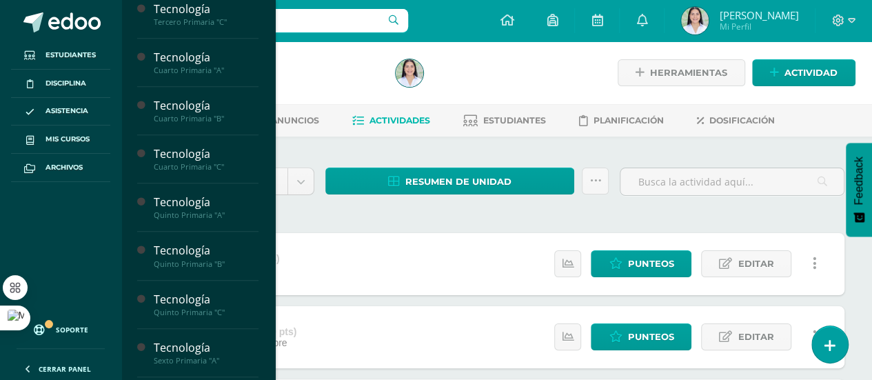
scroll to position [400, 0]
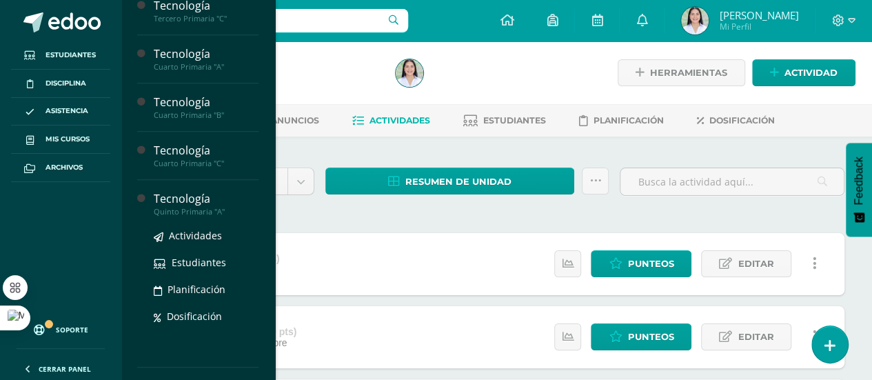
click at [225, 207] on div "Quinto Primaria "A"" at bounding box center [206, 212] width 105 height 10
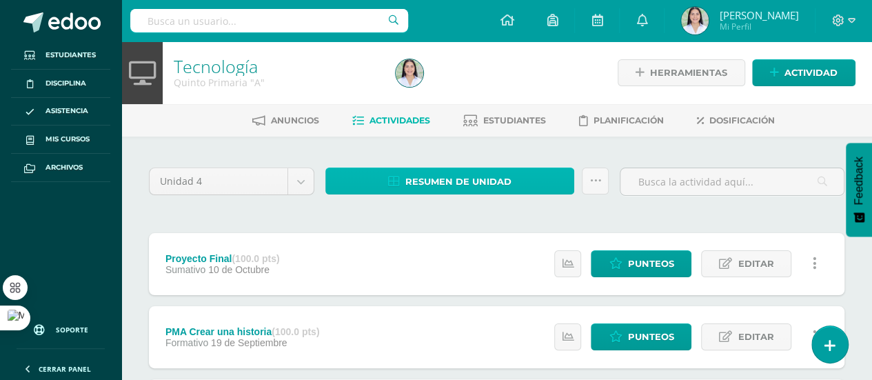
click at [456, 185] on span "Resumen de unidad" at bounding box center [458, 182] width 106 height 26
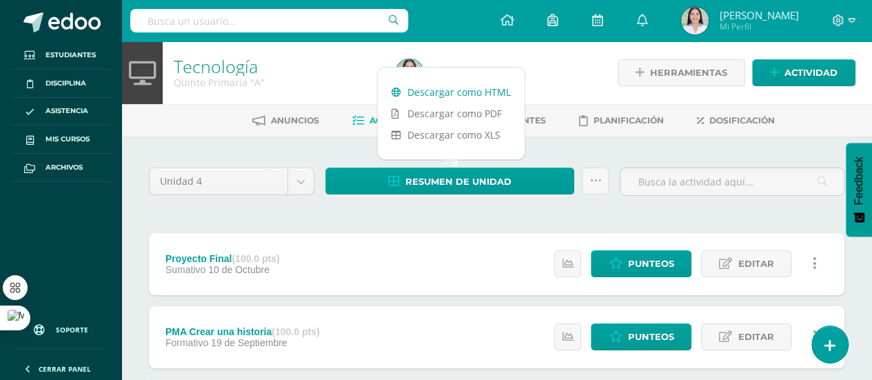
click at [459, 95] on link "Descargar como HTML" at bounding box center [451, 91] width 147 height 21
click at [371, 244] on div "Proyecto Final (100.0 pts) [GEOGRAPHIC_DATA] [DATE] Estatus de Actividad: 17 Es…" at bounding box center [496, 264] width 695 height 62
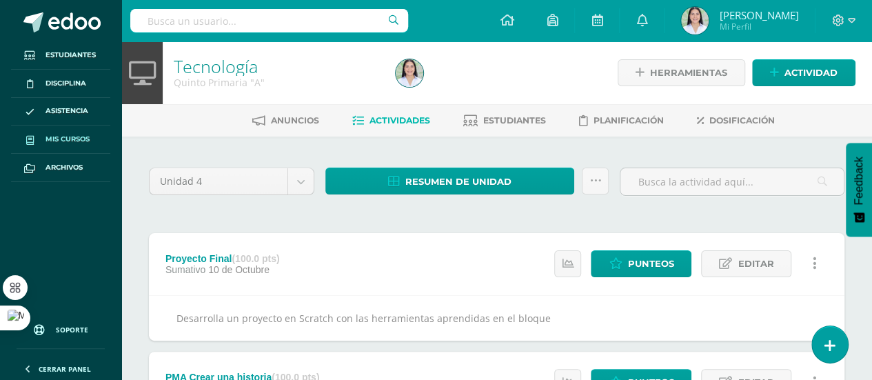
click at [87, 146] on link "Mis cursos" at bounding box center [60, 139] width 99 height 28
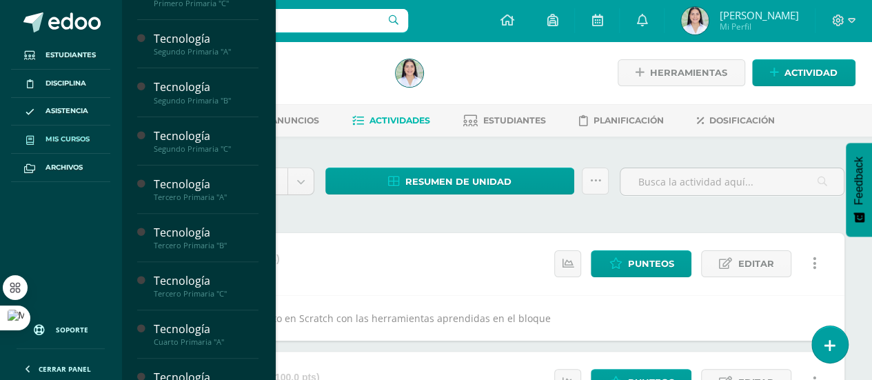
scroll to position [161, 0]
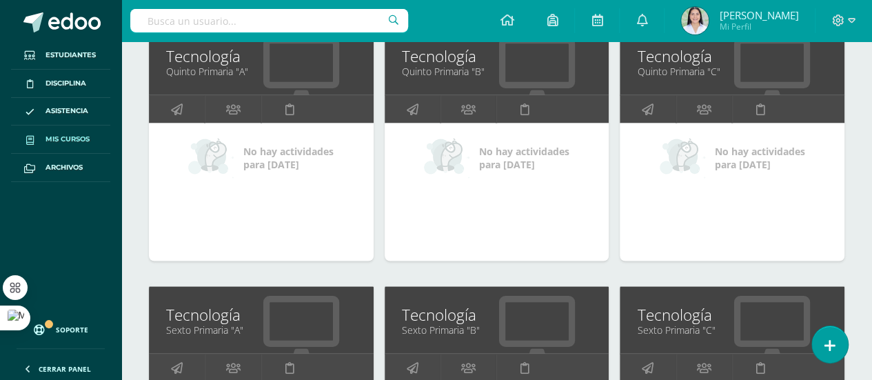
scroll to position [1272, 0]
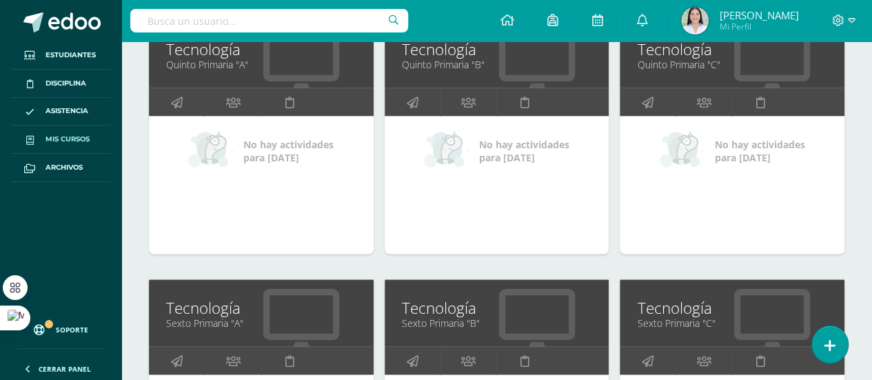
click at [700, 60] on link "Quinto Primaria "C"" at bounding box center [732, 63] width 190 height 13
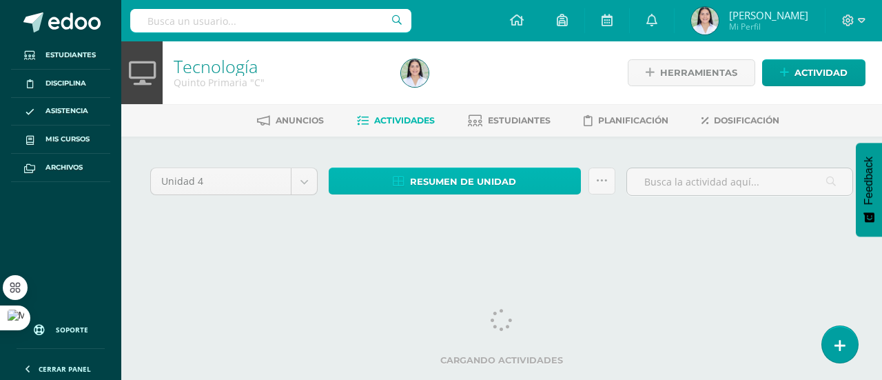
click at [460, 185] on span "Resumen de unidad" at bounding box center [463, 182] width 106 height 26
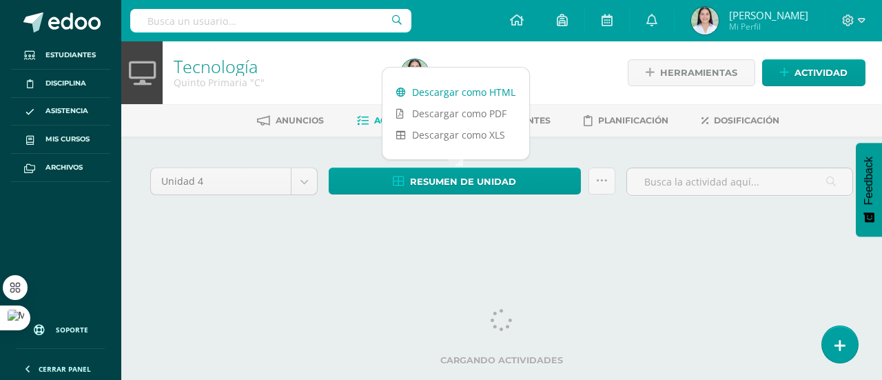
click at [467, 90] on link "Descargar como HTML" at bounding box center [456, 91] width 147 height 21
click at [281, 155] on div "Unidad 4 Unidad 1 Unidad 2 Unidad 3 Unidad 4 Resumen de unidad Subir actividade…" at bounding box center [502, 198] width 758 height 124
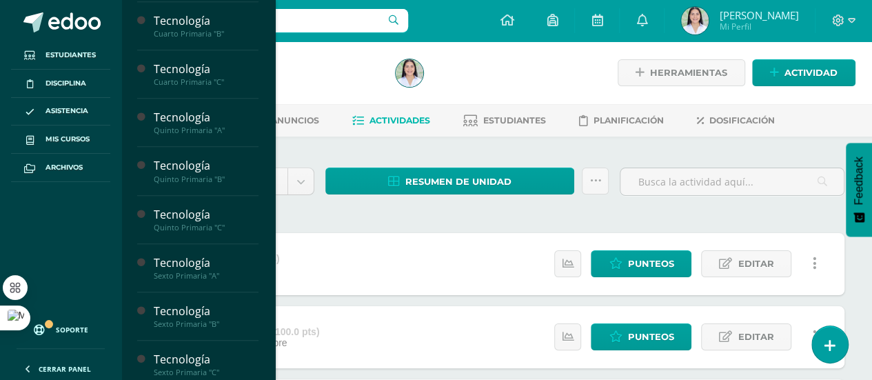
scroll to position [485, 0]
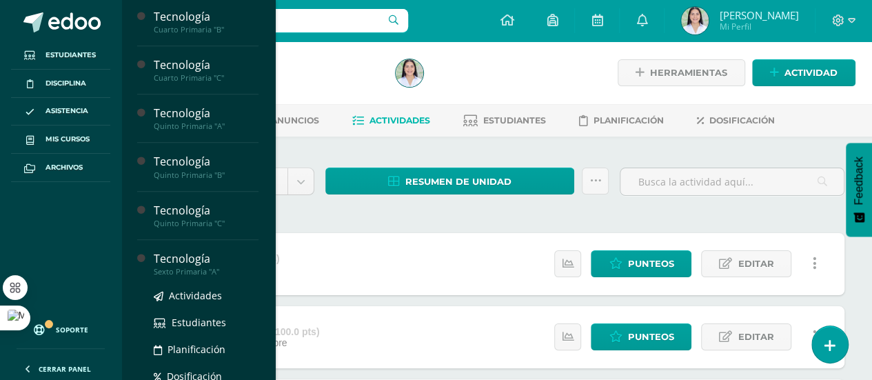
click at [208, 259] on div "Tecnología" at bounding box center [206, 259] width 105 height 16
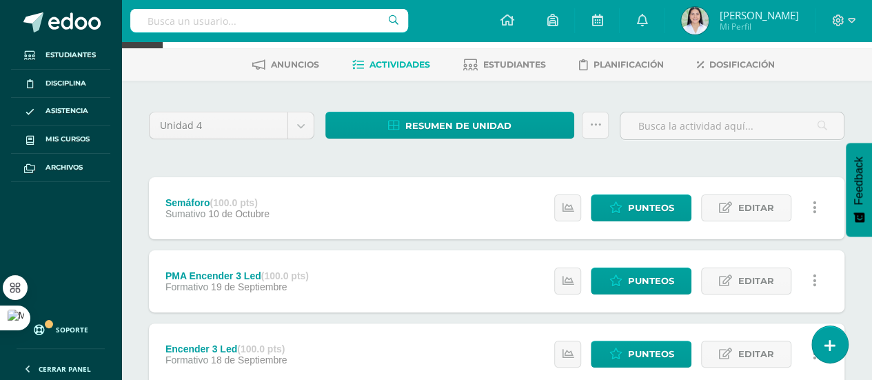
scroll to position [54, 0]
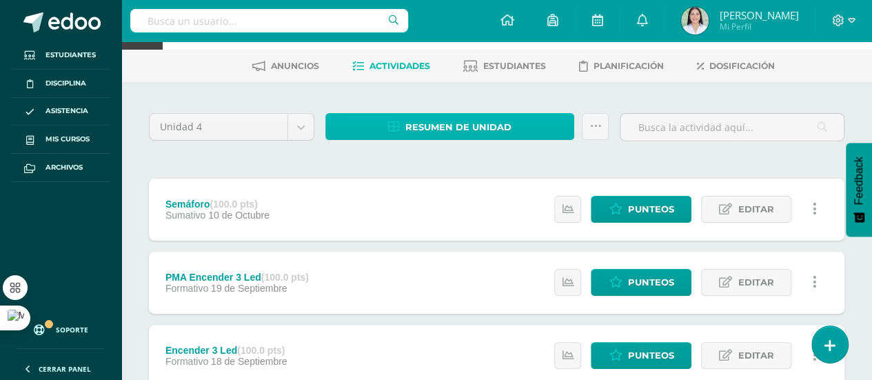
click at [458, 123] on span "Resumen de unidad" at bounding box center [458, 127] width 106 height 26
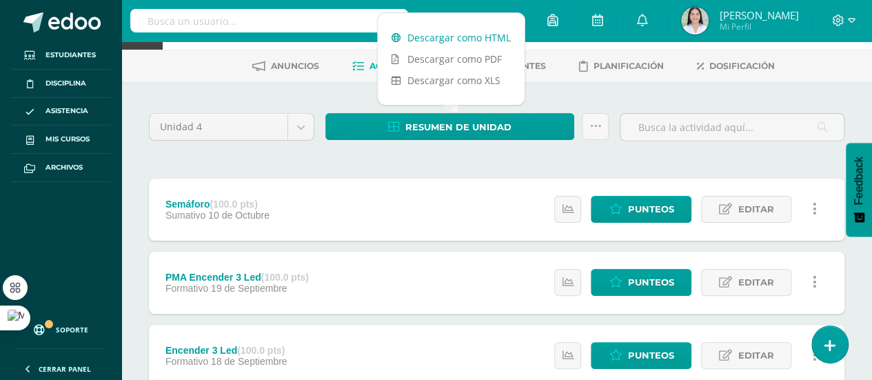
click at [466, 34] on link "Descargar como HTML" at bounding box center [451, 37] width 147 height 21
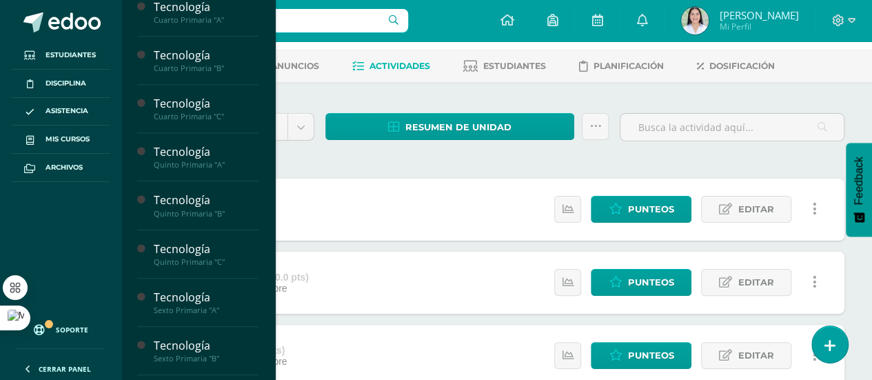
scroll to position [485, 0]
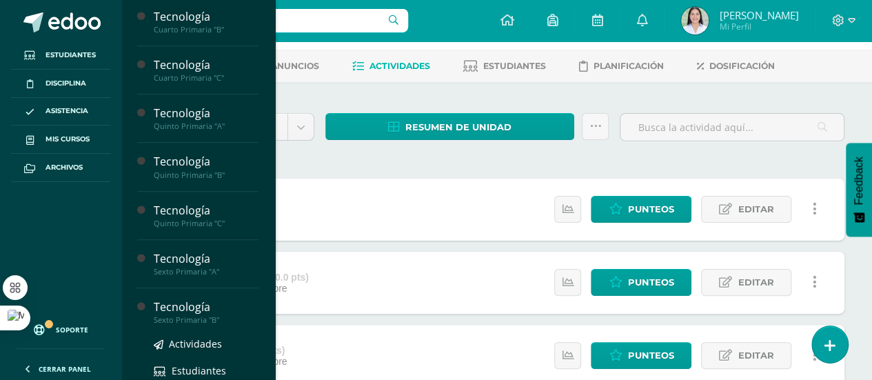
click at [238, 307] on div "Tecnología" at bounding box center [206, 307] width 105 height 16
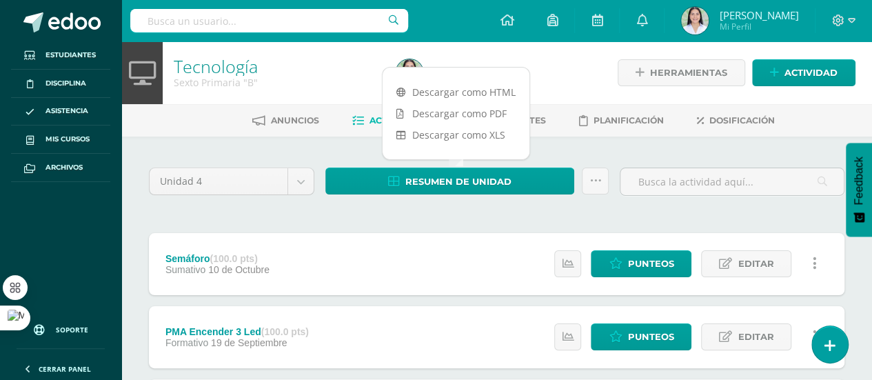
click at [476, 93] on link "Descargar como HTML" at bounding box center [456, 91] width 147 height 21
